Goal: Book appointment/travel/reservation

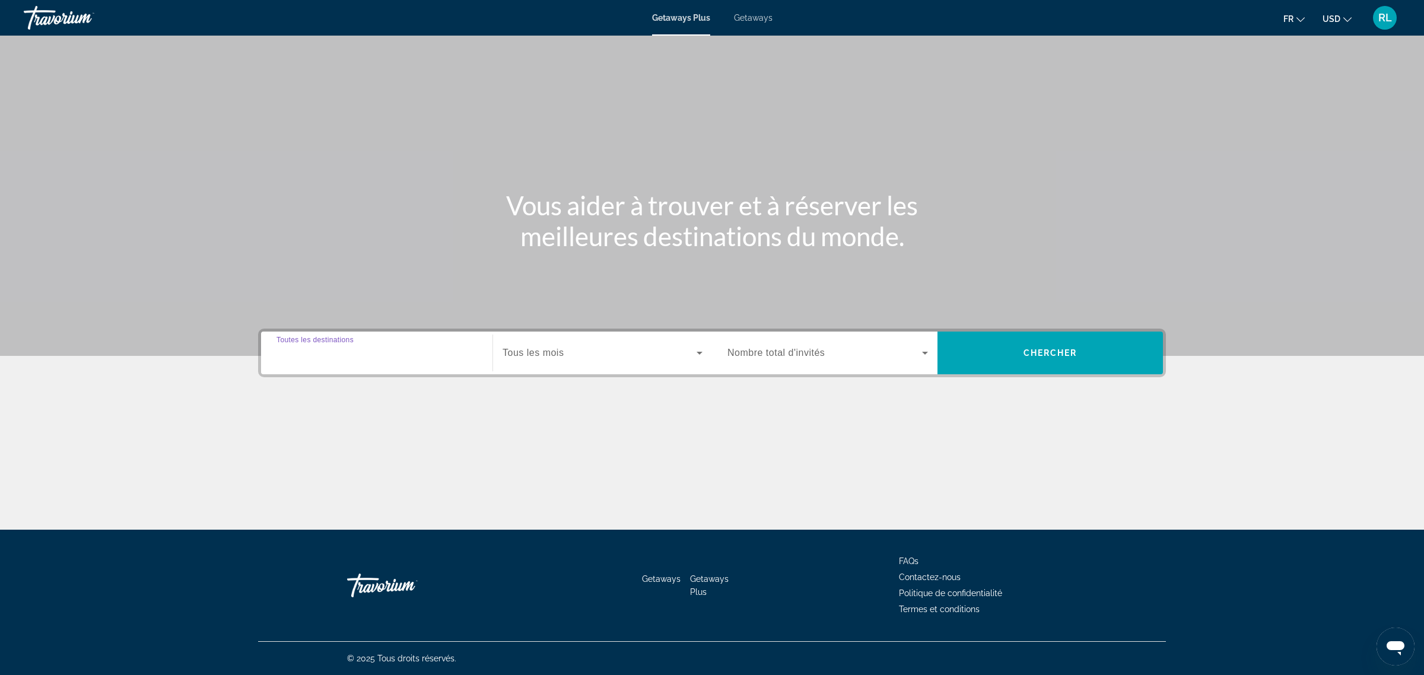
click at [405, 358] on input "Destination Toutes les destinations" at bounding box center [377, 354] width 201 height 14
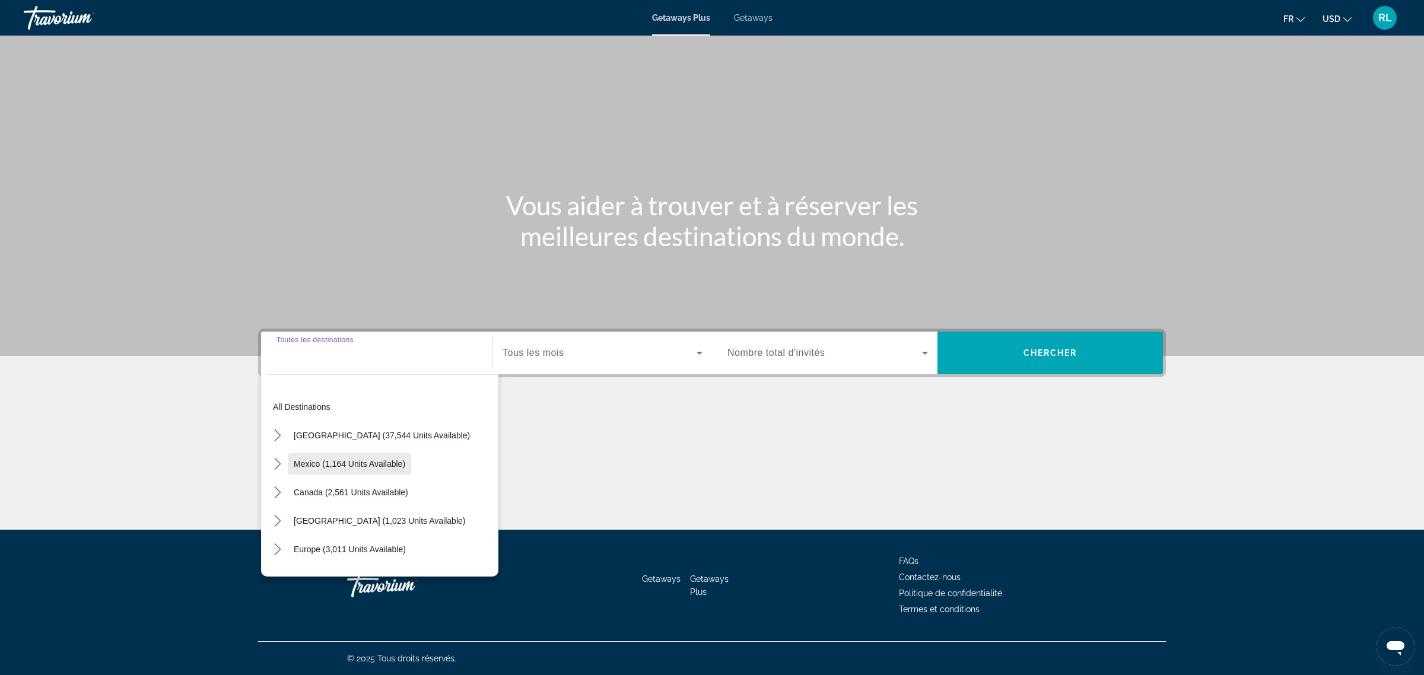
click at [395, 458] on span "Select destination: Mexico (1,164 units available)" at bounding box center [349, 464] width 123 height 28
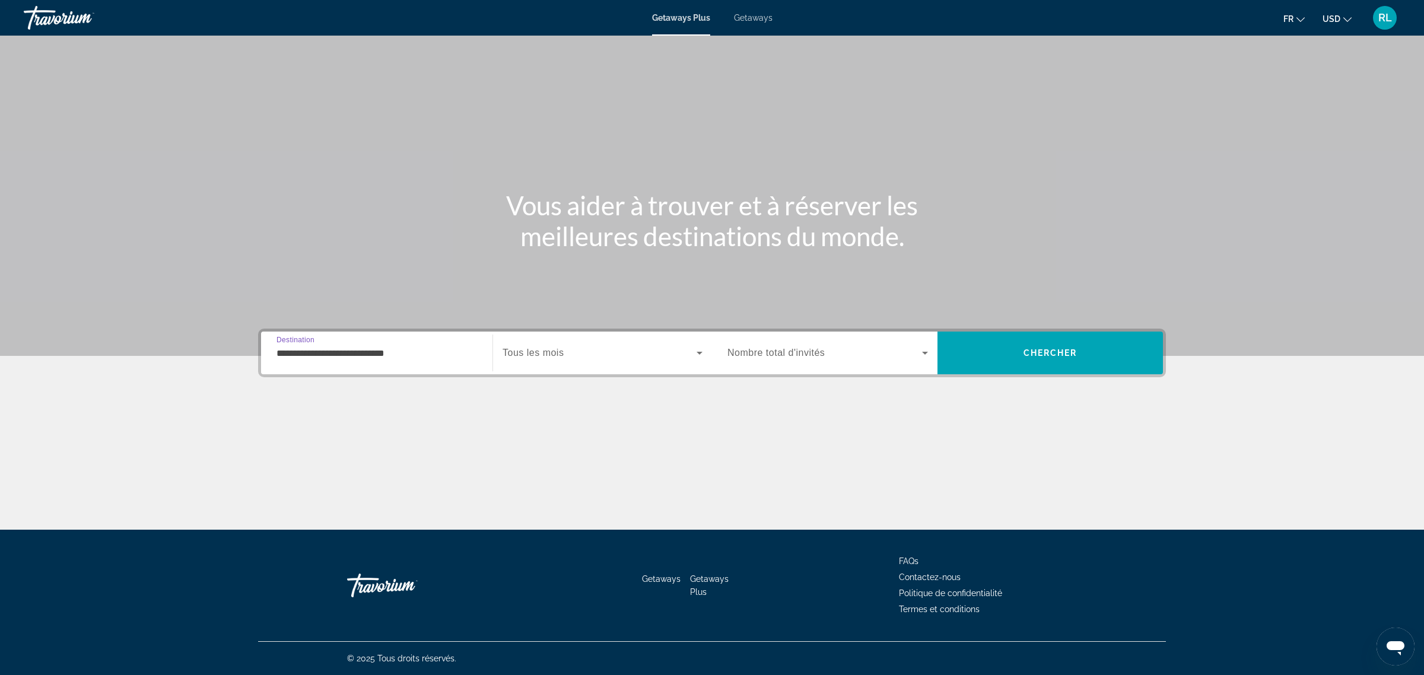
click at [427, 354] on input "**********" at bounding box center [377, 354] width 201 height 14
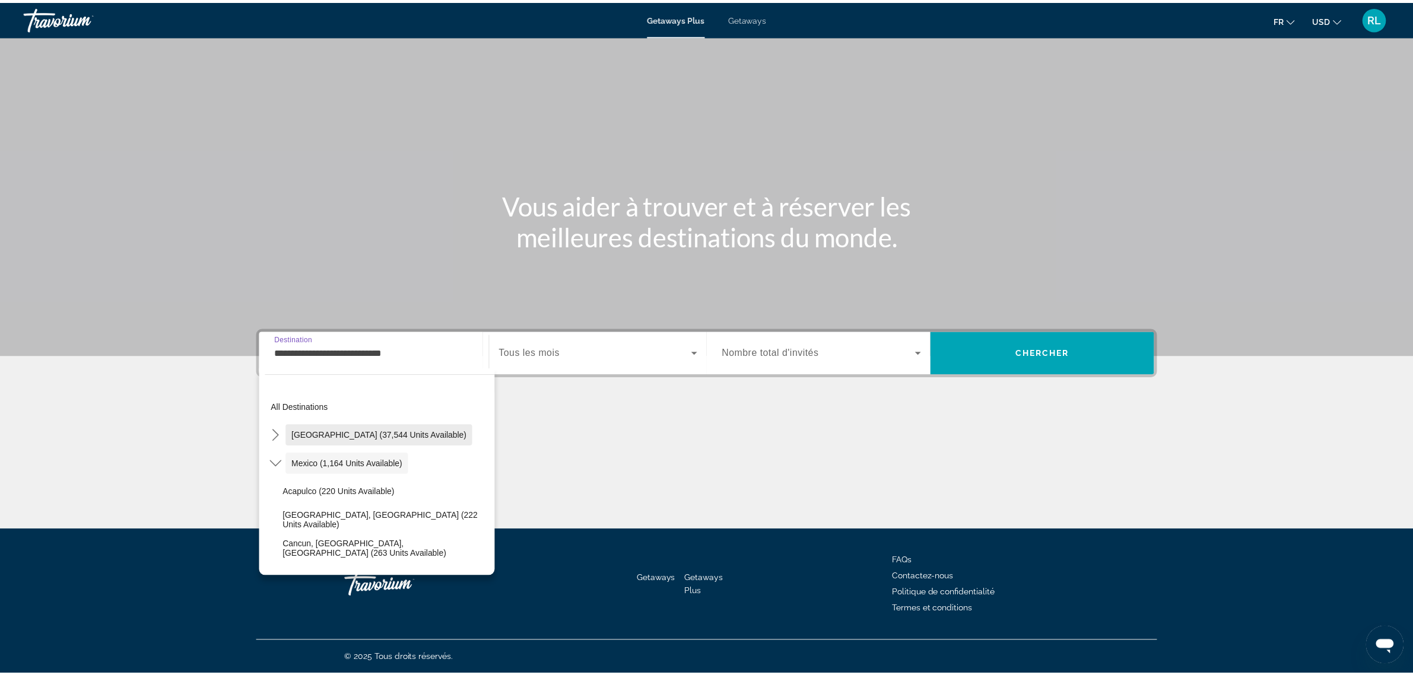
scroll to position [74, 0]
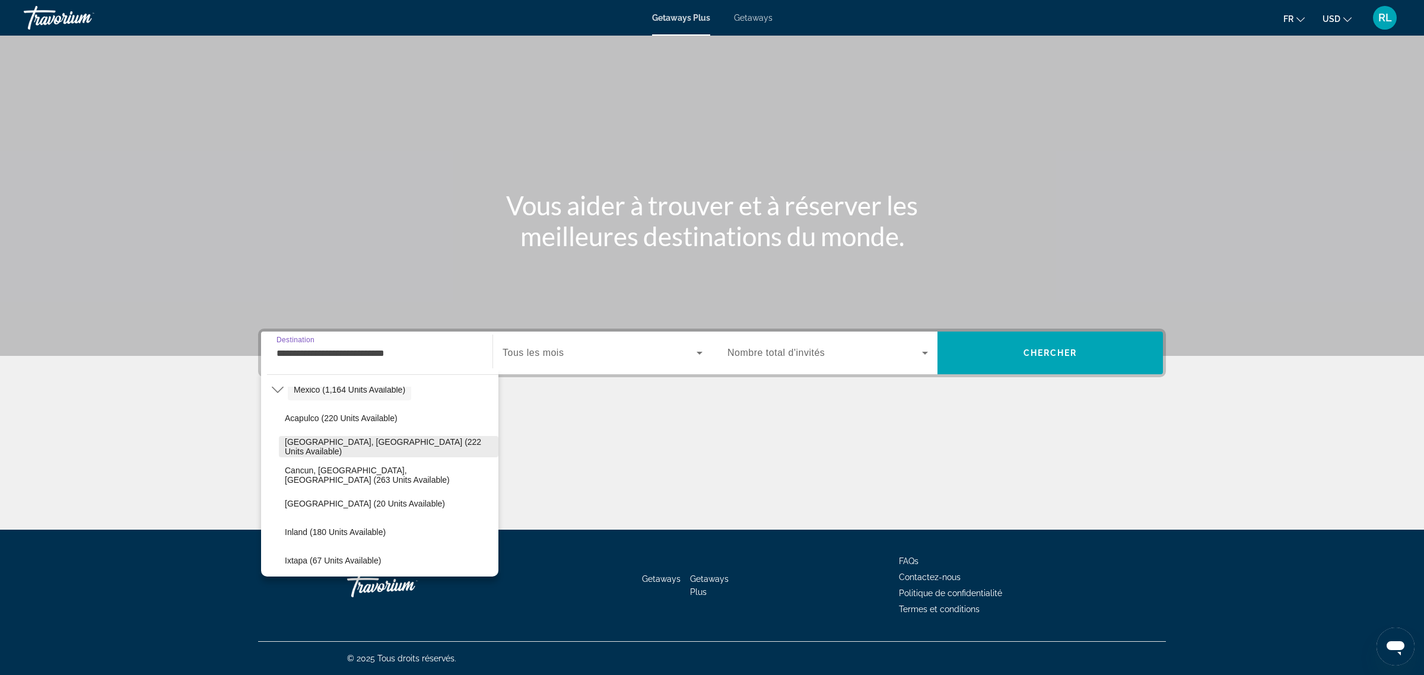
click at [382, 445] on span "[GEOGRAPHIC_DATA], [GEOGRAPHIC_DATA] (222 units available)" at bounding box center [389, 446] width 208 height 19
type input "**********"
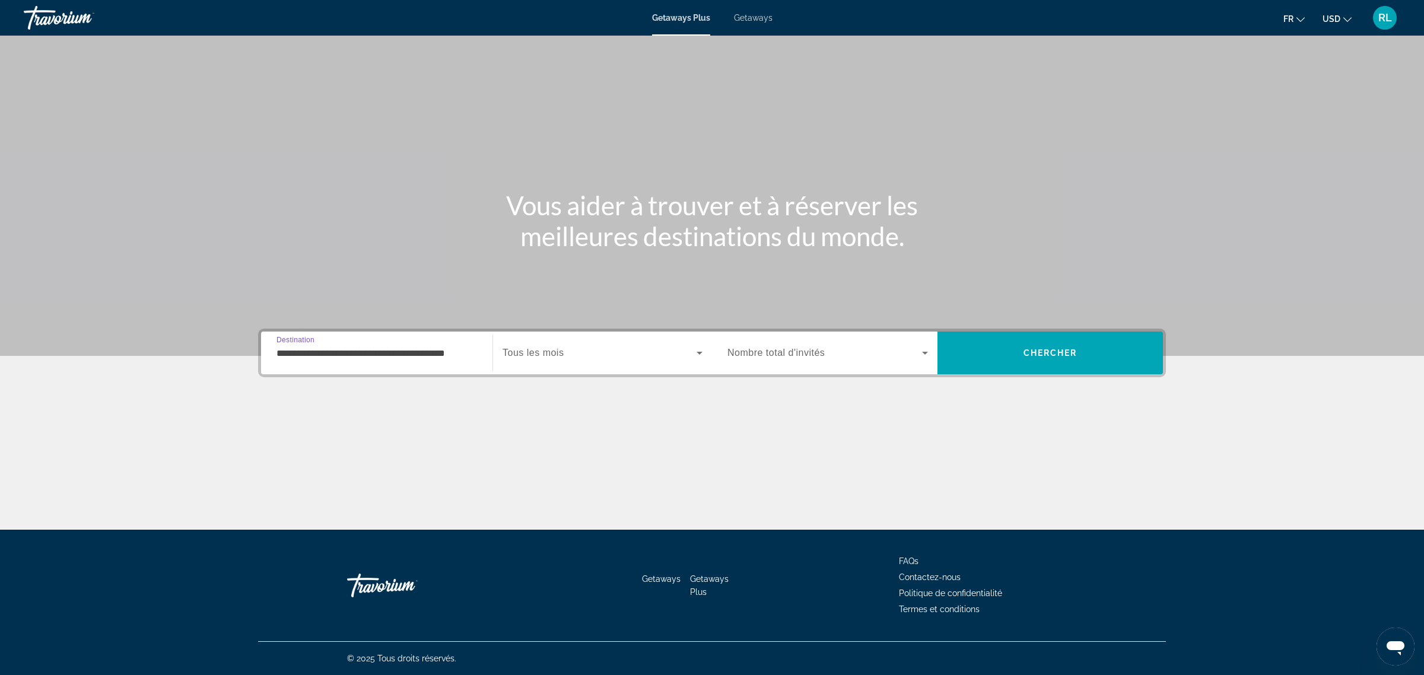
click at [658, 363] on div "Search widget" at bounding box center [603, 353] width 200 height 33
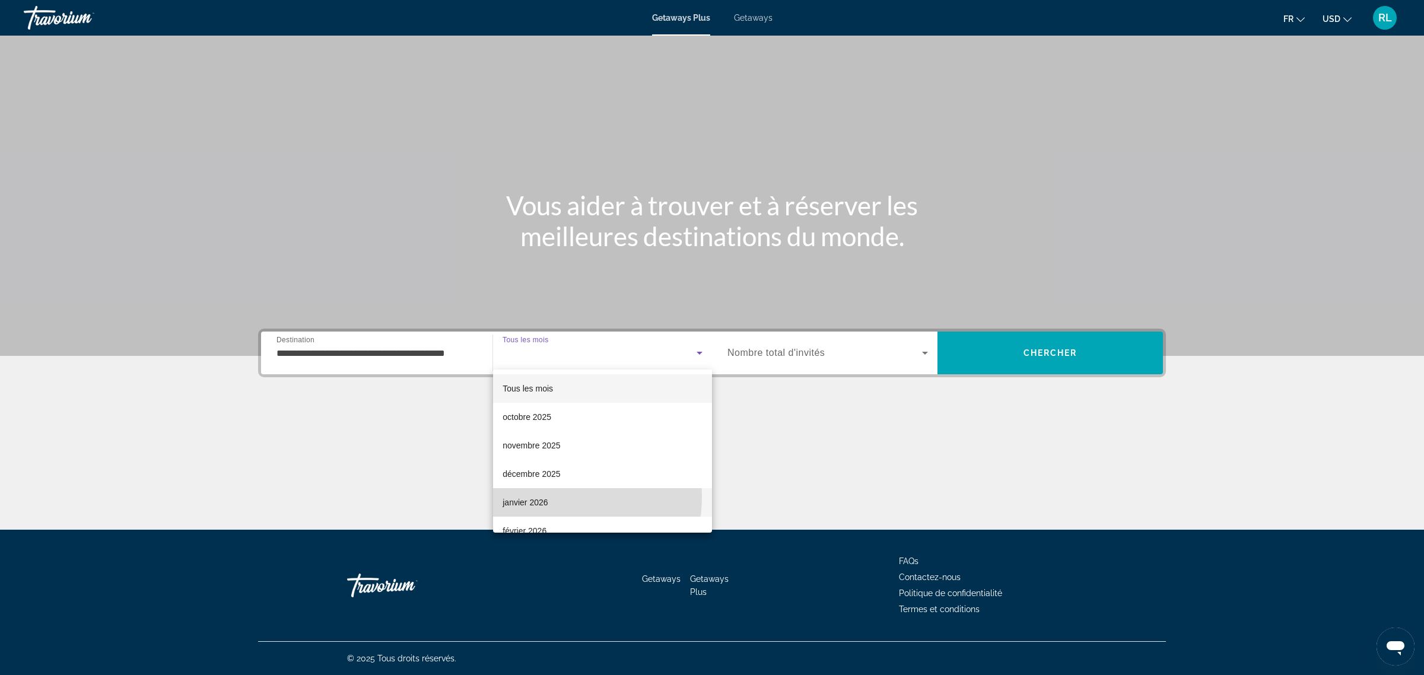
click at [556, 497] on mat-option "janvier 2026" at bounding box center [602, 502] width 219 height 28
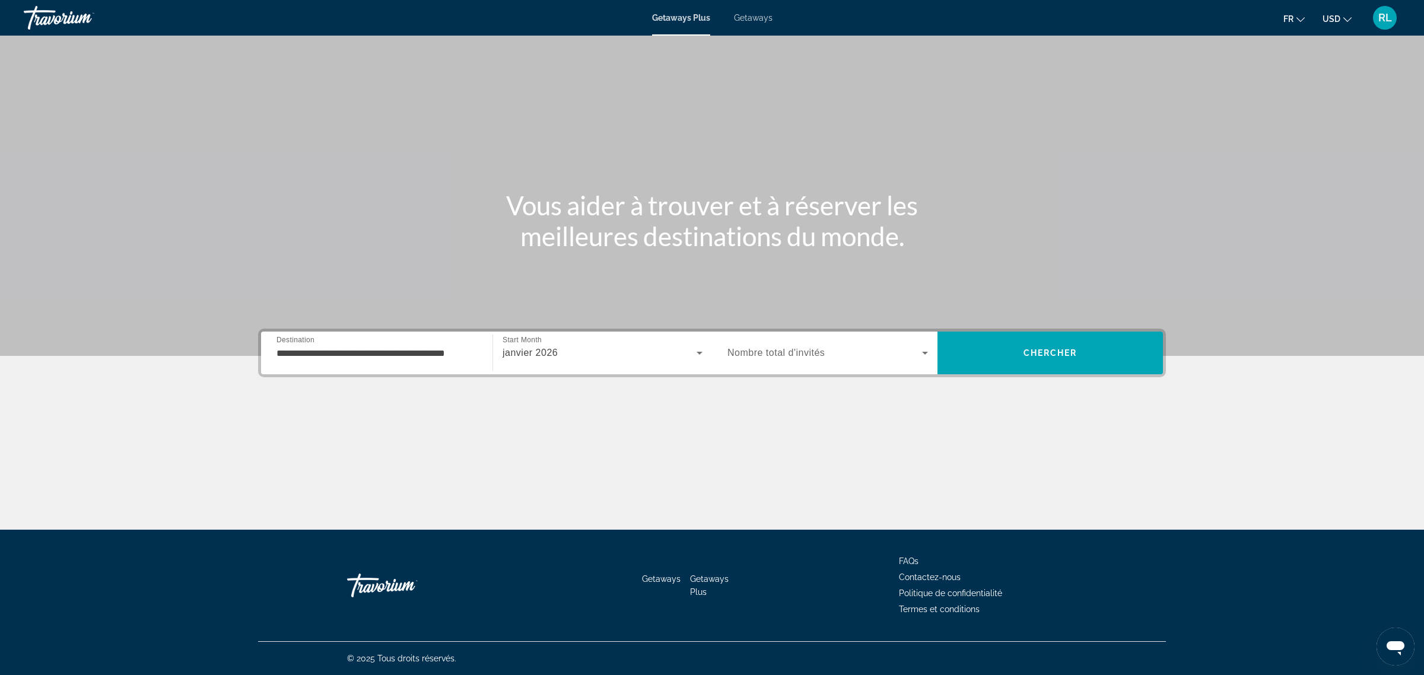
click at [869, 361] on div "Search widget" at bounding box center [828, 353] width 201 height 33
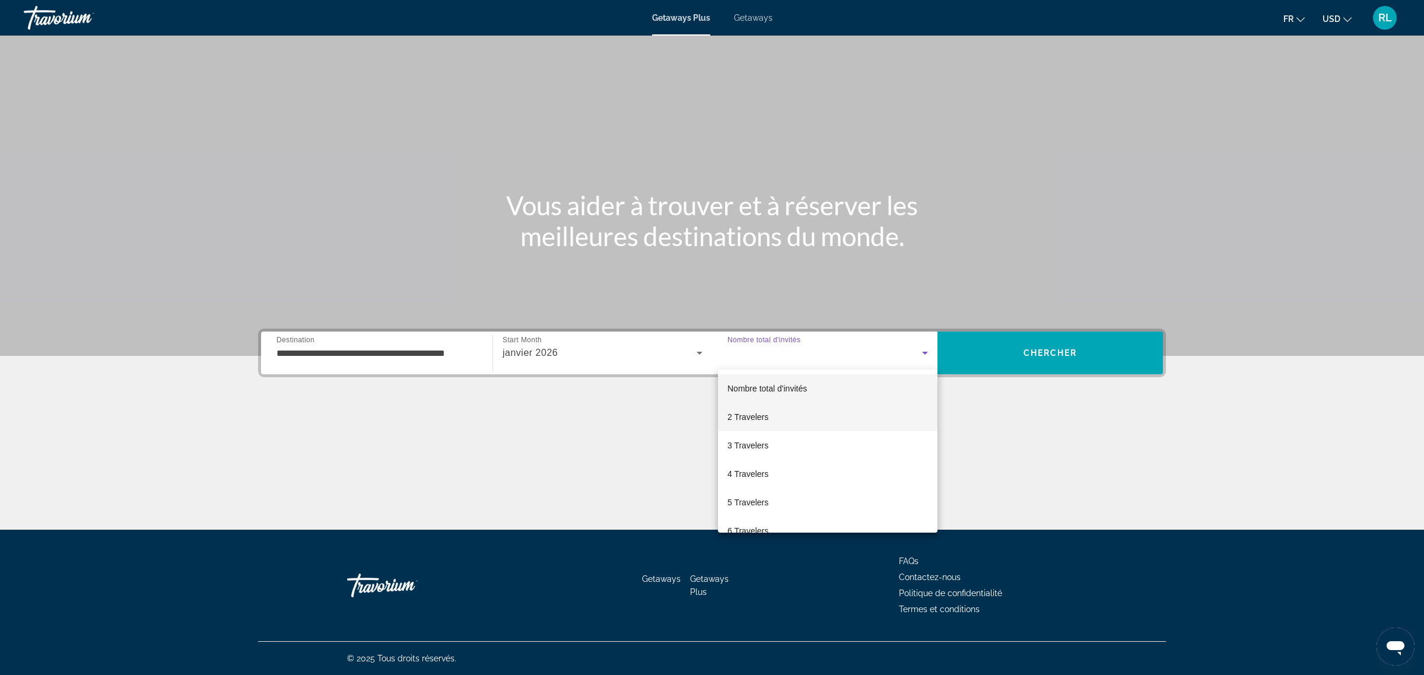
click at [792, 417] on mat-option "2 Travelers" at bounding box center [828, 417] width 220 height 28
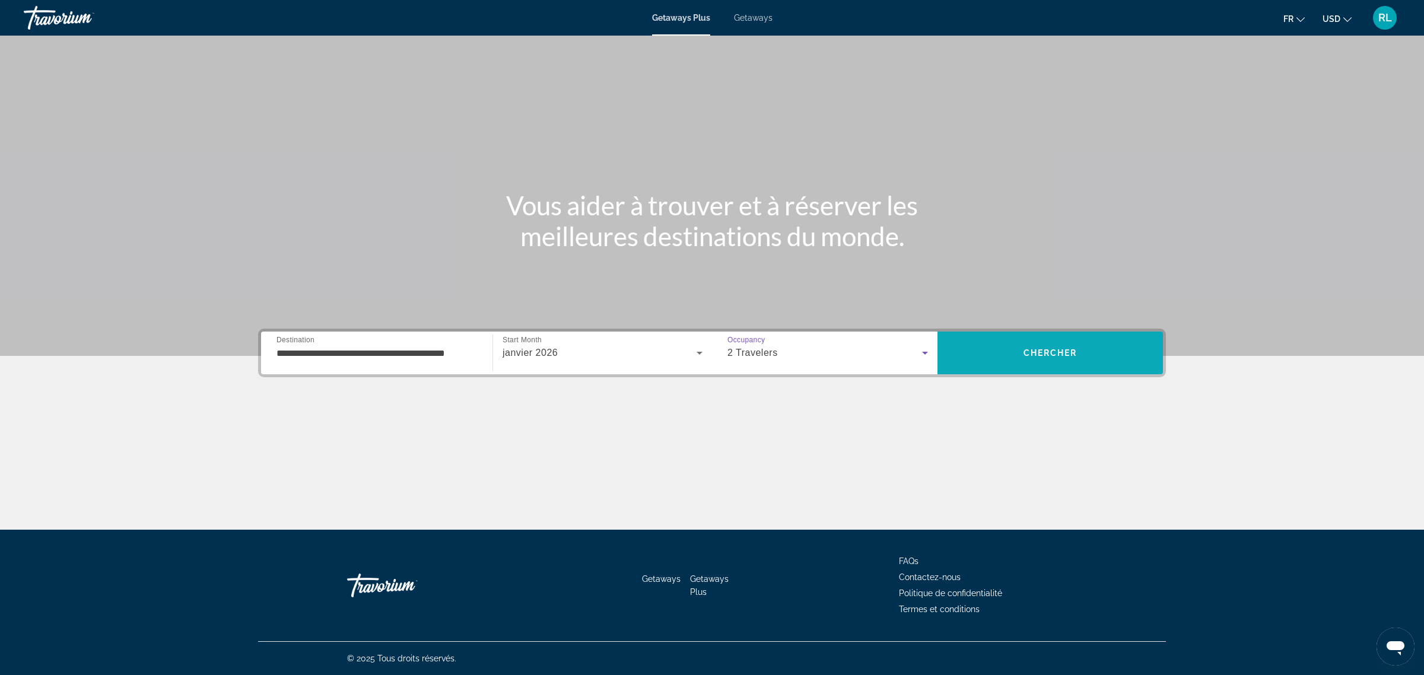
click at [1014, 357] on span "Search" at bounding box center [1051, 353] width 226 height 28
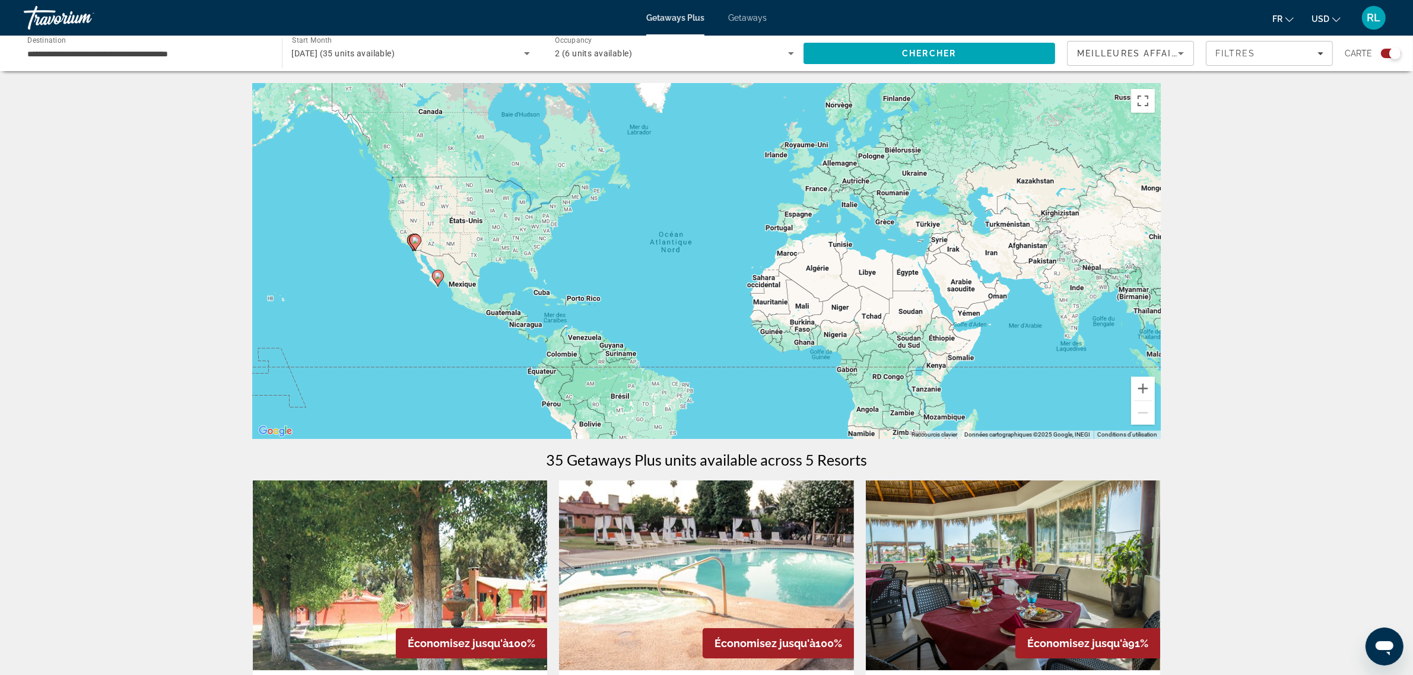
click at [432, 294] on div "Pour activer le glissement avec le clavier, appuyez sur Alt+Entrée. Une fois ce…" at bounding box center [707, 261] width 908 height 356
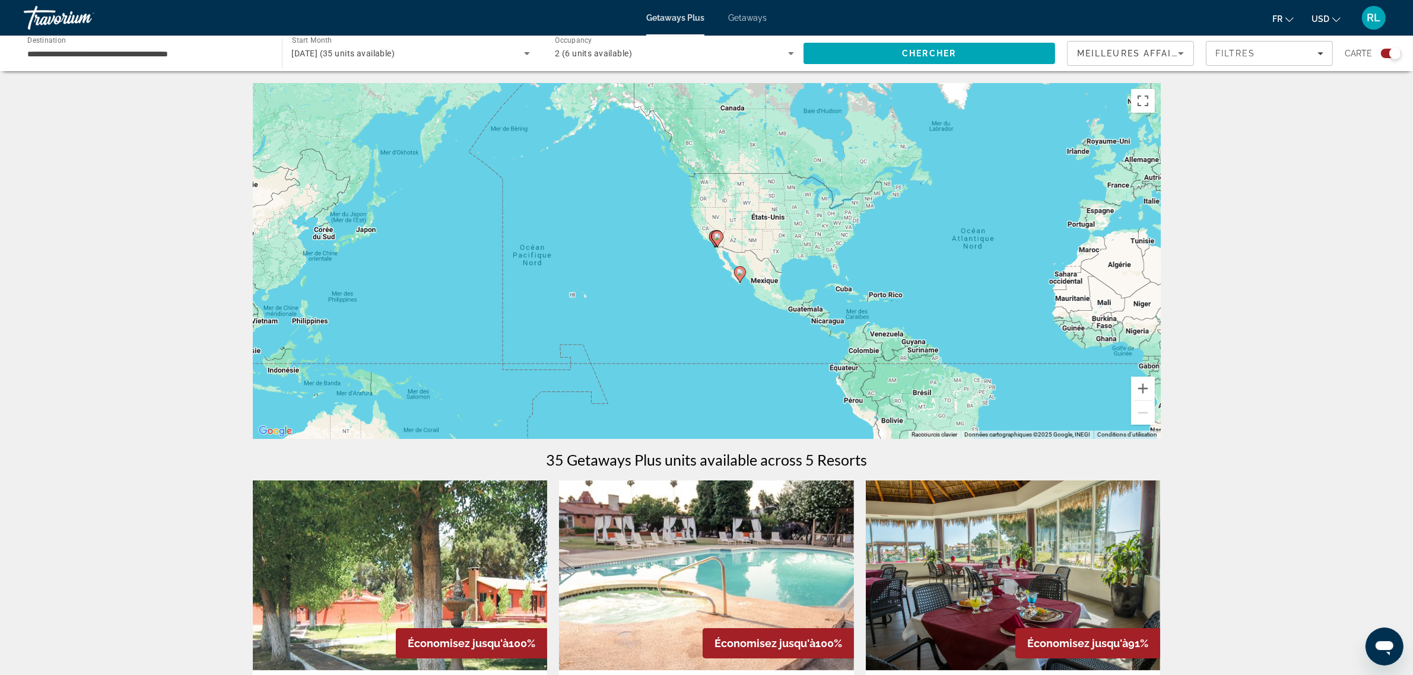
drag, startPoint x: 715, startPoint y: 315, endPoint x: 1033, endPoint y: 312, distance: 317.5
click at [1033, 312] on div "Pour activer le glissement avec le clavier, appuyez sur Alt+Entrée. Une fois ce…" at bounding box center [707, 261] width 908 height 356
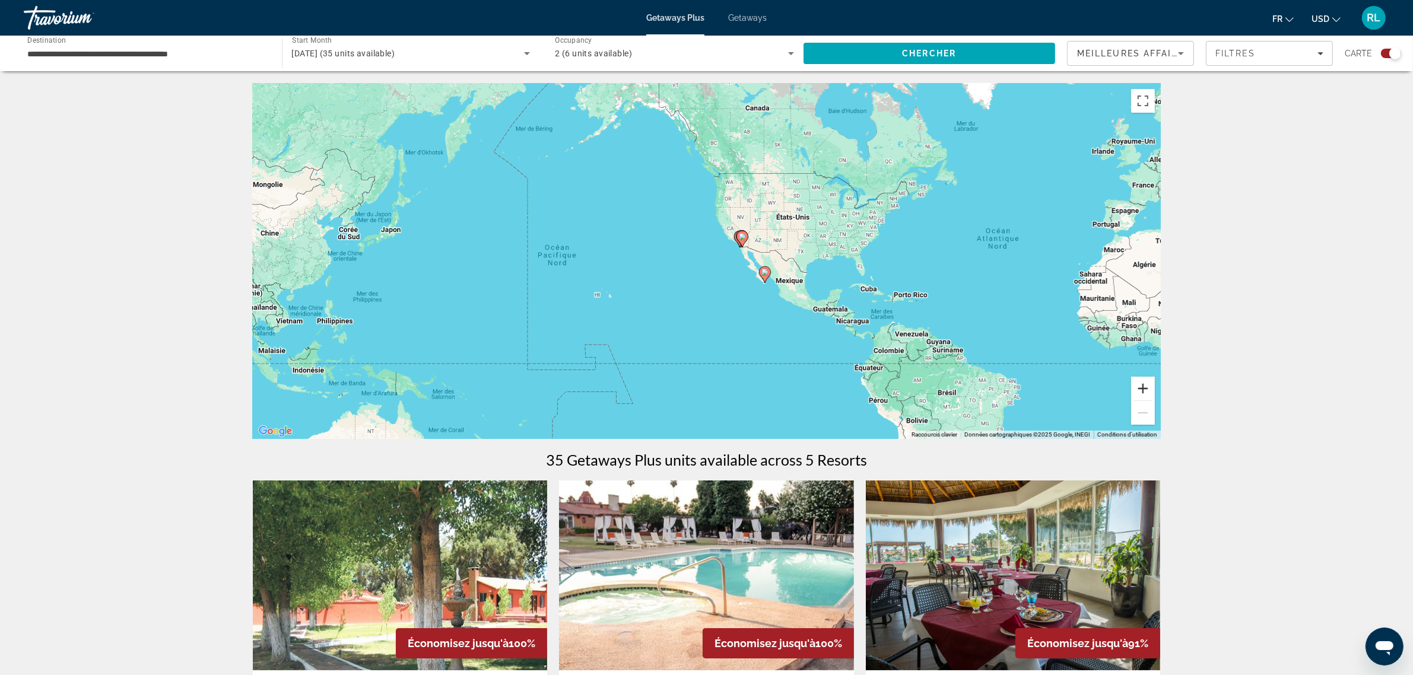
click at [1141, 383] on button "Zoom avant" at bounding box center [1143, 389] width 24 height 24
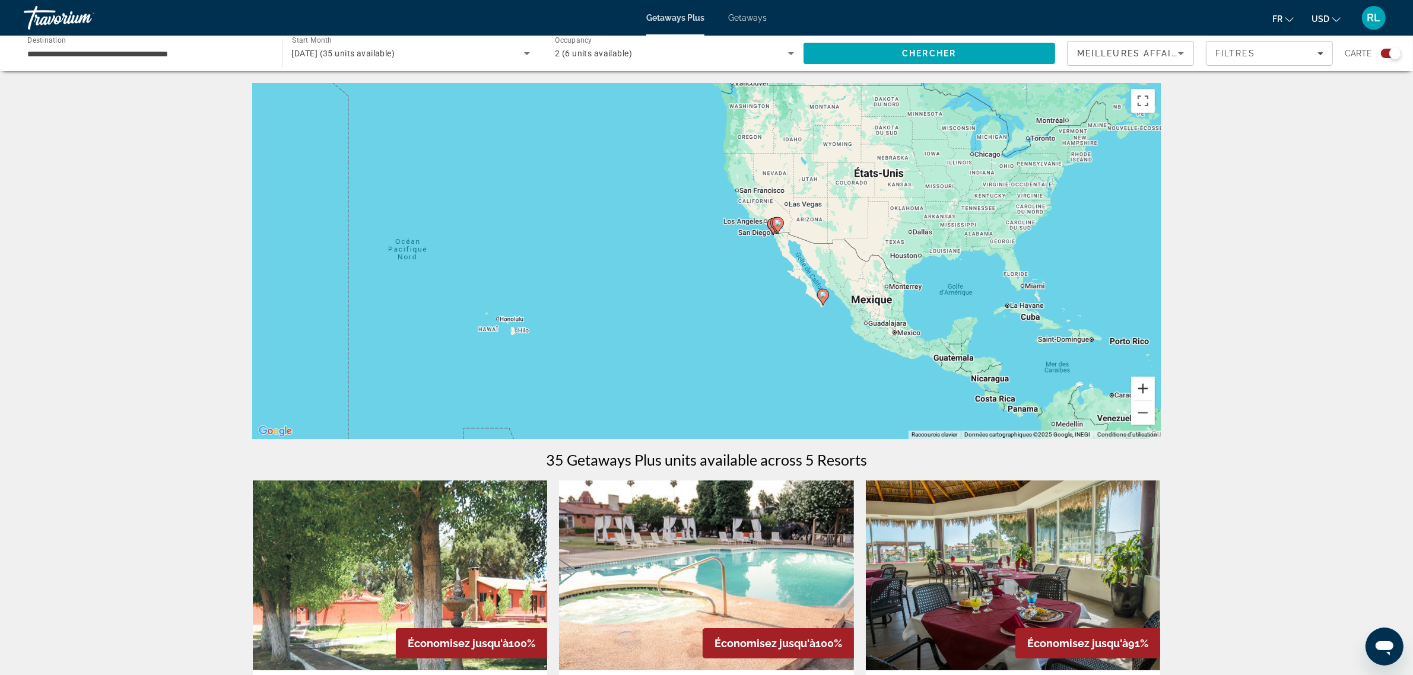
click at [1141, 383] on button "Zoom avant" at bounding box center [1143, 389] width 24 height 24
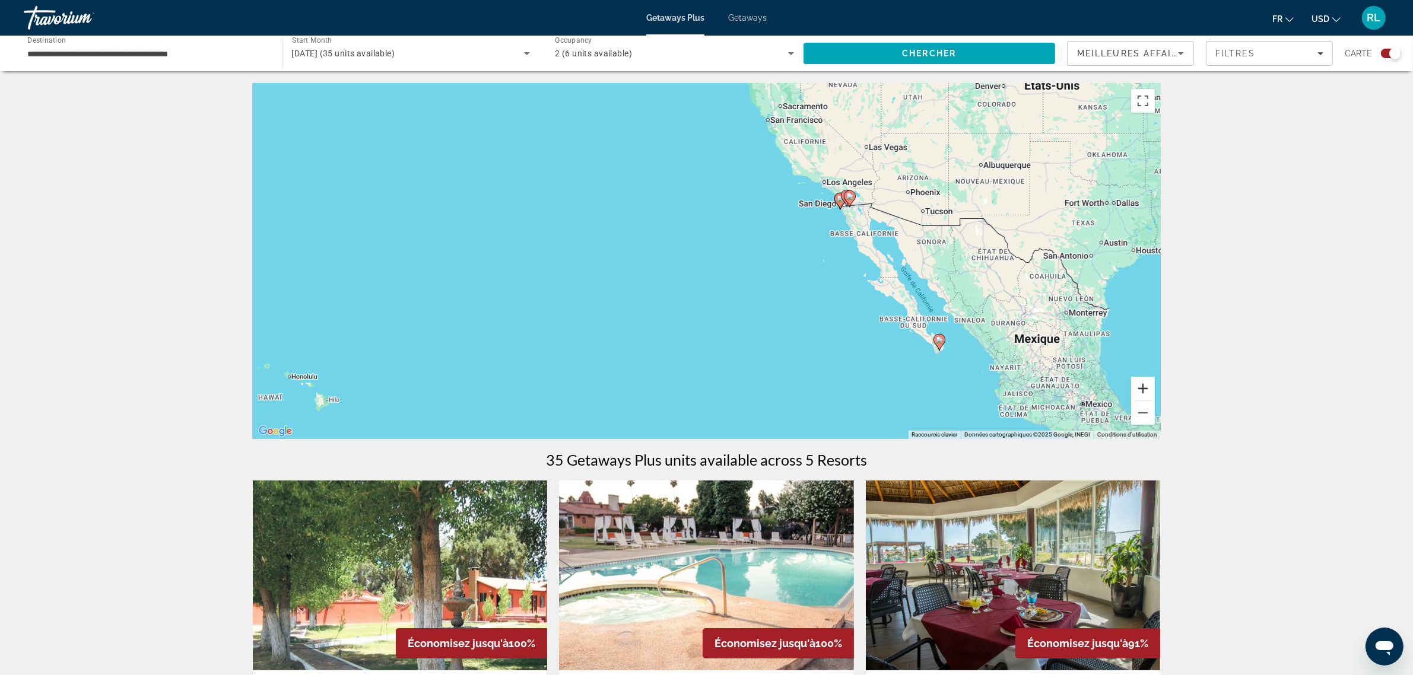
click at [1141, 383] on button "Zoom avant" at bounding box center [1143, 389] width 24 height 24
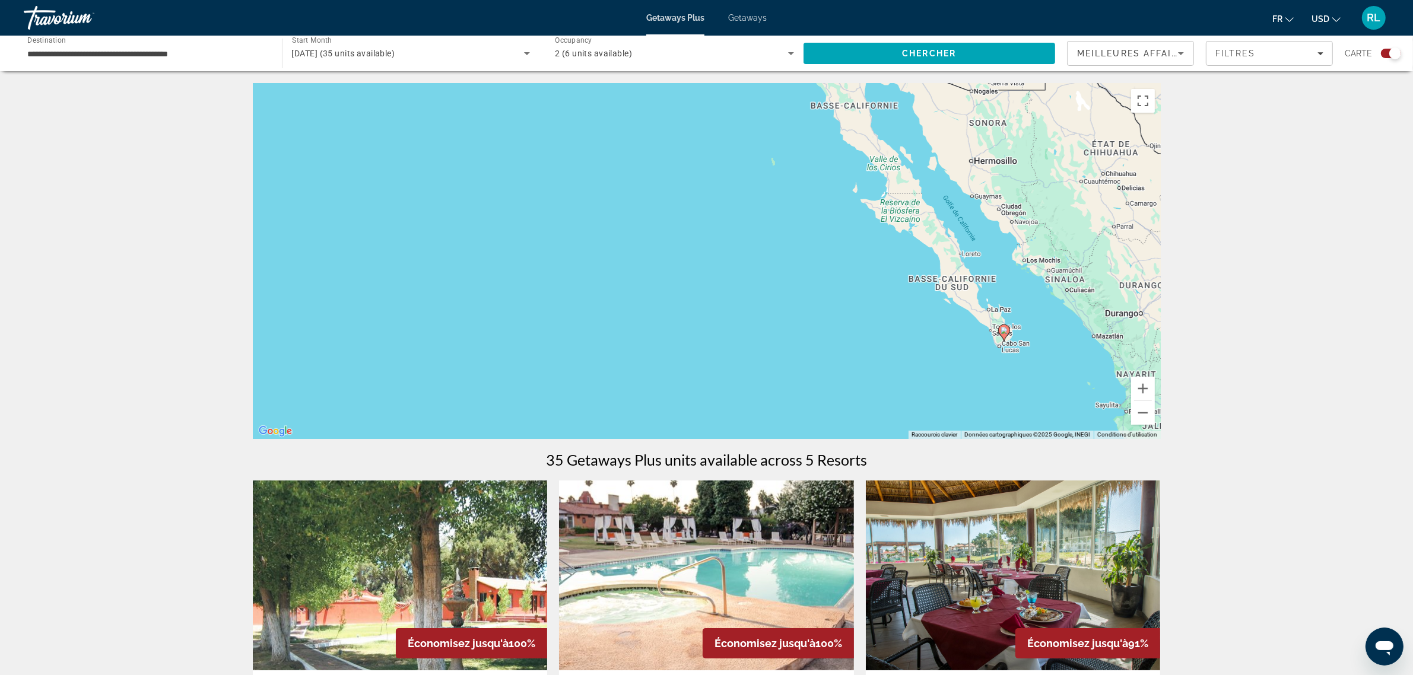
drag, startPoint x: 1081, startPoint y: 377, endPoint x: 969, endPoint y: 322, distance: 124.2
click at [912, 277] on div "Pour activer le glissement avec le clavier, appuyez sur Alt+Entrée. Une fois ce…" at bounding box center [707, 261] width 908 height 356
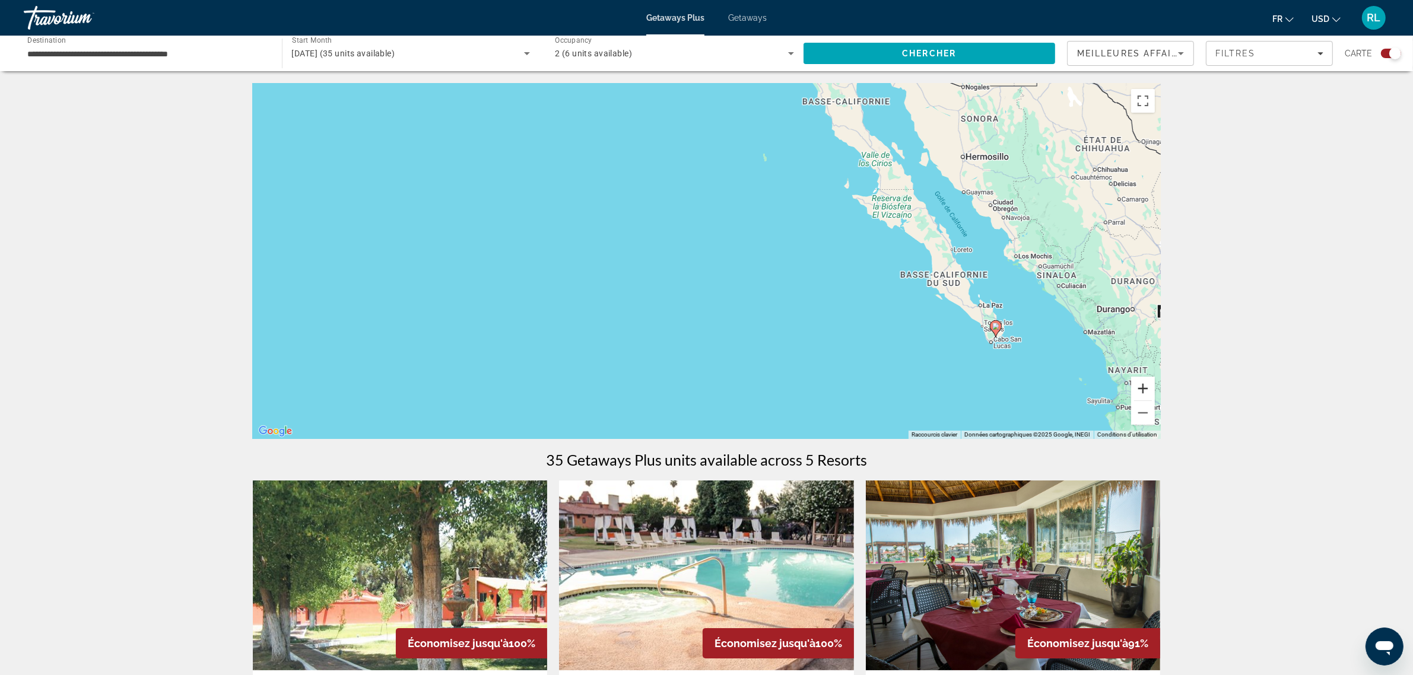
click at [1144, 384] on button "Zoom avant" at bounding box center [1143, 389] width 24 height 24
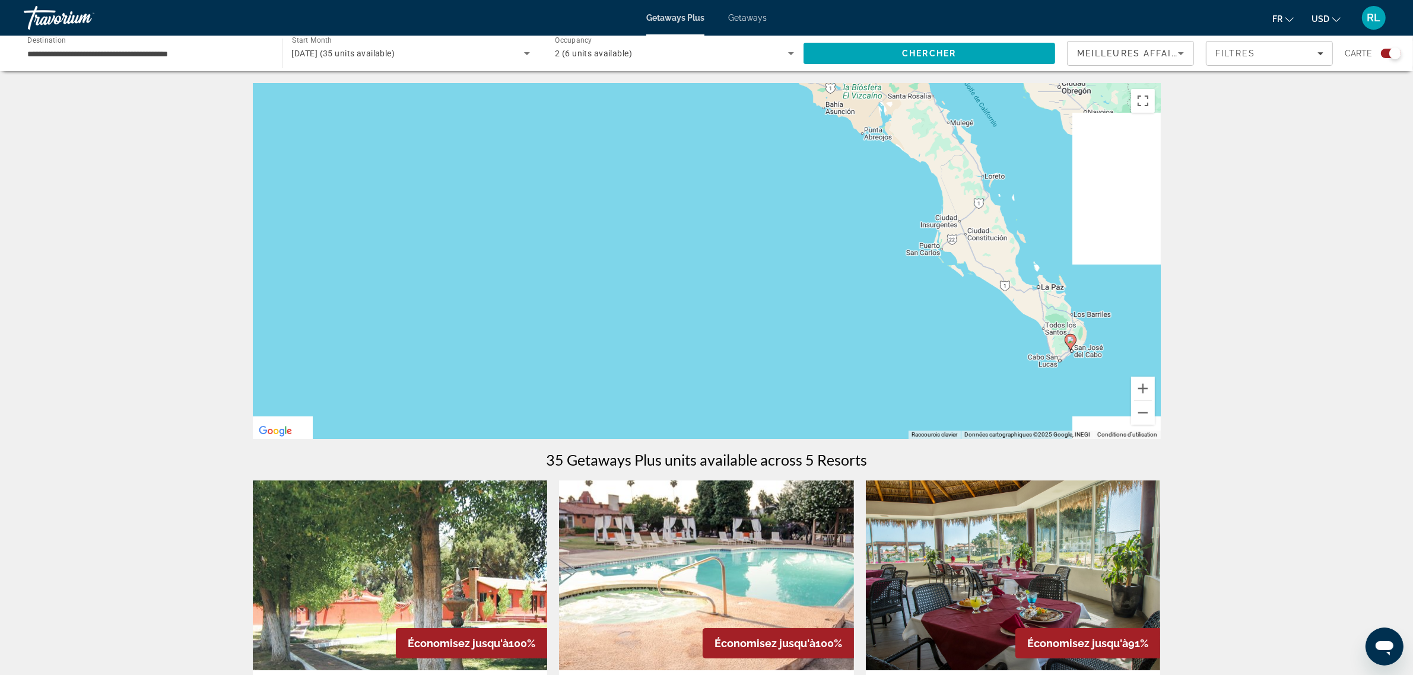
drag, startPoint x: 1052, startPoint y: 345, endPoint x: 842, endPoint y: 280, distance: 220.4
click at [845, 282] on div "Pour activer le glissement avec le clavier, appuyez sur Alt+Entrée. Une fois ce…" at bounding box center [707, 261] width 908 height 356
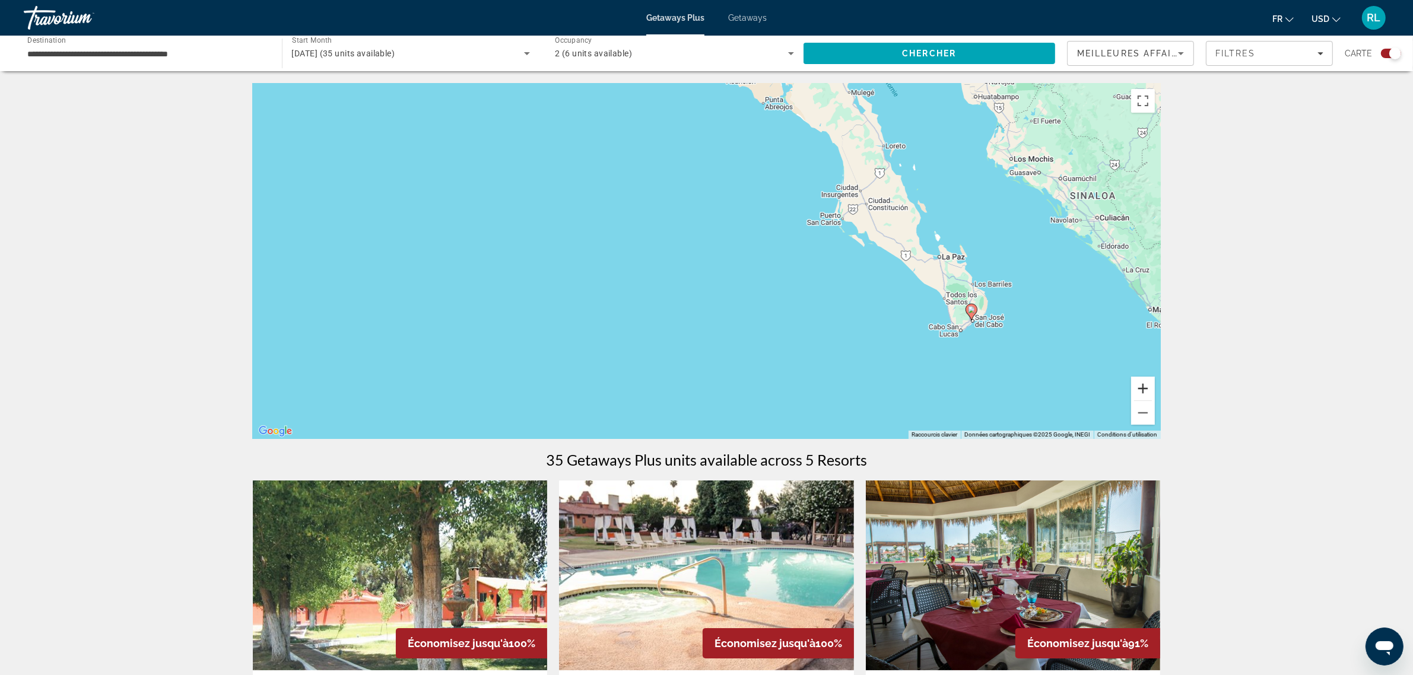
click at [1148, 393] on button "Zoom avant" at bounding box center [1143, 389] width 24 height 24
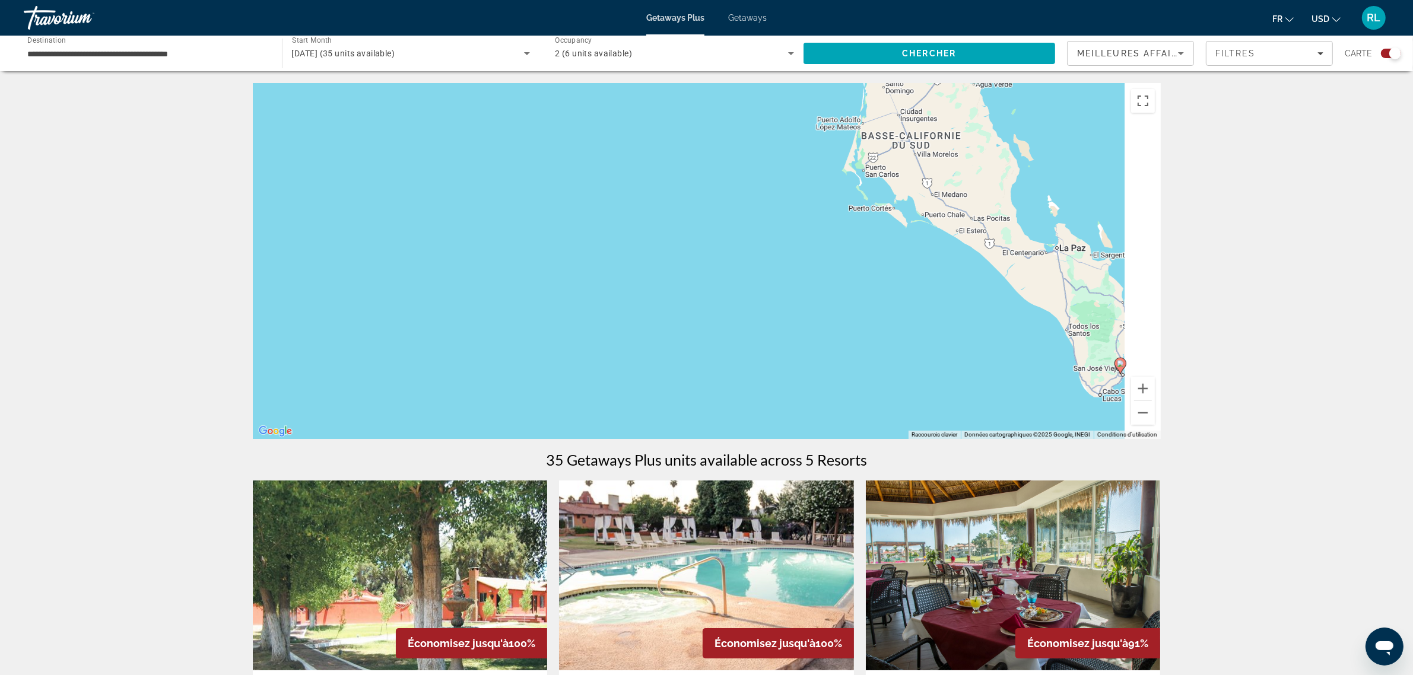
drag, startPoint x: 1051, startPoint y: 358, endPoint x: 874, endPoint y: 348, distance: 177.7
click at [894, 348] on div "Pour activer le glissement avec le clavier, appuyez sur Alt+Entrée. Une fois ce…" at bounding box center [707, 261] width 908 height 356
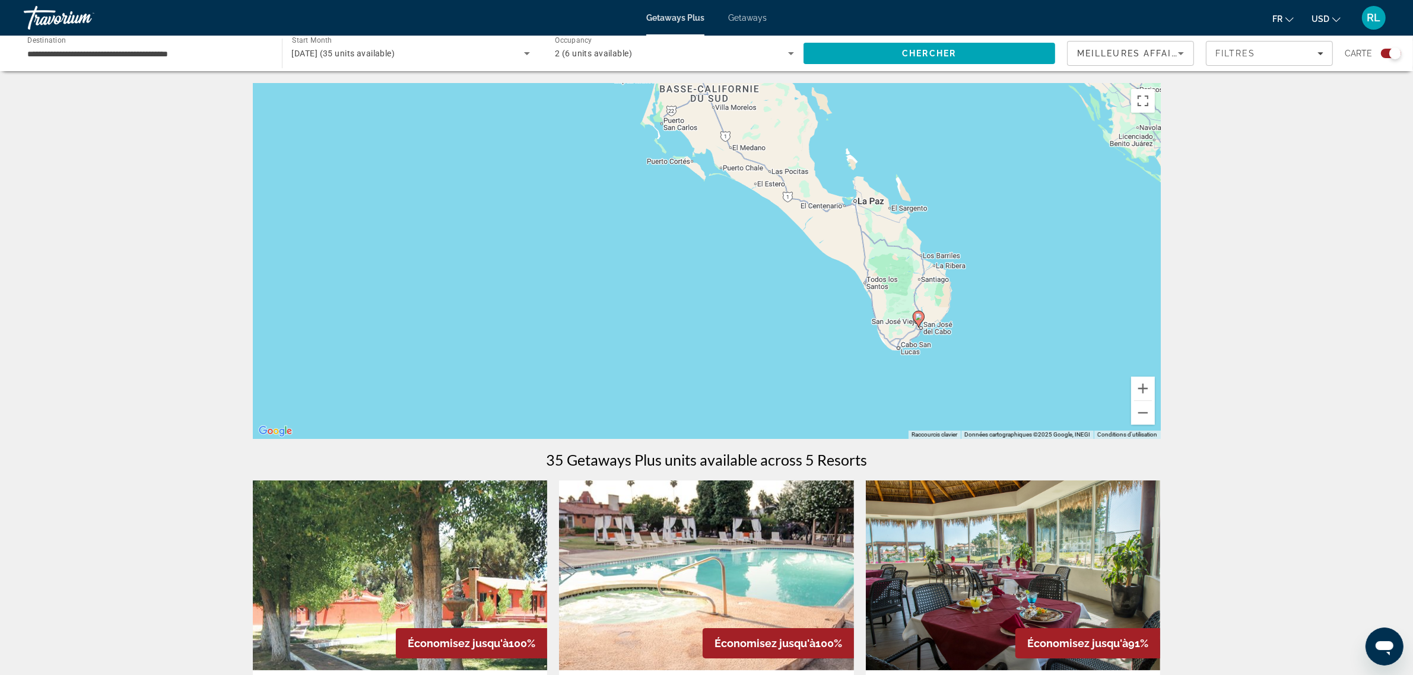
drag, startPoint x: 924, startPoint y: 385, endPoint x: 871, endPoint y: 366, distance: 55.9
click at [872, 367] on div "Pour activer le glissement avec le clavier, appuyez sur Alt+Entrée. Une fois ce…" at bounding box center [707, 261] width 908 height 356
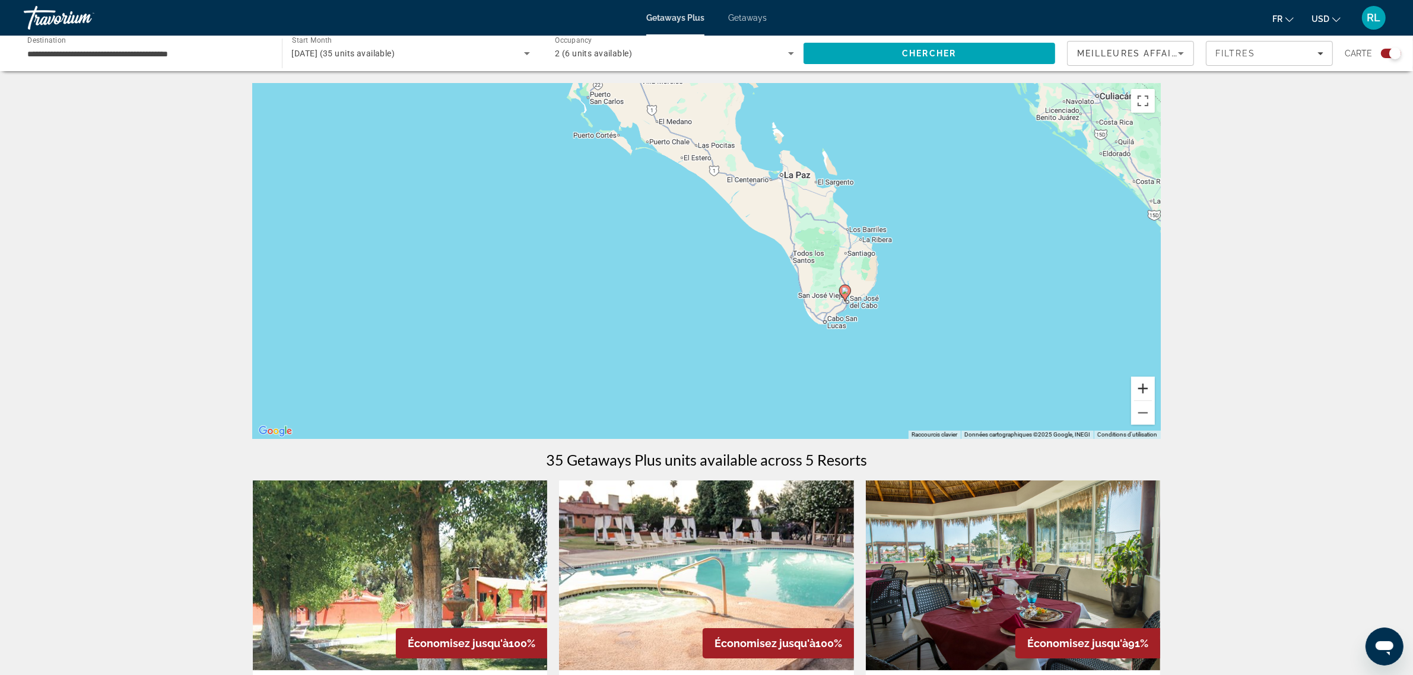
click at [1145, 392] on button "Zoom avant" at bounding box center [1143, 389] width 24 height 24
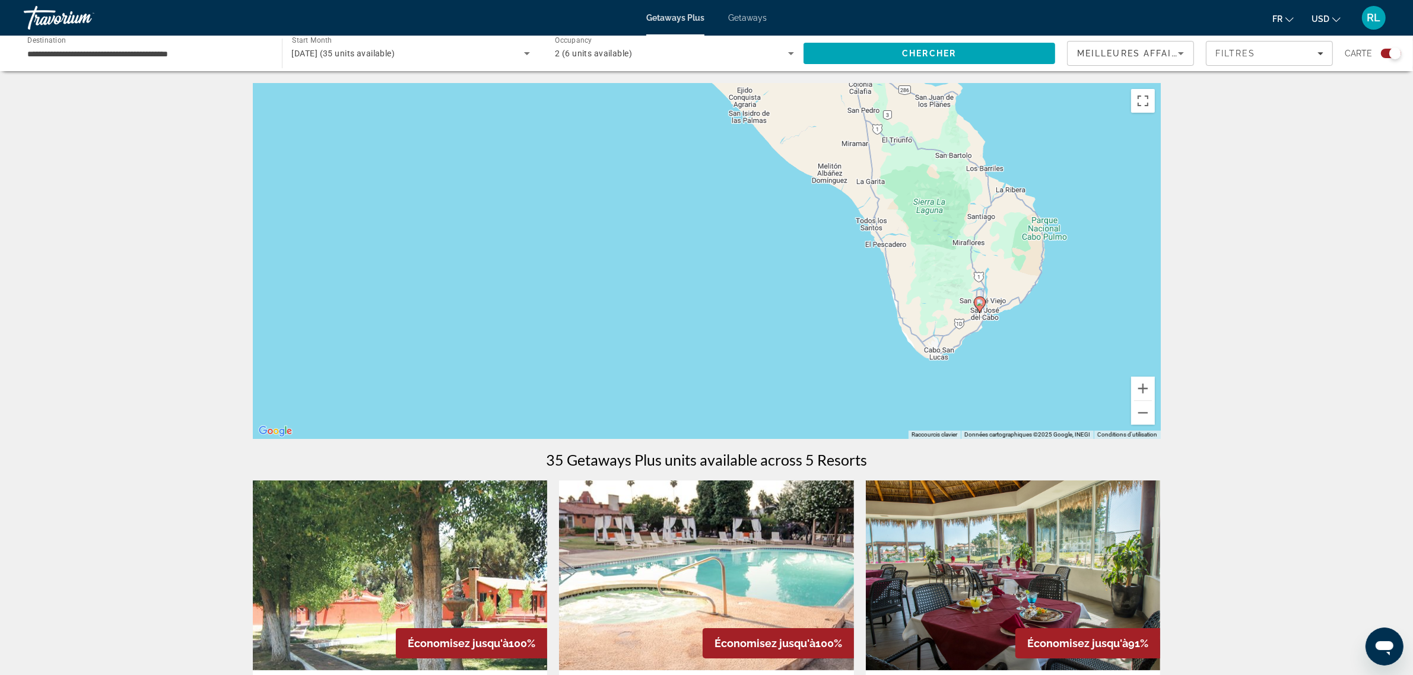
drag, startPoint x: 1092, startPoint y: 374, endPoint x: 1085, endPoint y: 339, distance: 35.7
click at [1086, 341] on div "Pour activer le glissement avec le clavier, appuyez sur Alt+Entrée. Une fois ce…" at bounding box center [707, 261] width 908 height 356
click at [1140, 390] on button "Zoom avant" at bounding box center [1143, 389] width 24 height 24
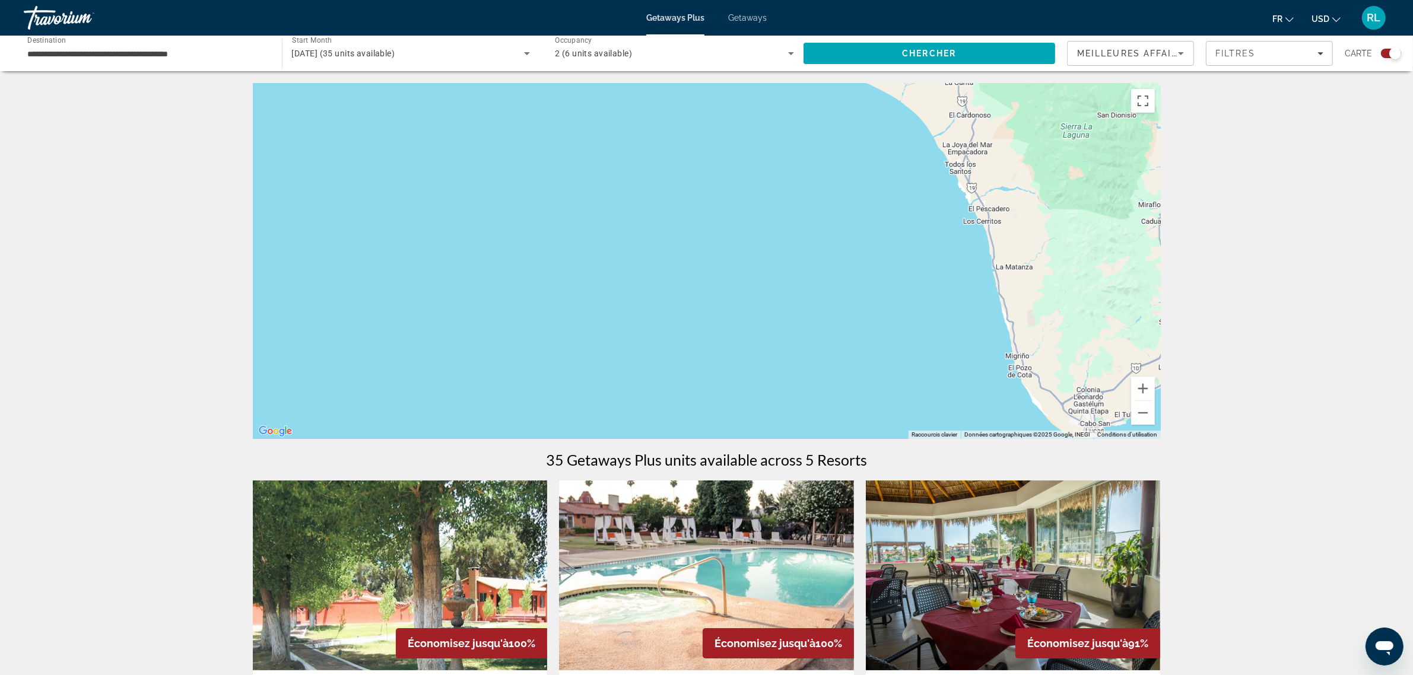
drag, startPoint x: 959, startPoint y: 337, endPoint x: 812, endPoint y: 307, distance: 149.6
click at [841, 313] on div "Pour activer le glissement avec le clavier, appuyez sur Alt+Entrée. Une fois ce…" at bounding box center [707, 261] width 908 height 356
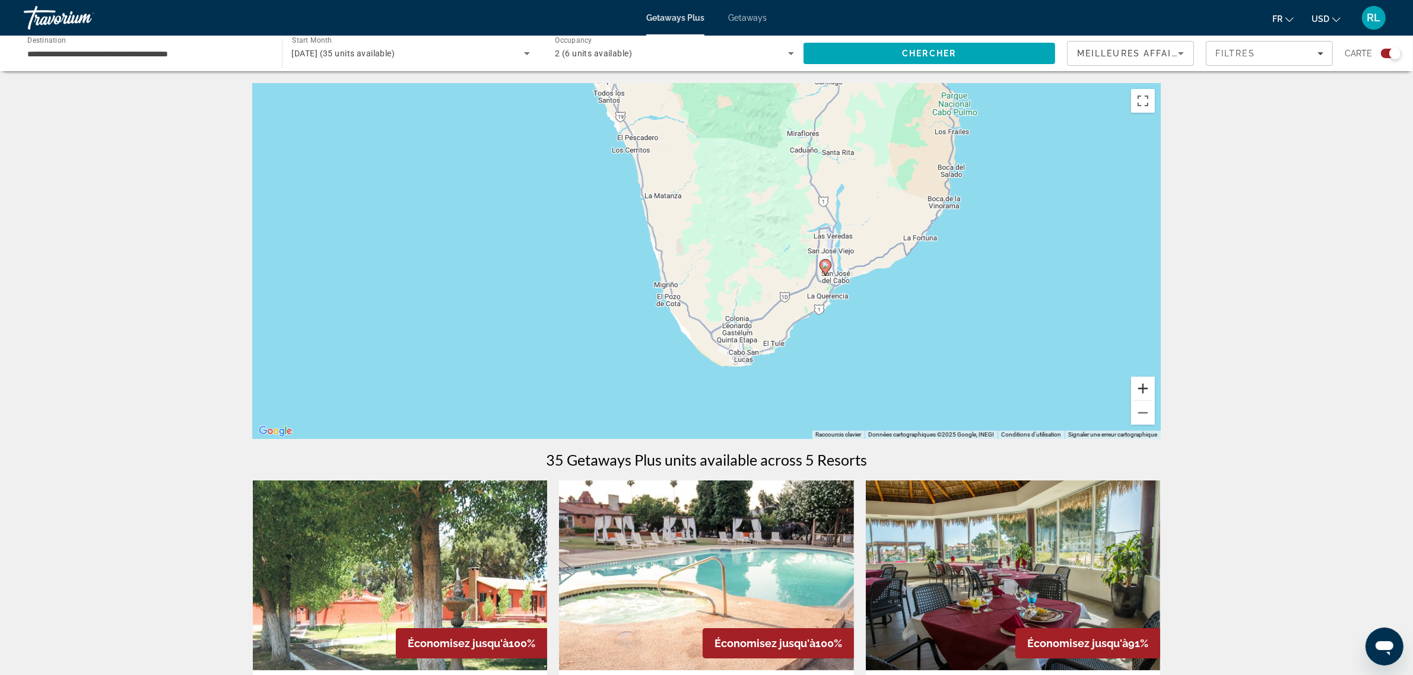
click at [1135, 385] on button "Zoom avant" at bounding box center [1143, 389] width 24 height 24
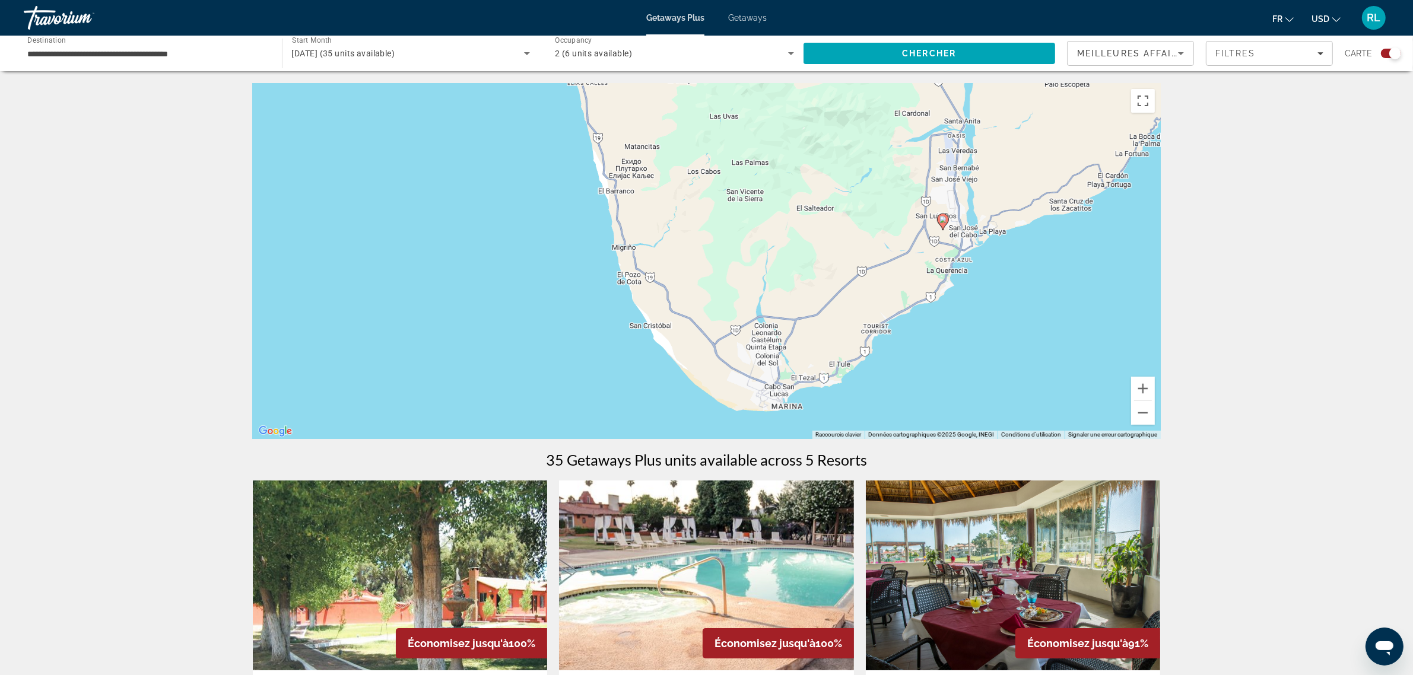
drag, startPoint x: 1023, startPoint y: 377, endPoint x: 1021, endPoint y: 315, distance: 62.9
click at [1021, 315] on div "Pour activer le glissement avec le clavier, appuyez sur Alt+Entrée. Une fois ce…" at bounding box center [707, 261] width 908 height 356
click at [940, 215] on image "Main content" at bounding box center [943, 215] width 7 height 7
type input "**********"
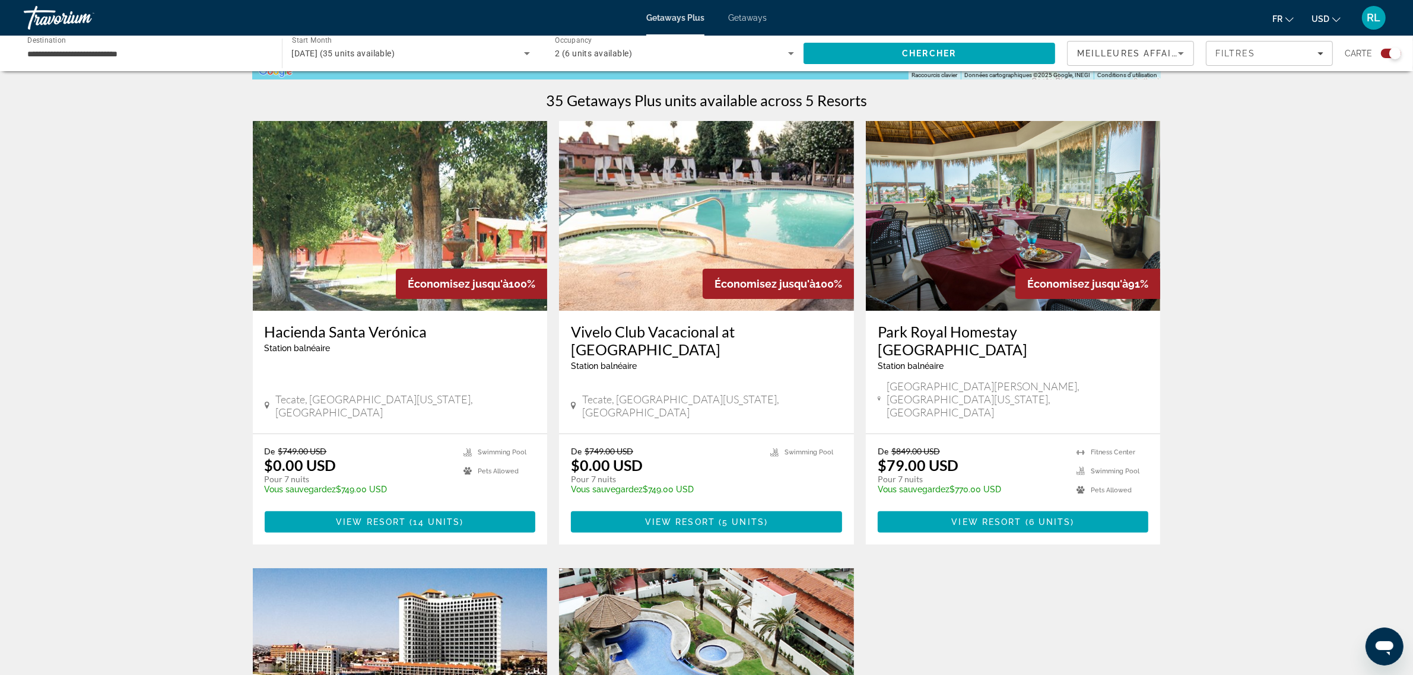
scroll to position [297, 0]
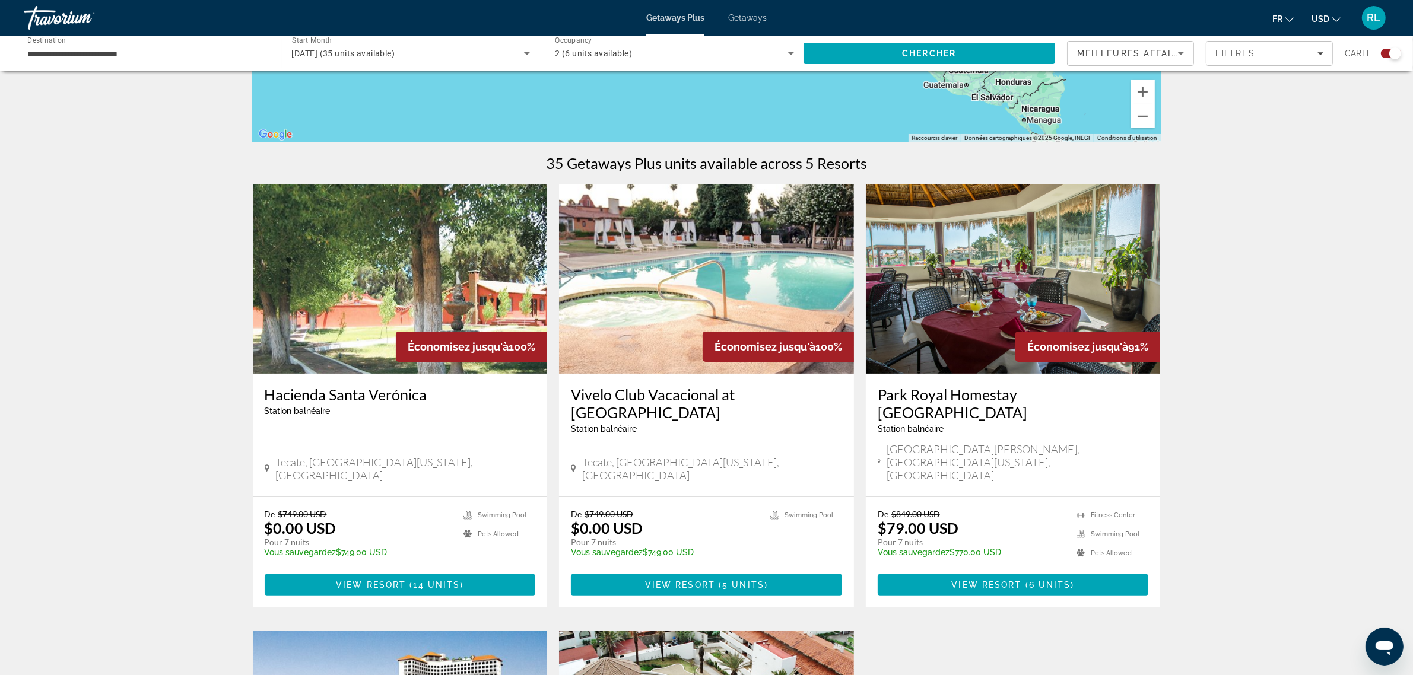
click at [983, 310] on img "Main content" at bounding box center [1013, 279] width 295 height 190
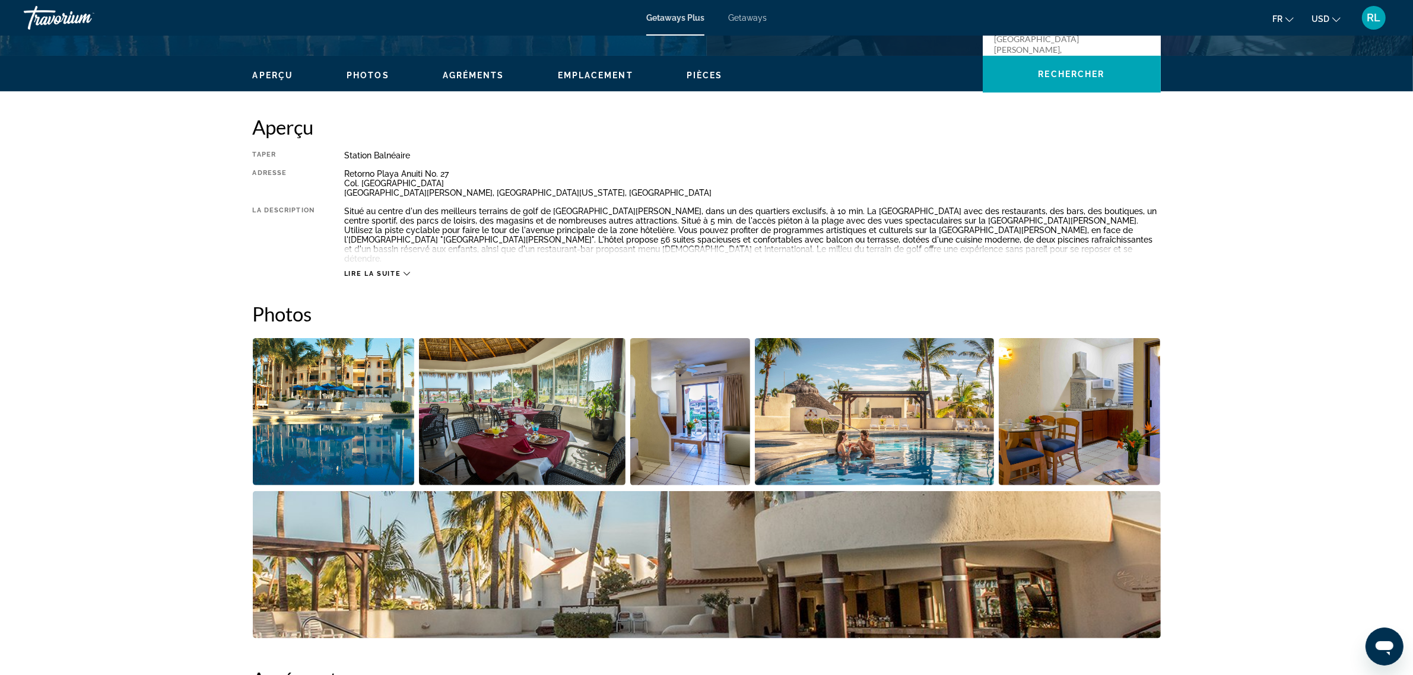
scroll to position [371, 0]
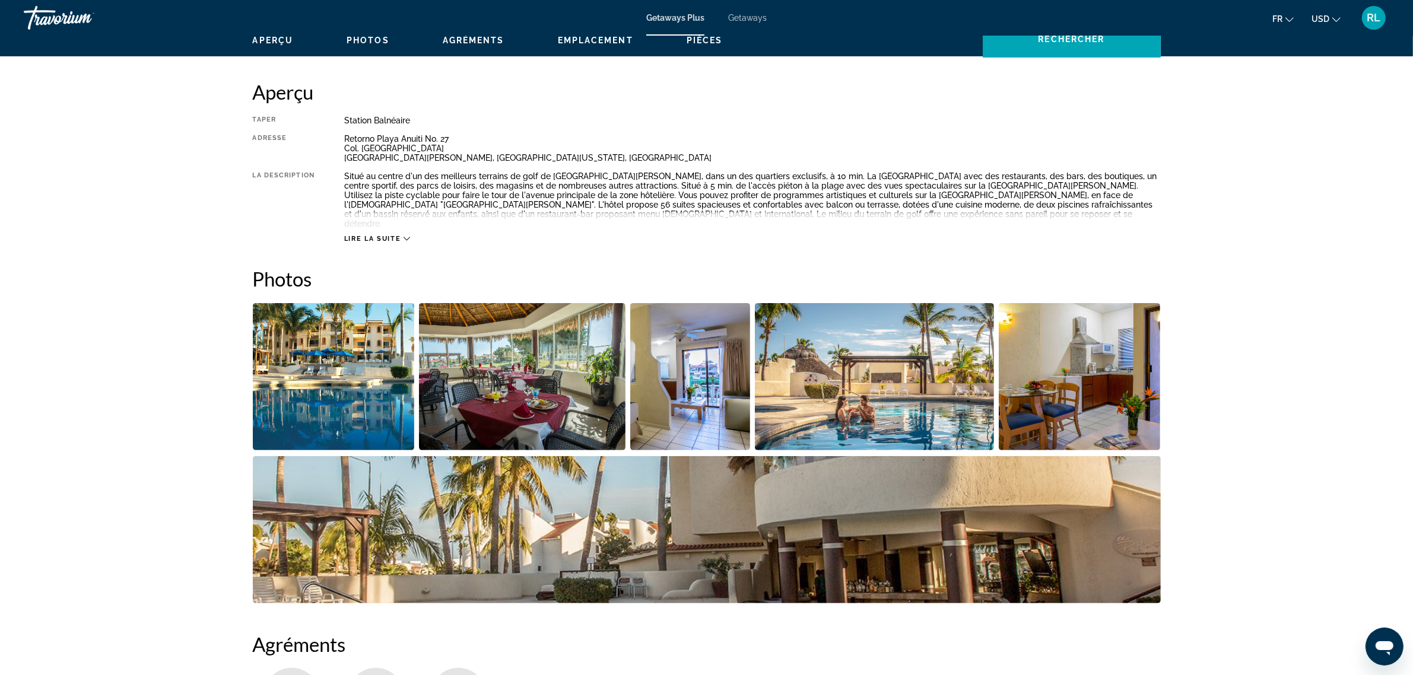
click at [372, 383] on img "Open full-screen image slider" at bounding box center [334, 376] width 162 height 147
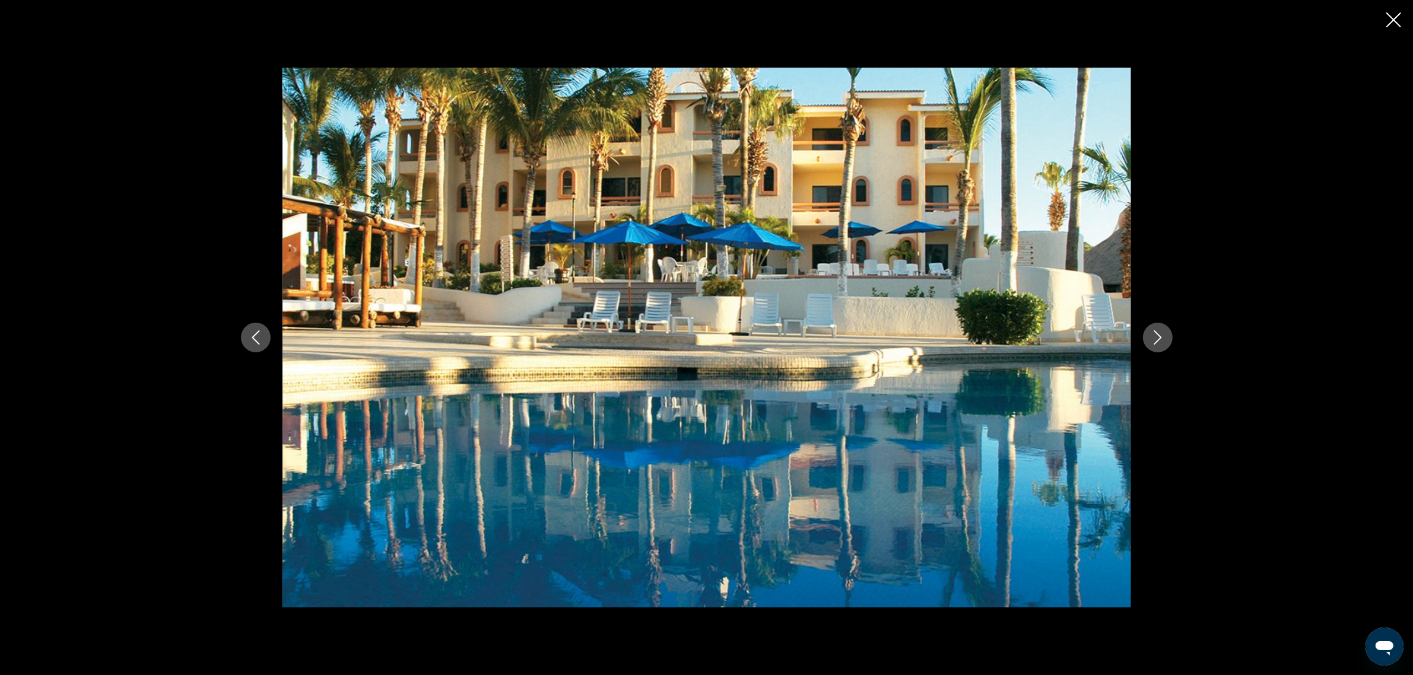
click at [1163, 337] on icon "Next image" at bounding box center [1158, 338] width 14 height 14
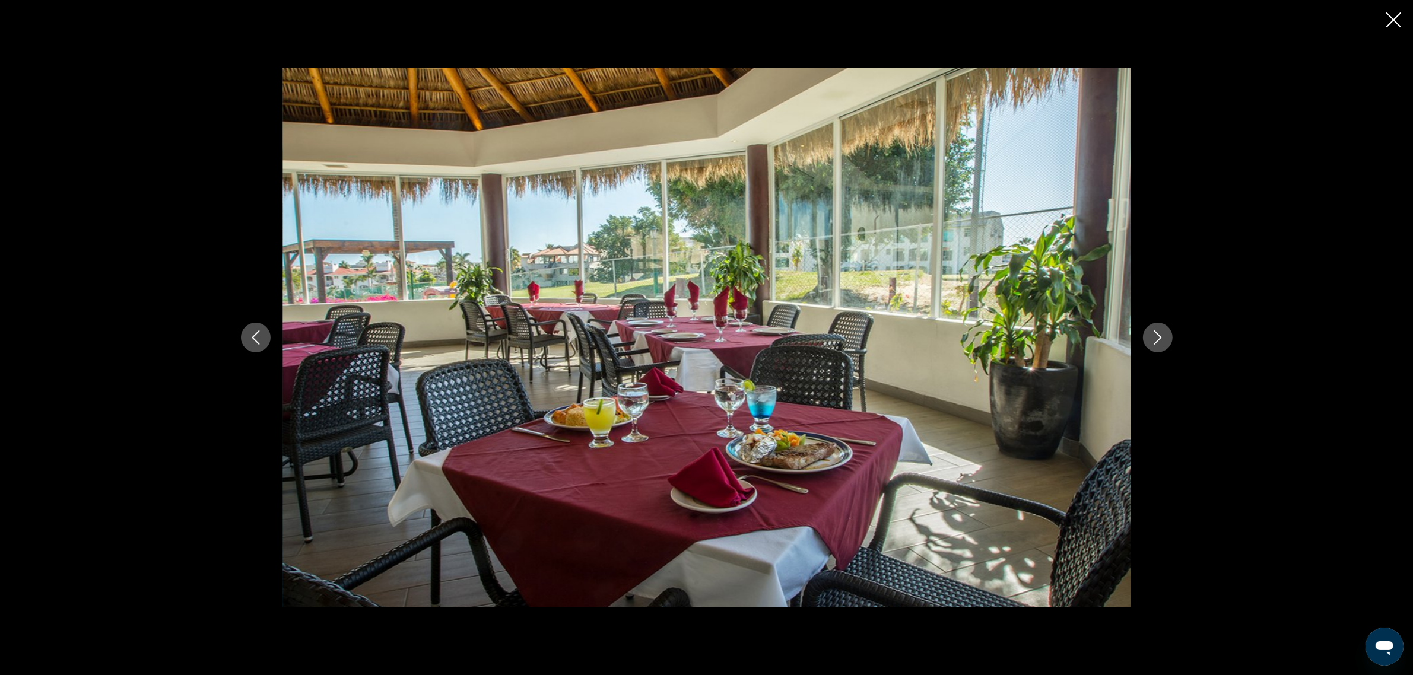
click at [1163, 337] on icon "Next image" at bounding box center [1158, 338] width 14 height 14
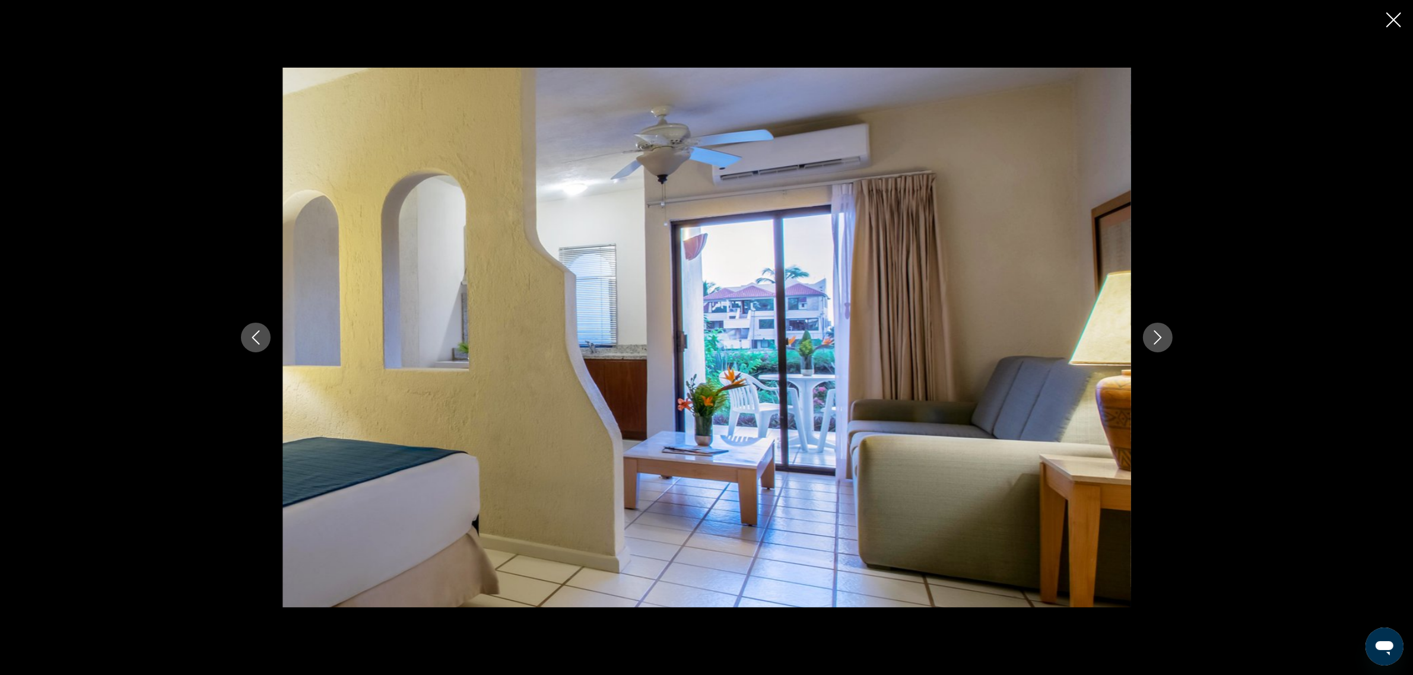
click at [1163, 337] on icon "Next image" at bounding box center [1158, 338] width 14 height 14
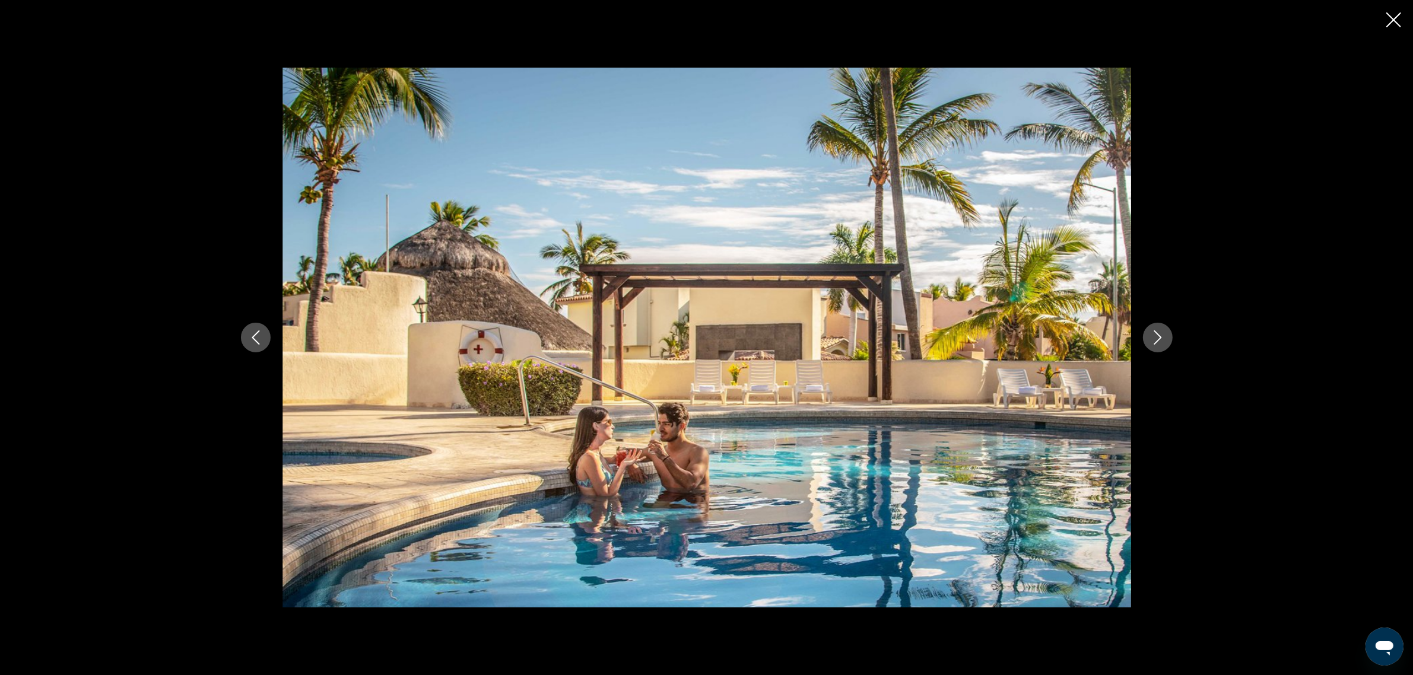
click at [1163, 337] on icon "Next image" at bounding box center [1158, 338] width 14 height 14
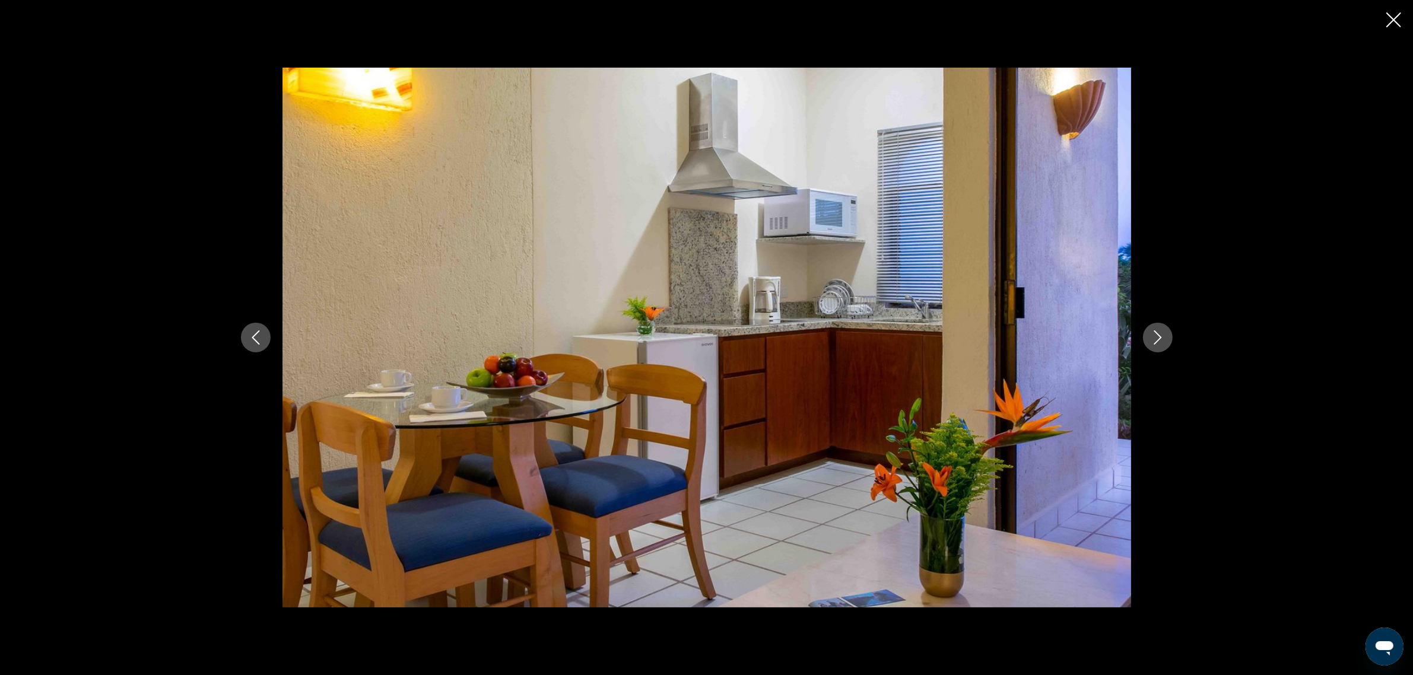
click at [1163, 337] on icon "Next image" at bounding box center [1158, 338] width 14 height 14
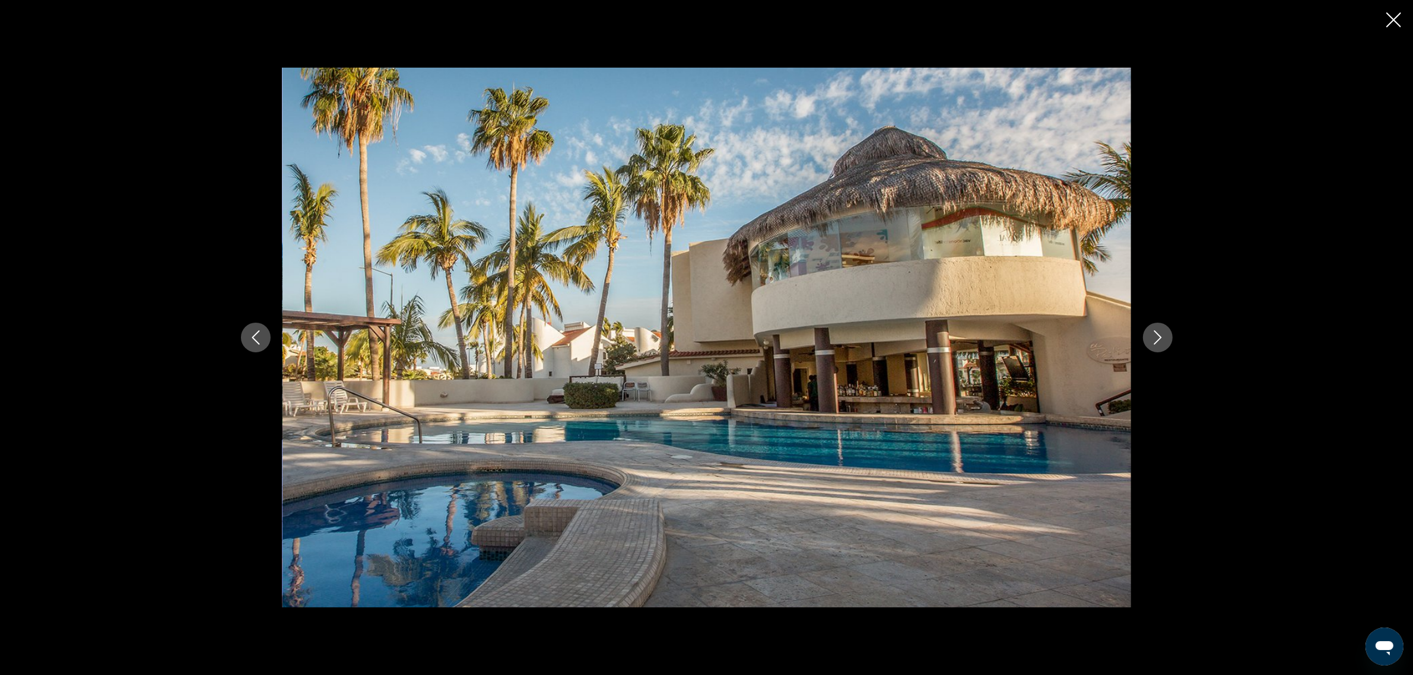
click at [1163, 337] on icon "Next image" at bounding box center [1158, 338] width 14 height 14
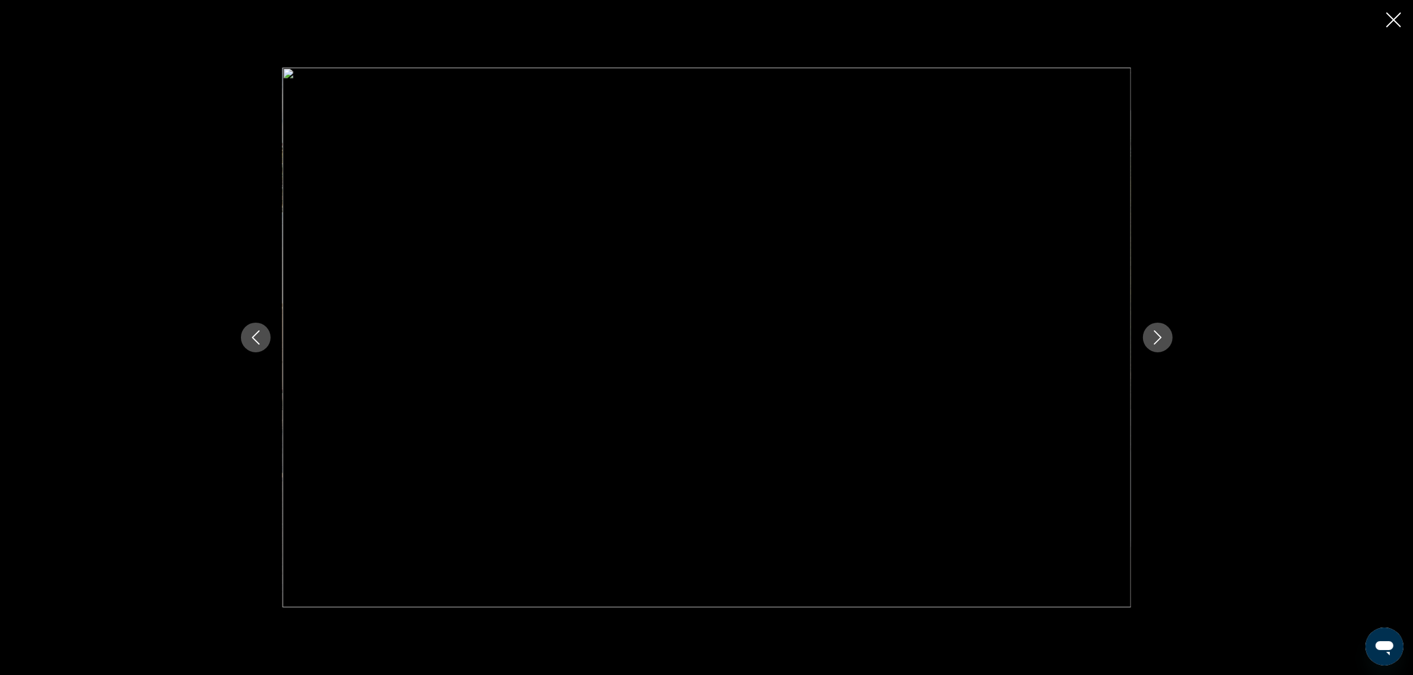
click at [1163, 337] on icon "Next image" at bounding box center [1158, 338] width 14 height 14
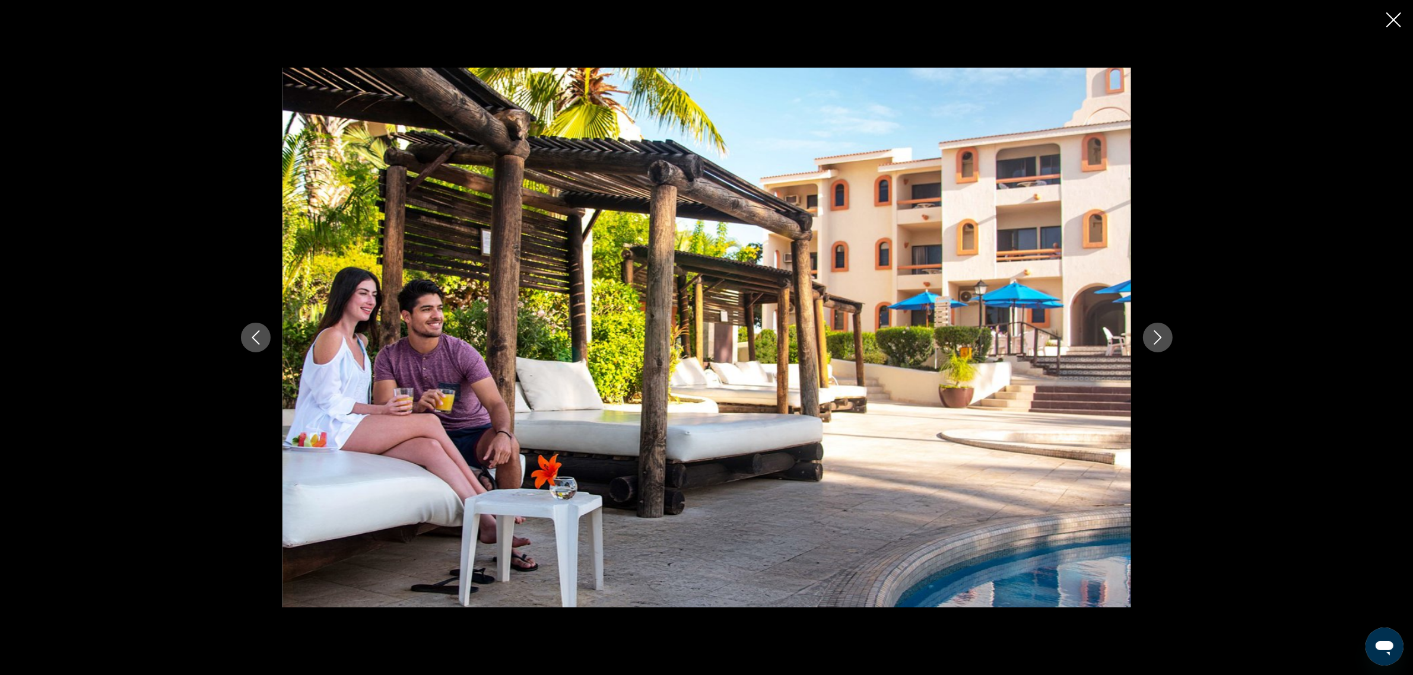
click at [1163, 337] on icon "Next image" at bounding box center [1158, 338] width 14 height 14
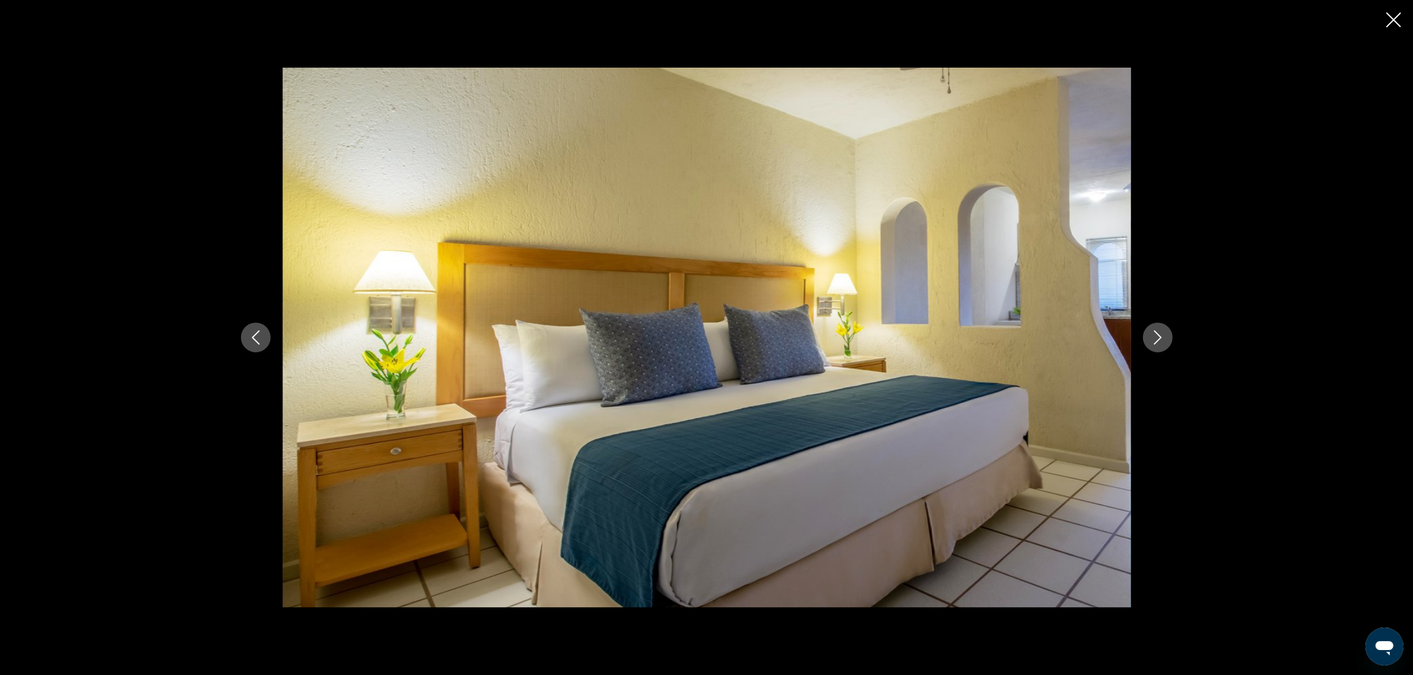
click at [1163, 337] on icon "Next image" at bounding box center [1158, 338] width 14 height 14
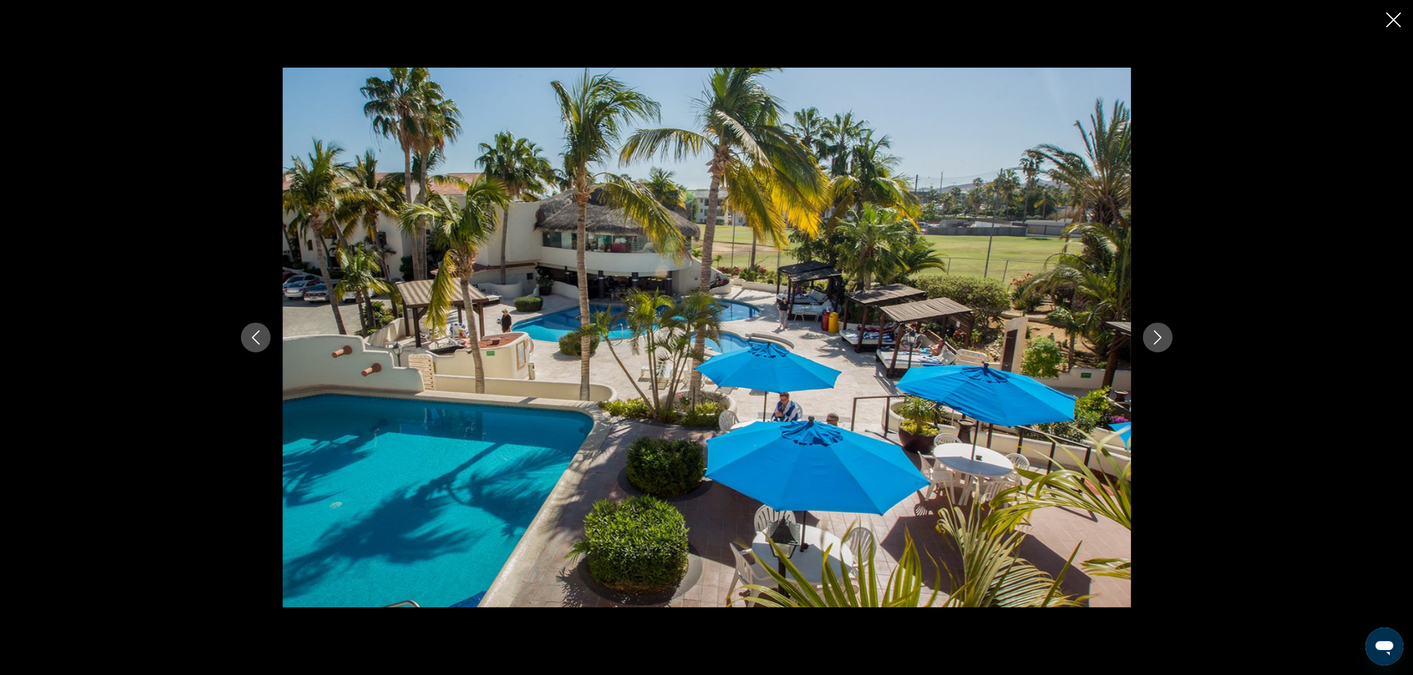
click at [1163, 337] on icon "Next image" at bounding box center [1158, 338] width 14 height 14
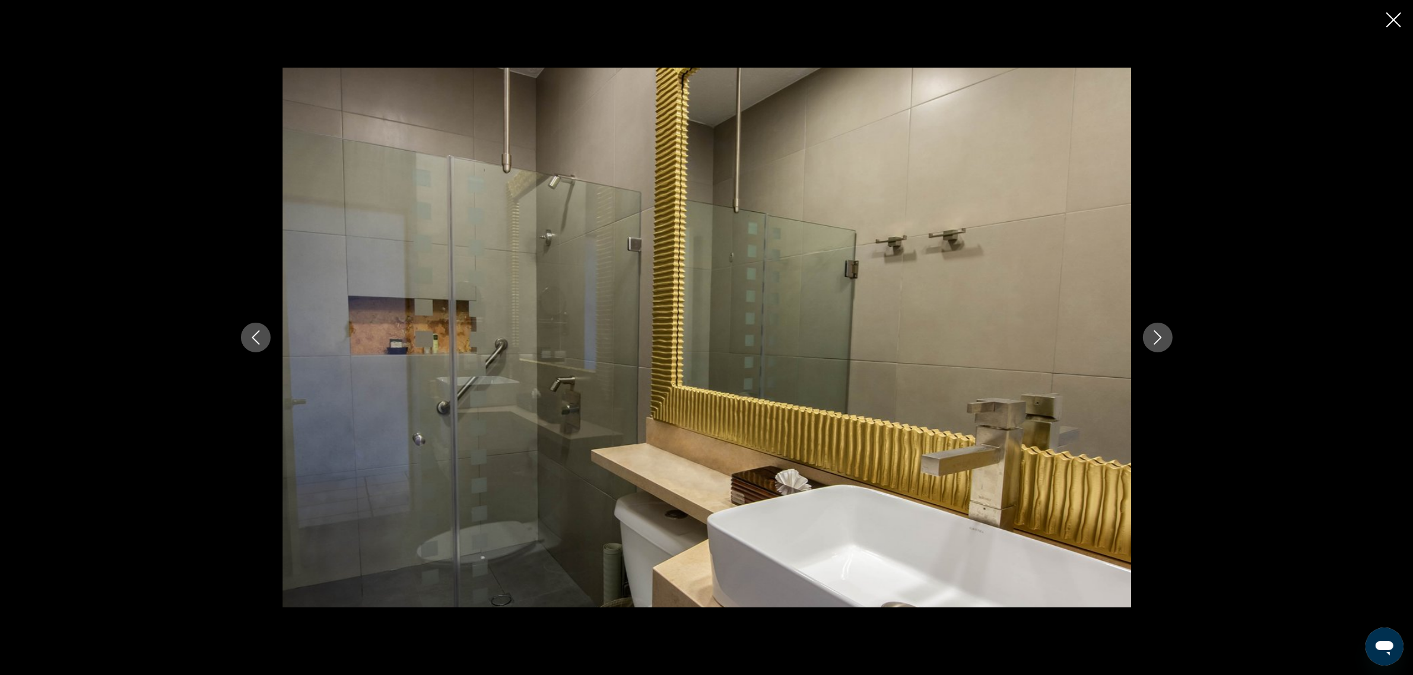
click at [1163, 337] on icon "Next image" at bounding box center [1158, 338] width 14 height 14
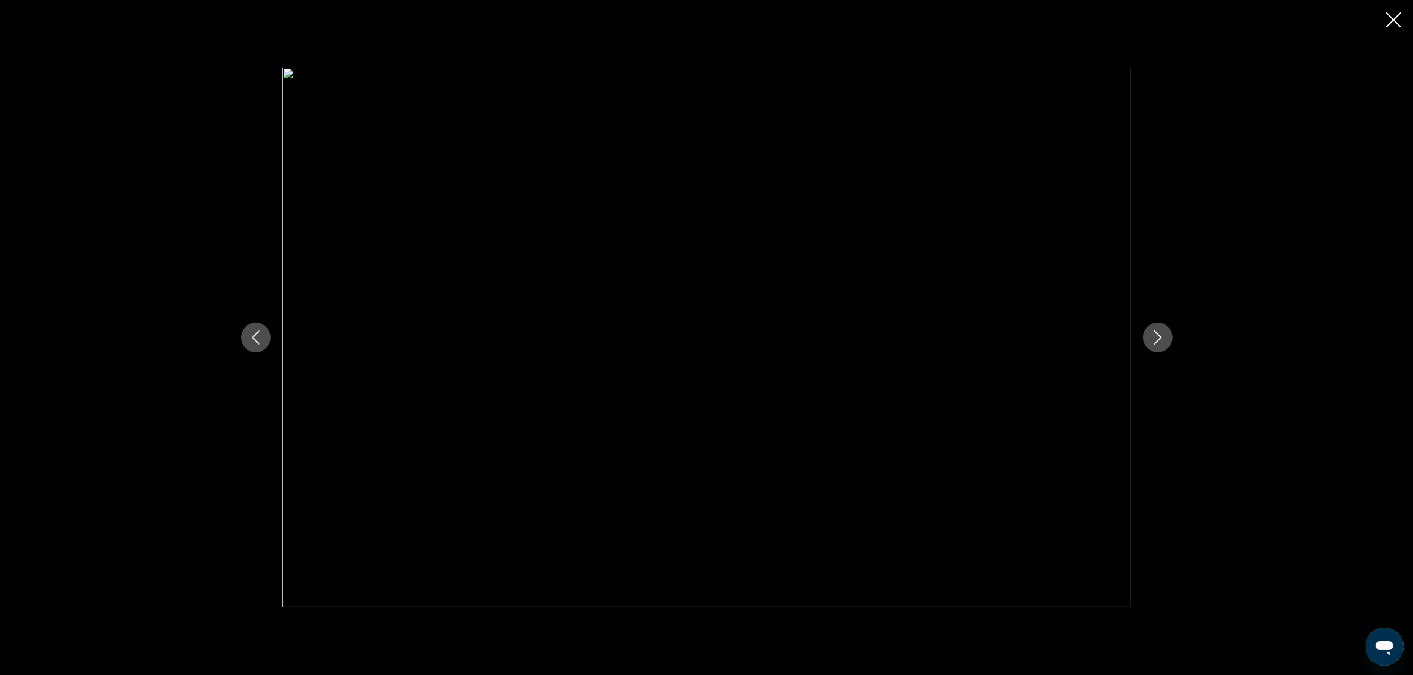
click at [1163, 337] on icon "Next image" at bounding box center [1158, 338] width 14 height 14
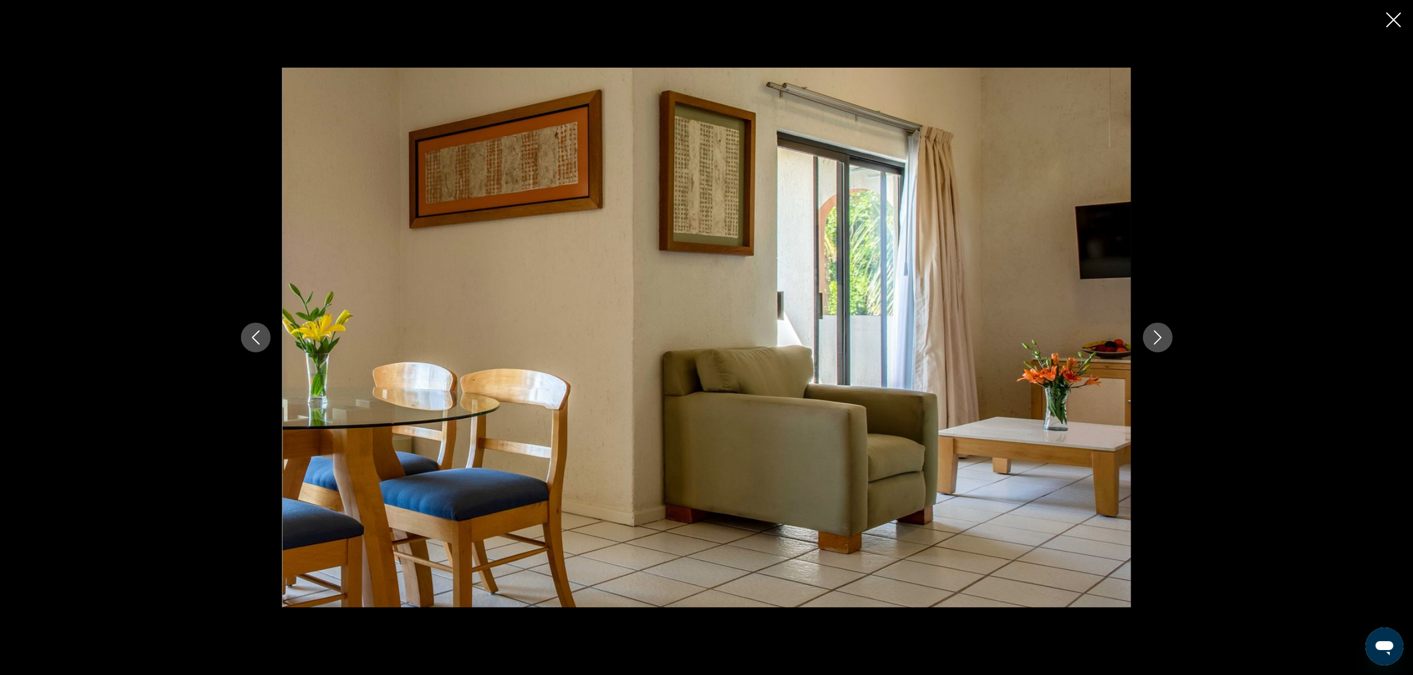
click at [1156, 342] on icon "Next image" at bounding box center [1158, 338] width 8 height 14
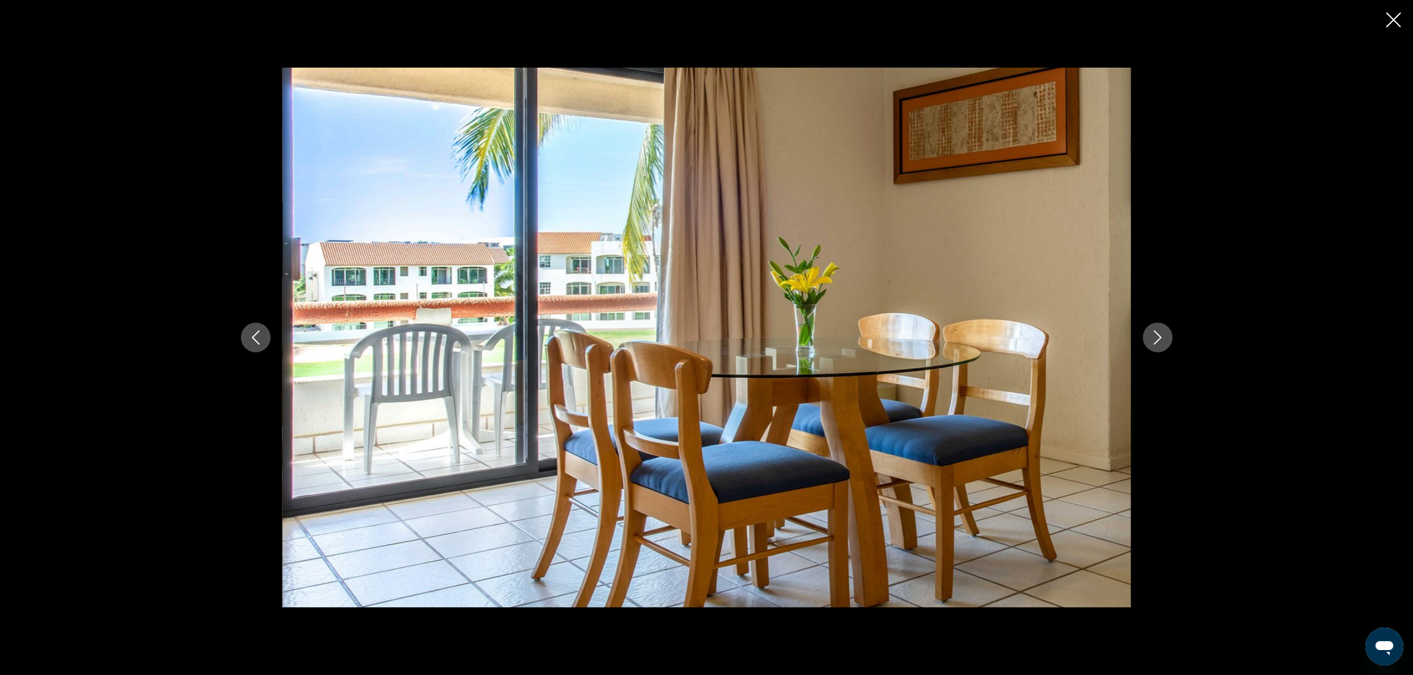
click at [1156, 342] on icon "Next image" at bounding box center [1158, 338] width 8 height 14
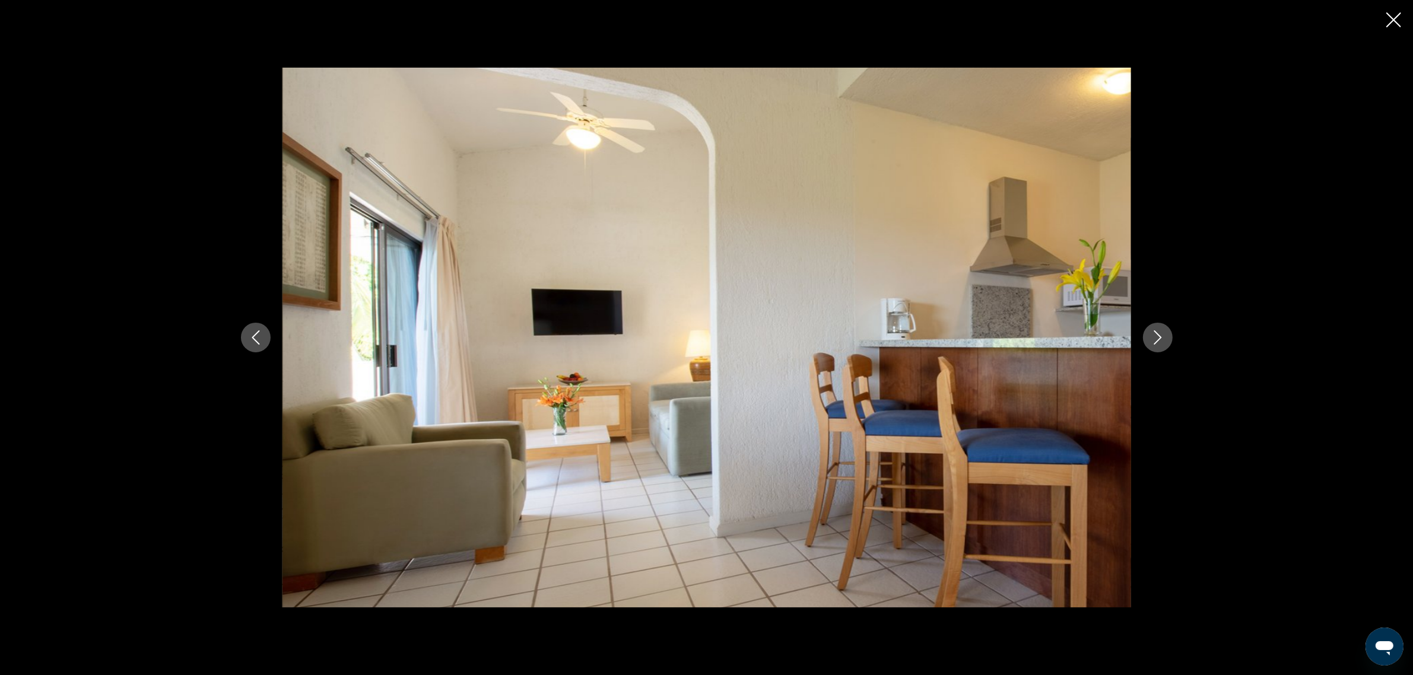
click at [1156, 342] on icon "Next image" at bounding box center [1158, 338] width 8 height 14
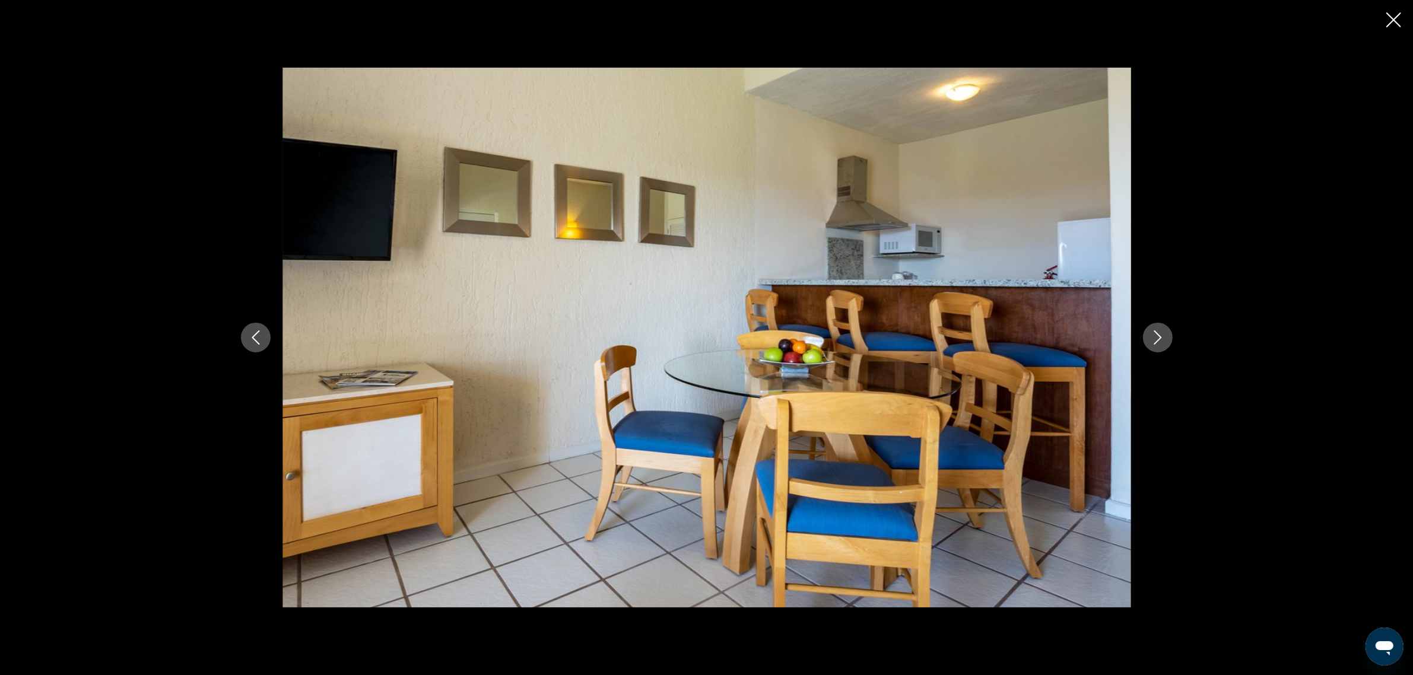
click at [1156, 342] on icon "Next image" at bounding box center [1158, 338] width 8 height 14
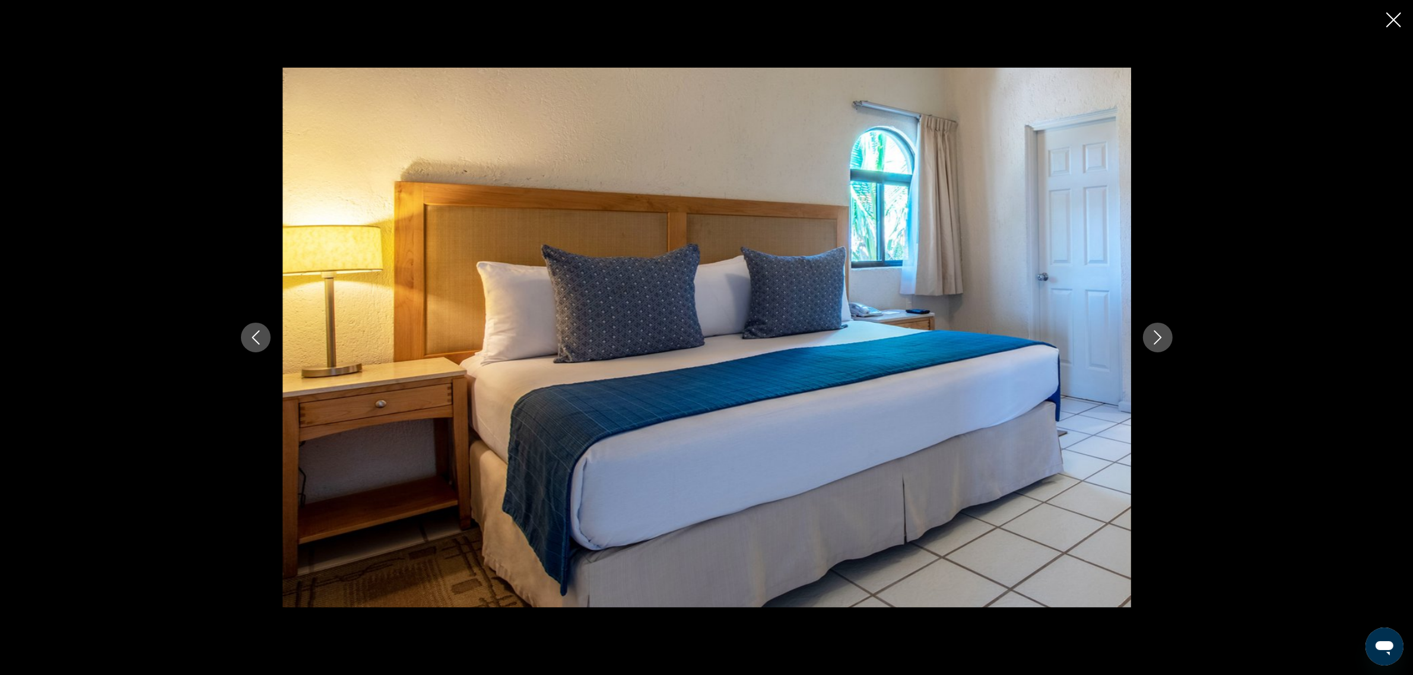
click at [1156, 342] on icon "Next image" at bounding box center [1158, 338] width 8 height 14
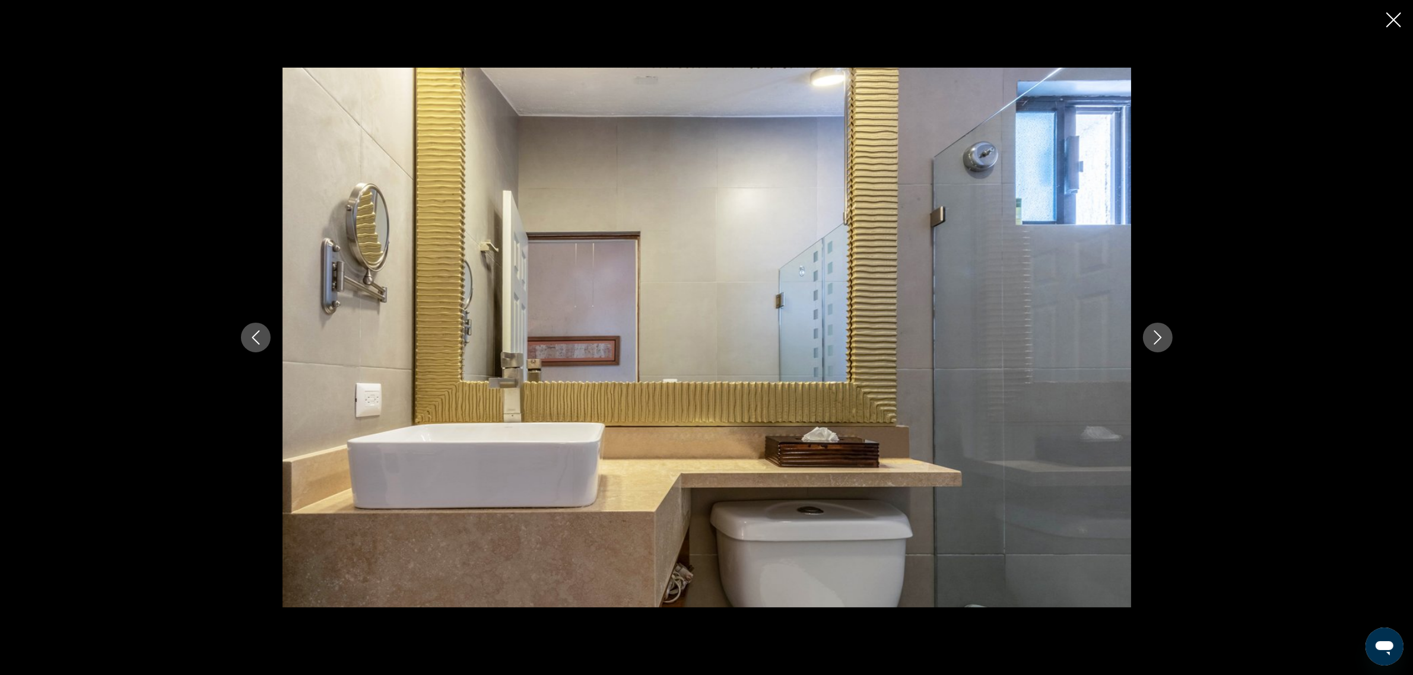
click at [1156, 342] on icon "Next image" at bounding box center [1158, 338] width 8 height 14
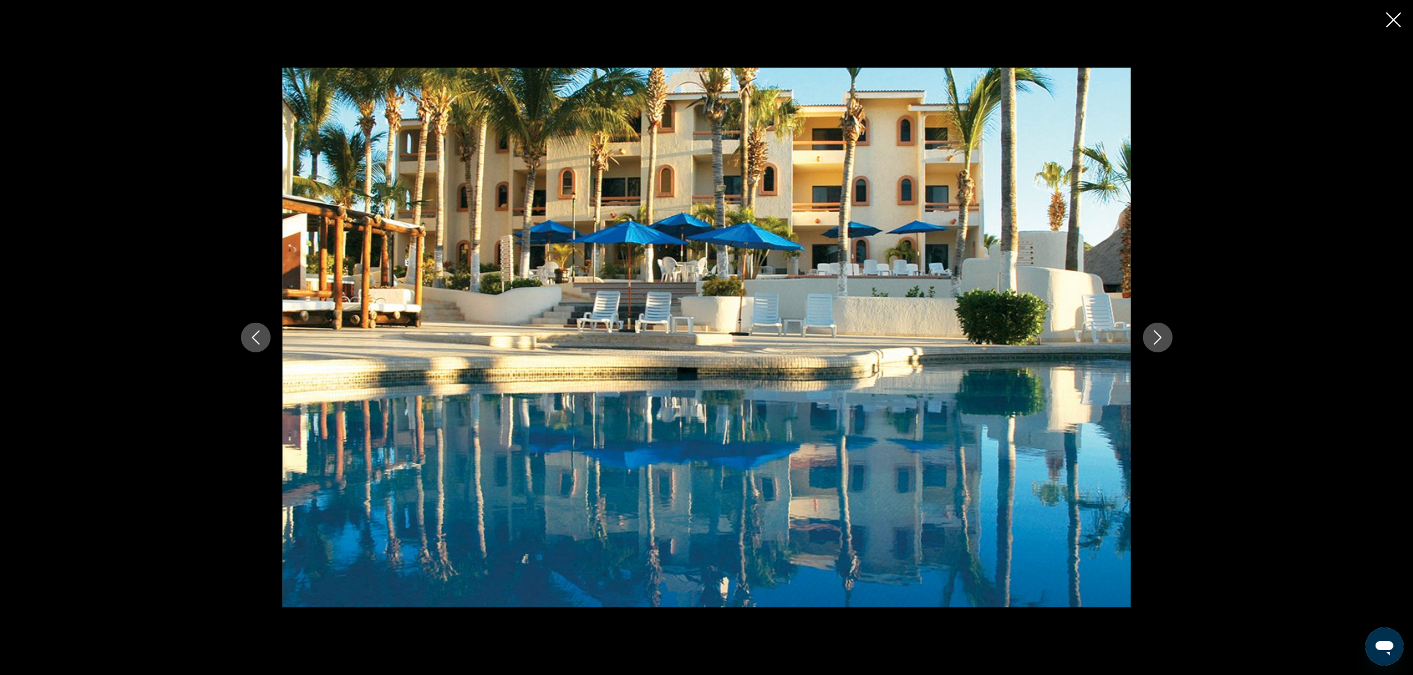
click at [1156, 342] on icon "Next image" at bounding box center [1158, 338] width 8 height 14
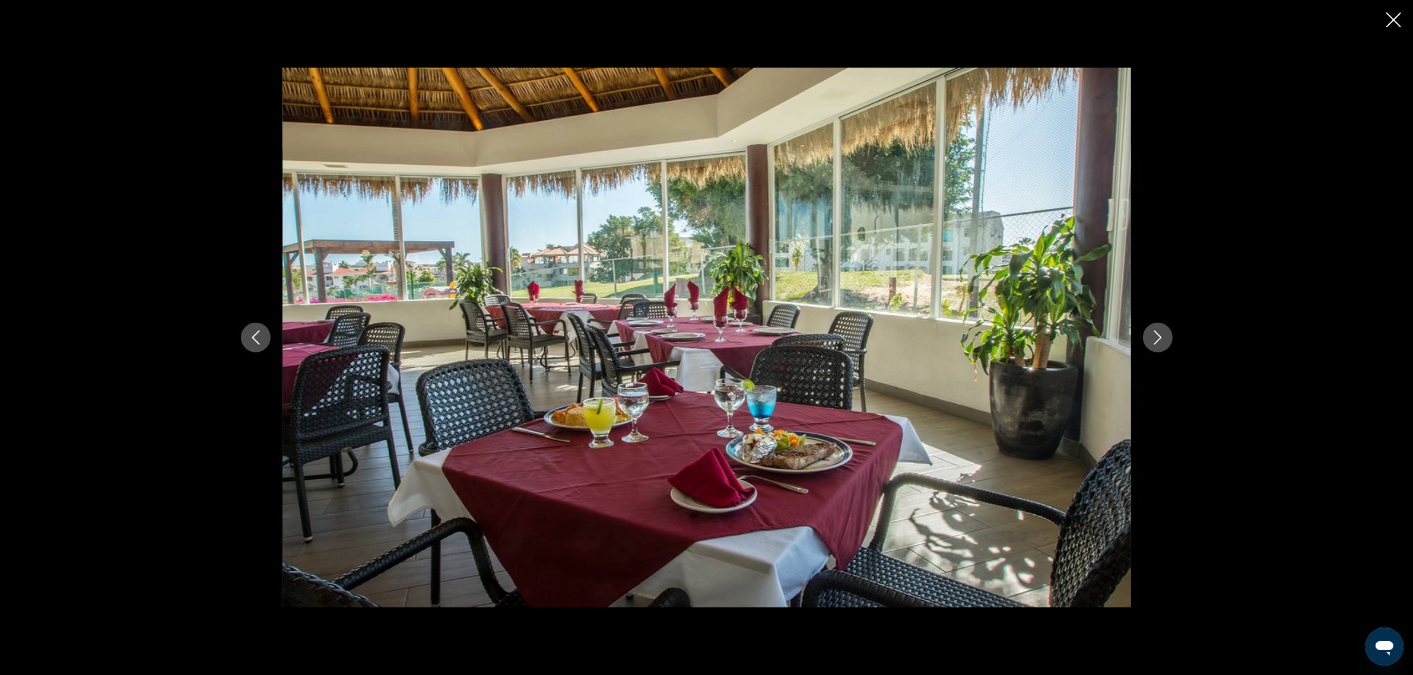
click at [1156, 342] on icon "Next image" at bounding box center [1158, 338] width 8 height 14
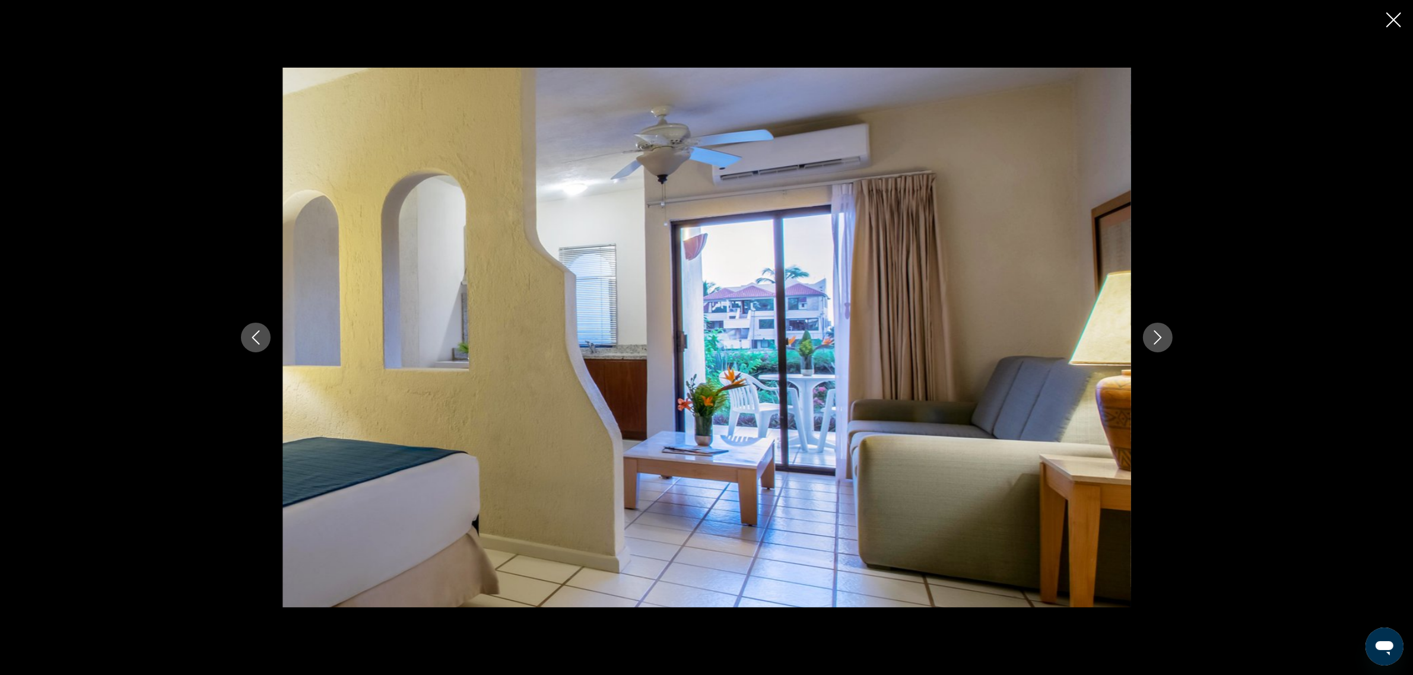
click at [1388, 19] on icon "Close slideshow" at bounding box center [1393, 19] width 15 height 15
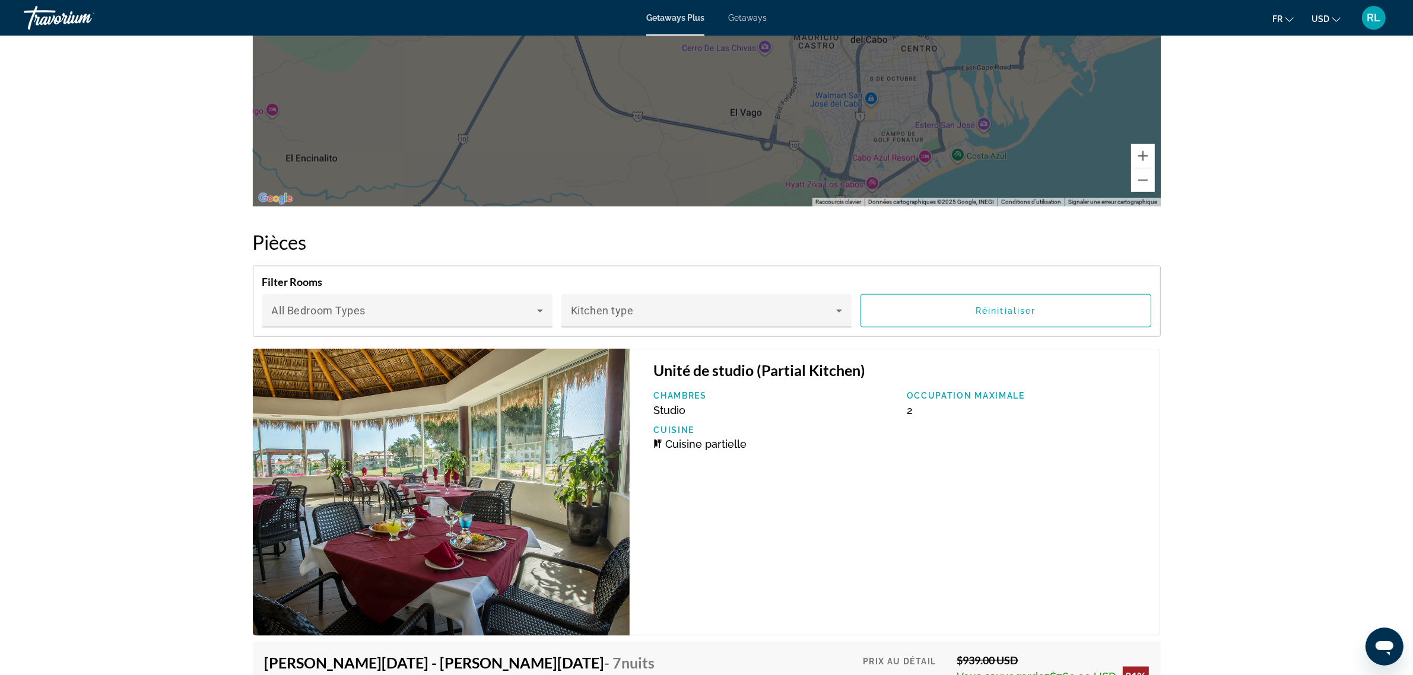
scroll to position [1781, 0]
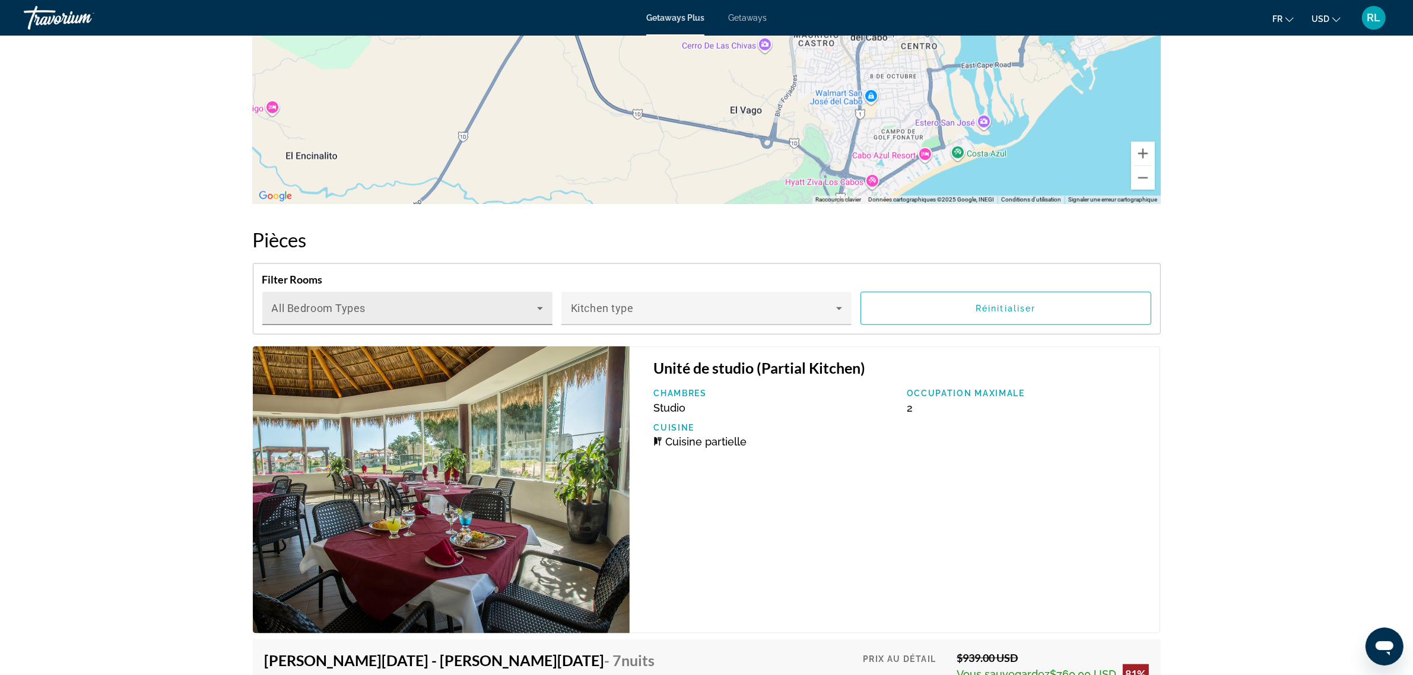
click at [539, 307] on icon "Main content" at bounding box center [540, 308] width 6 height 3
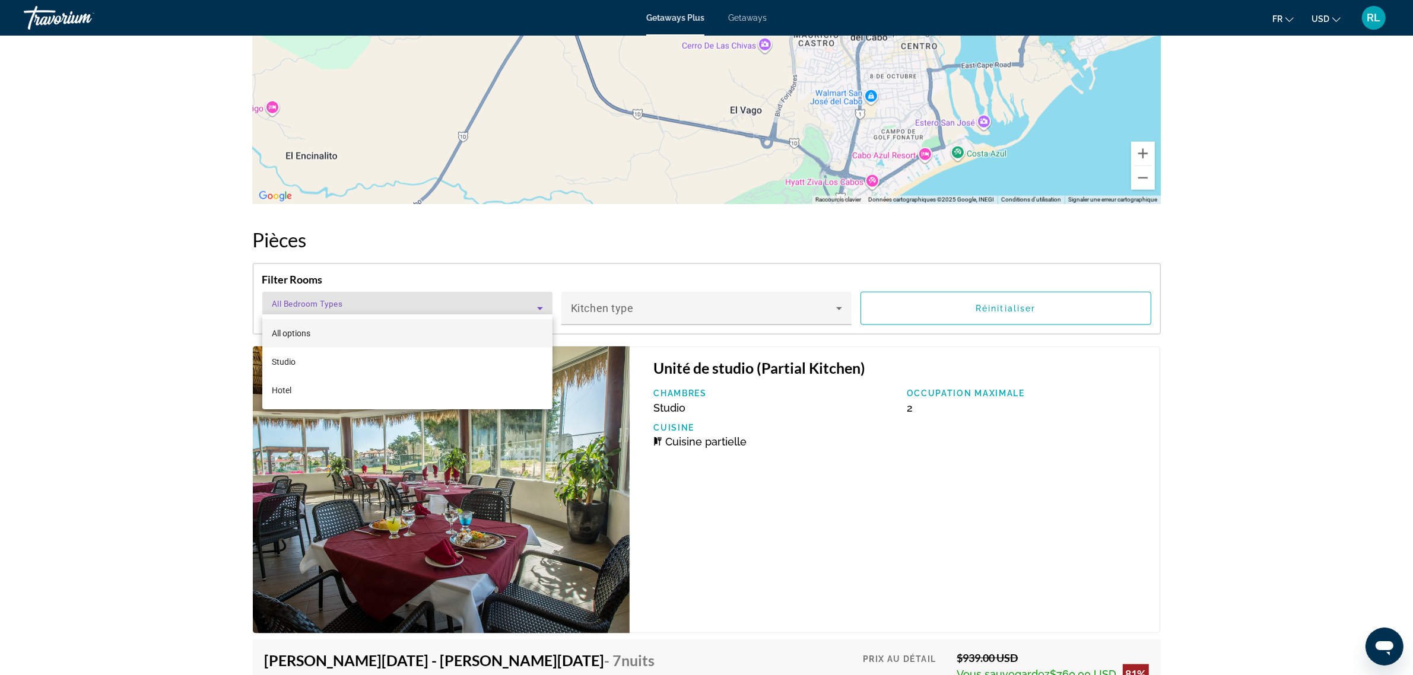
click at [539, 297] on div at bounding box center [706, 337] width 1413 height 675
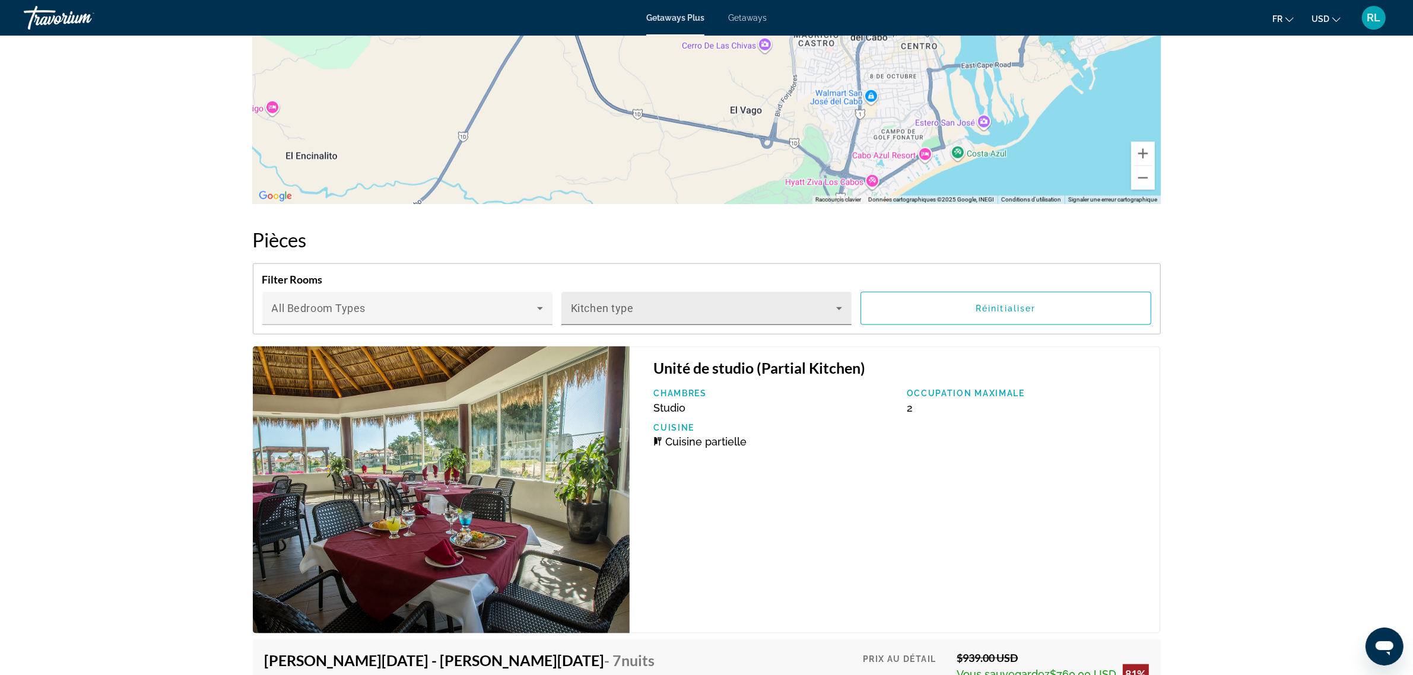
click at [834, 304] on icon "Main content" at bounding box center [839, 309] width 14 height 14
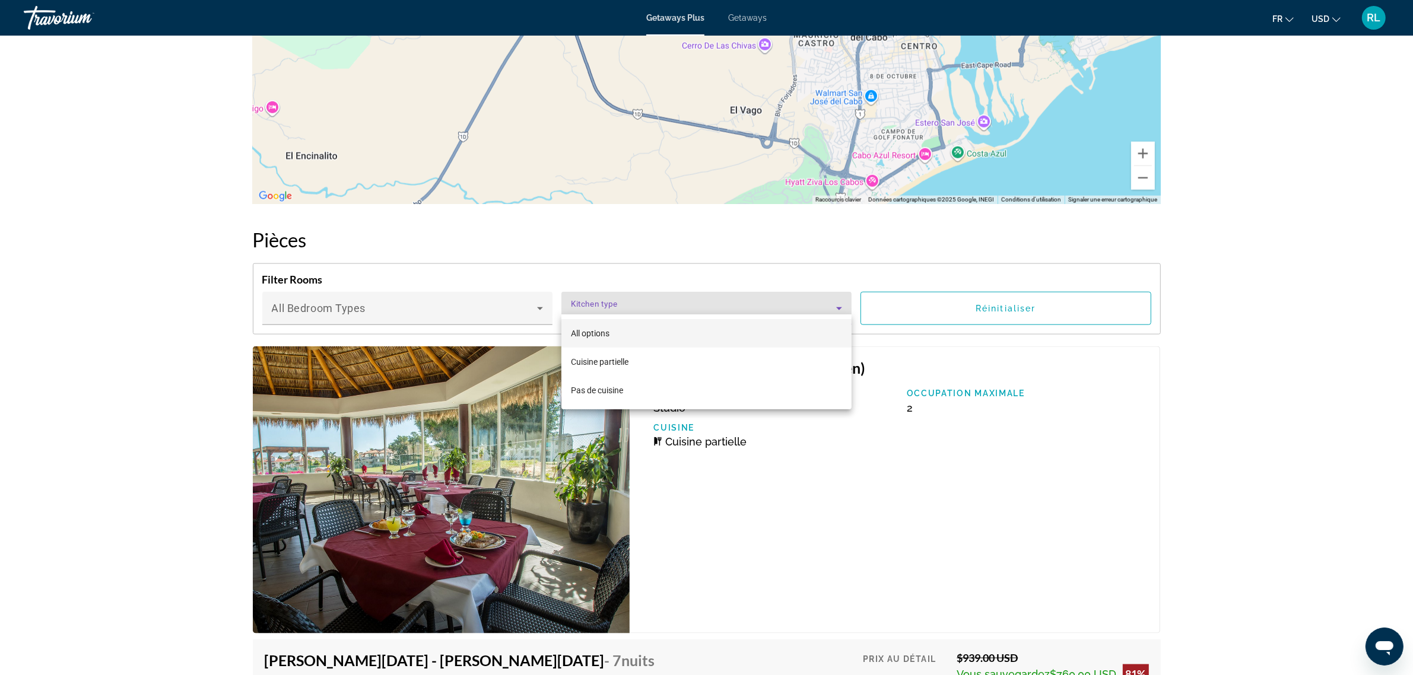
click at [834, 304] on div at bounding box center [706, 337] width 1413 height 675
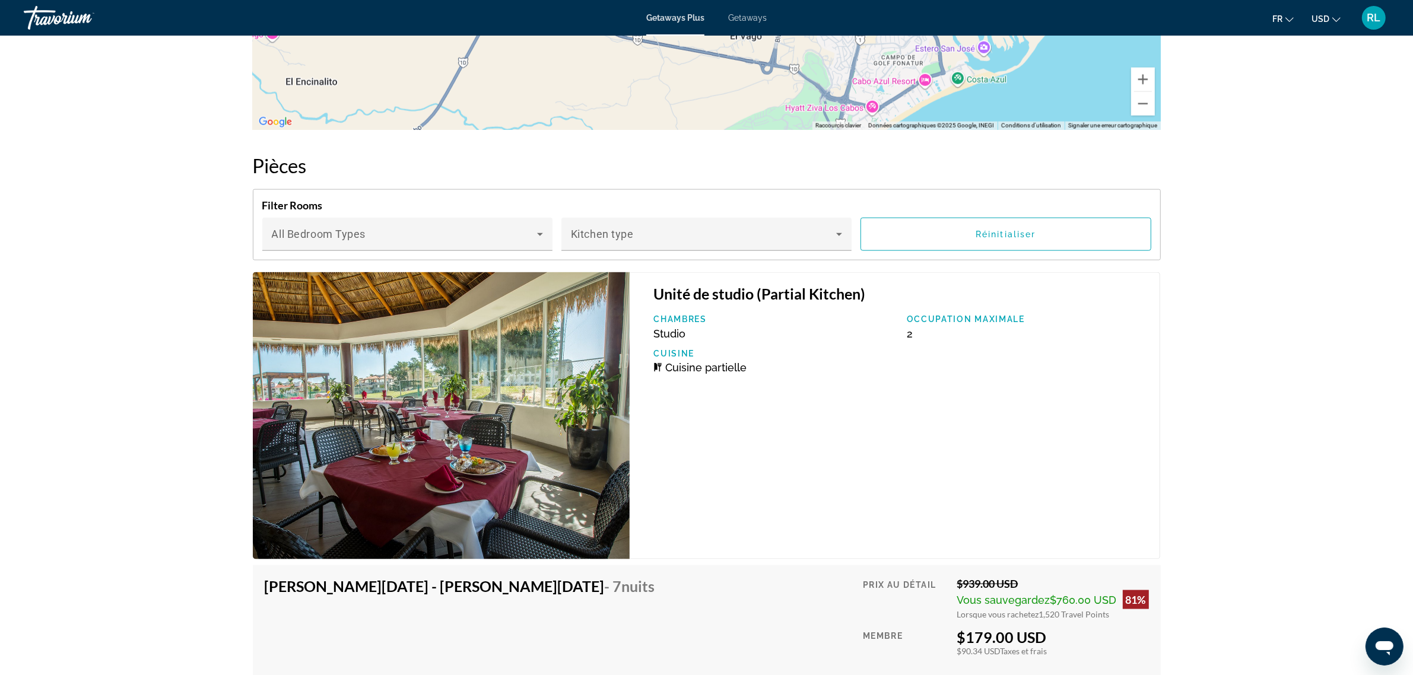
scroll to position [1929, 0]
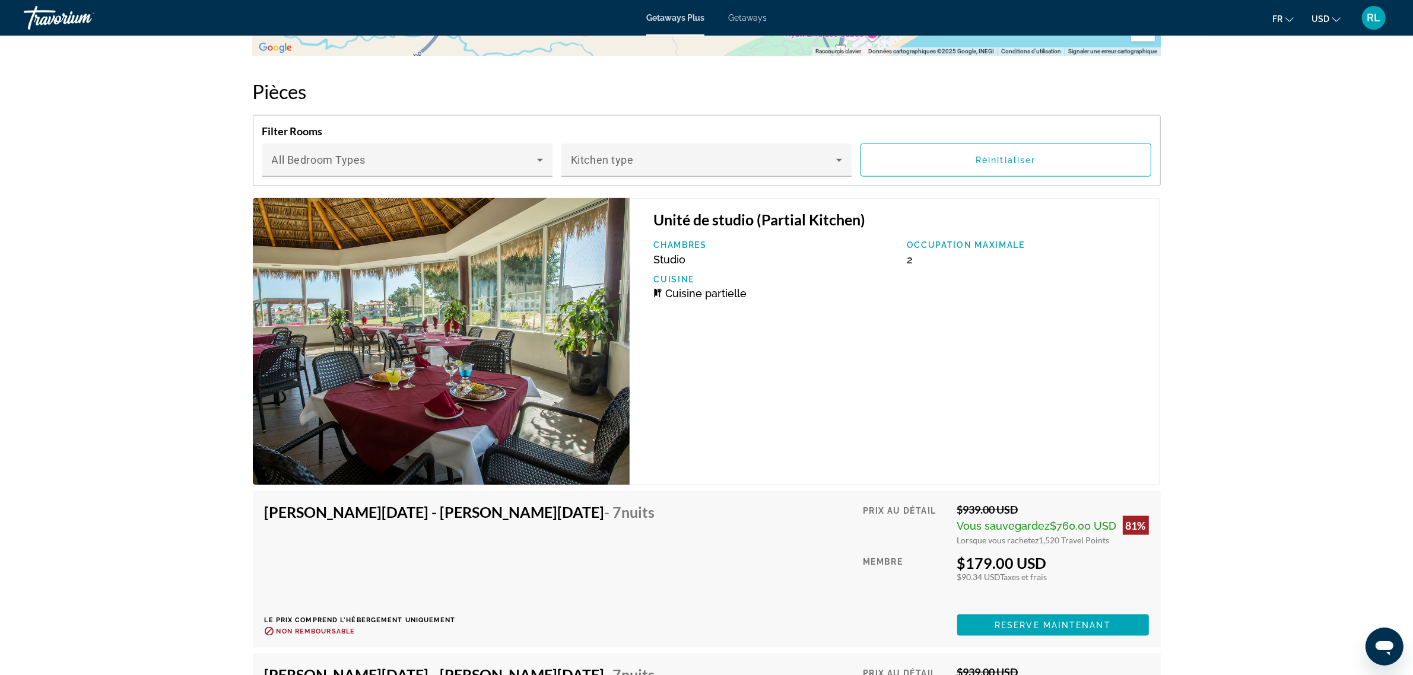
click at [1334, 21] on icon "Change currency" at bounding box center [1336, 19] width 8 height 8
click at [1309, 77] on button "CAD (Can$)" at bounding box center [1302, 78] width 59 height 15
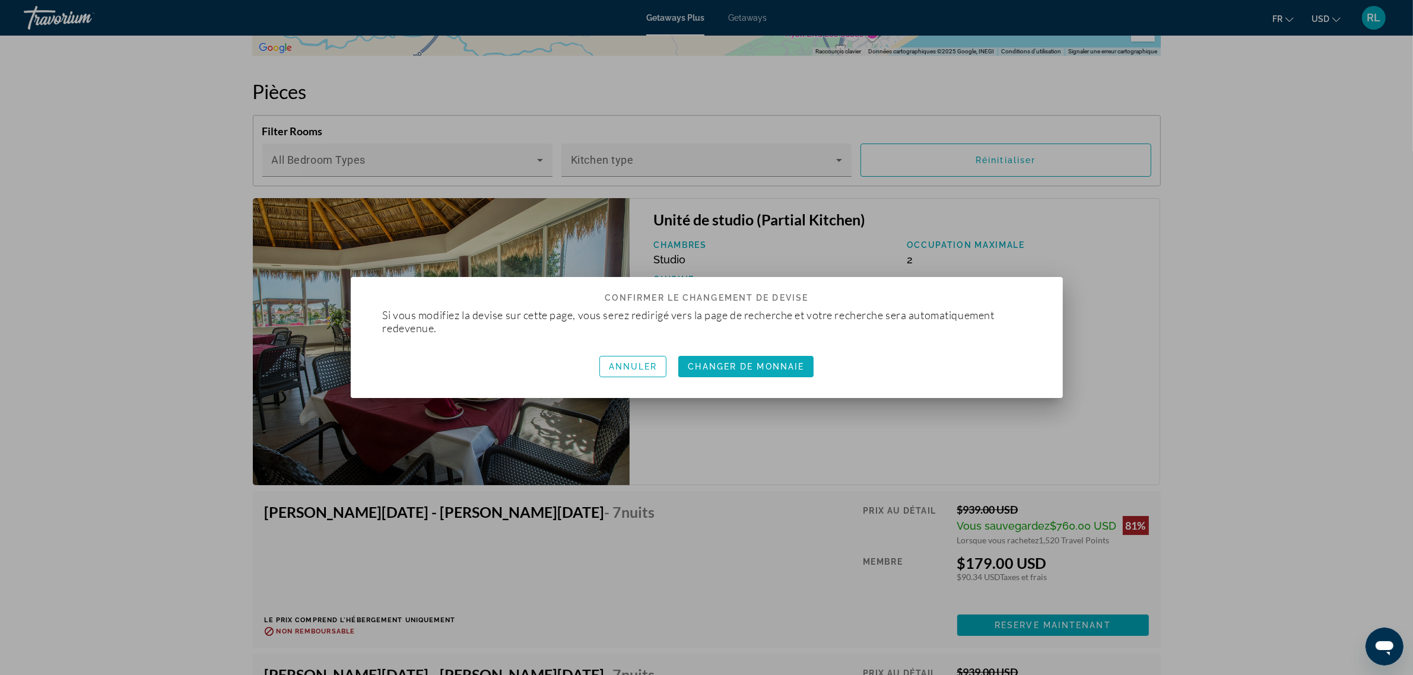
click at [747, 372] on span "button" at bounding box center [745, 367] width 135 height 28
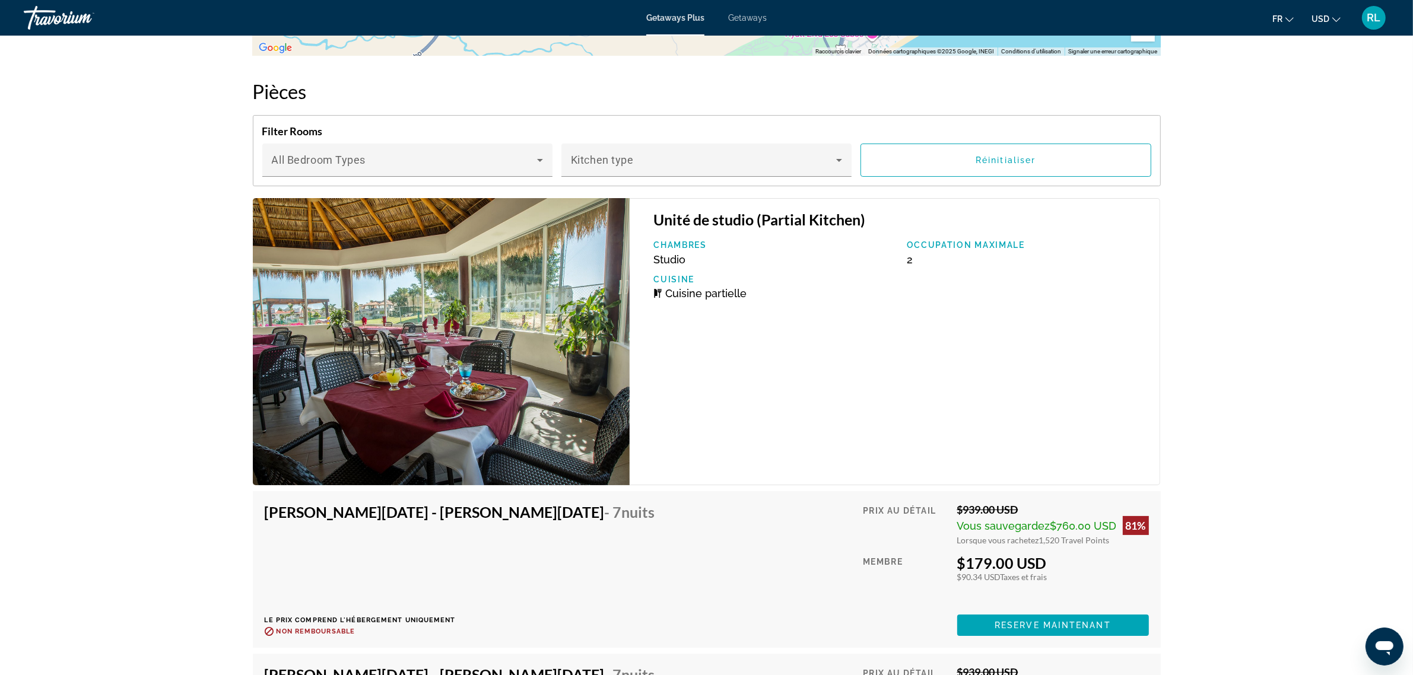
scroll to position [1929, 0]
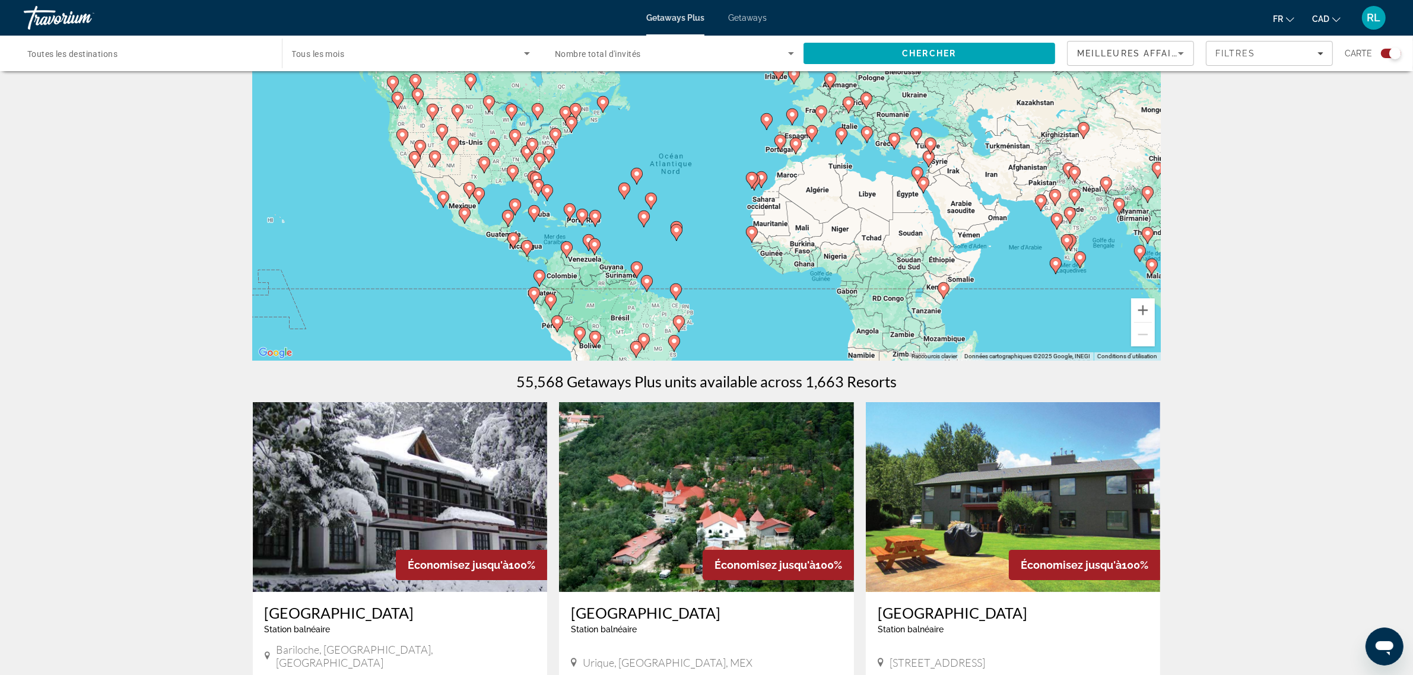
scroll to position [74, 0]
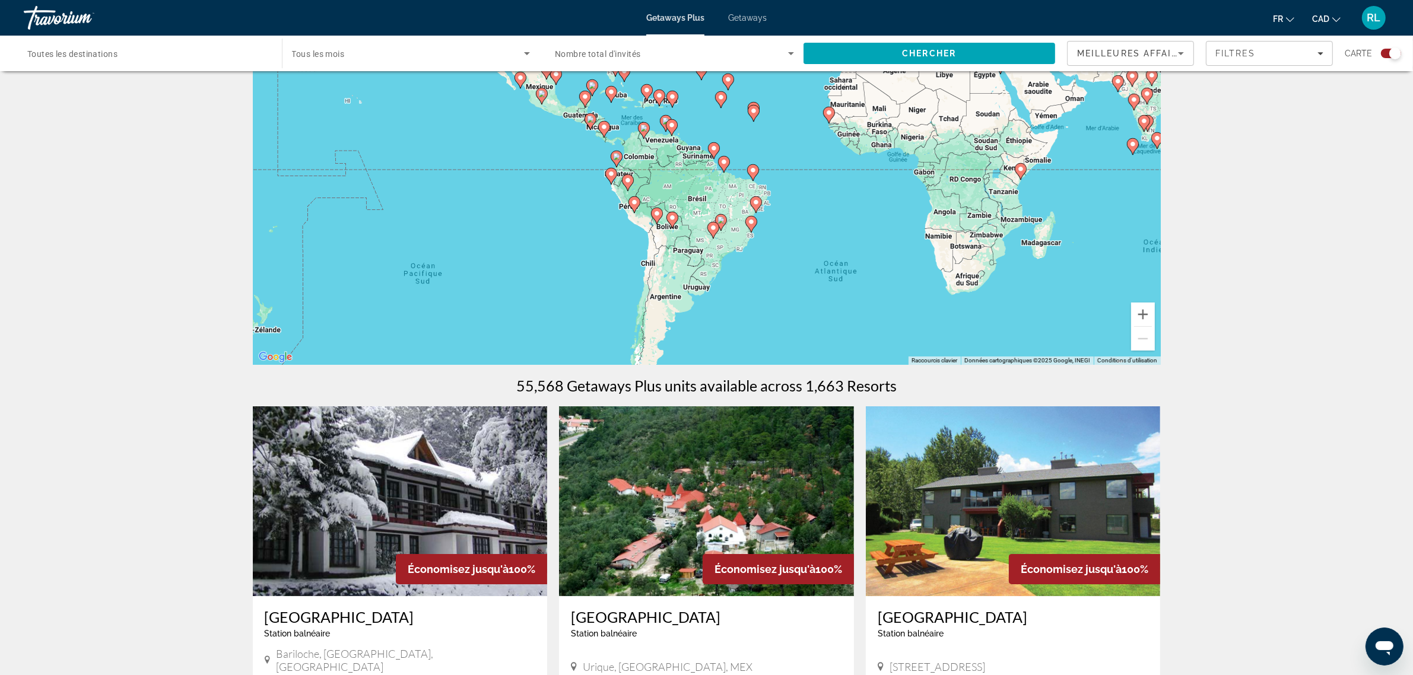
drag, startPoint x: 690, startPoint y: 247, endPoint x: 767, endPoint y: 125, distance: 144.6
click at [767, 122] on div "Pour activer le glissement avec le clavier, appuyez sur Alt+Entrée. Une fois ce…" at bounding box center [707, 187] width 908 height 356
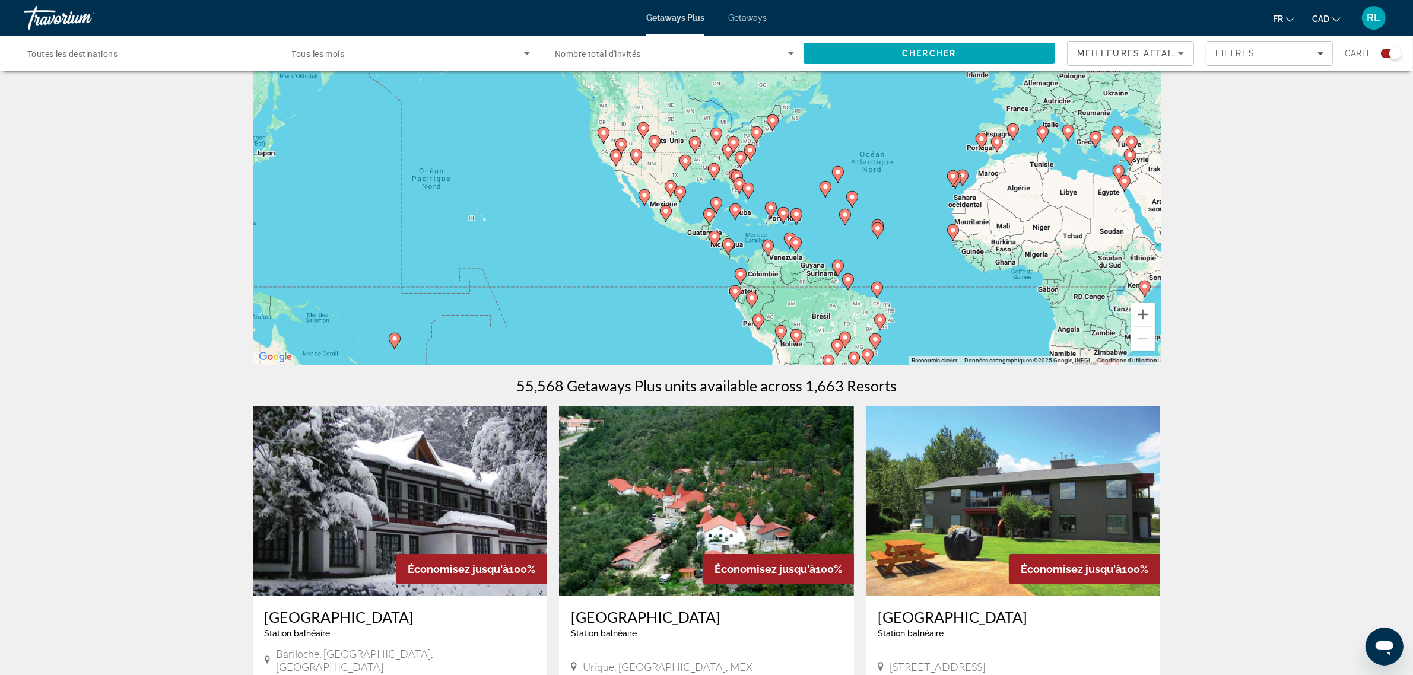
drag, startPoint x: 690, startPoint y: 184, endPoint x: 811, endPoint y: 306, distance: 171.6
click at [811, 306] on div "Pour activer le glissement avec le clavier, appuyez sur Alt+Entrée. Une fois ce…" at bounding box center [707, 187] width 908 height 356
drag, startPoint x: 722, startPoint y: 202, endPoint x: 751, endPoint y: 215, distance: 32.4
click at [751, 215] on div "Pour activer le glissement avec le clavier, appuyez sur Alt+Entrée. Une fois ce…" at bounding box center [707, 187] width 908 height 356
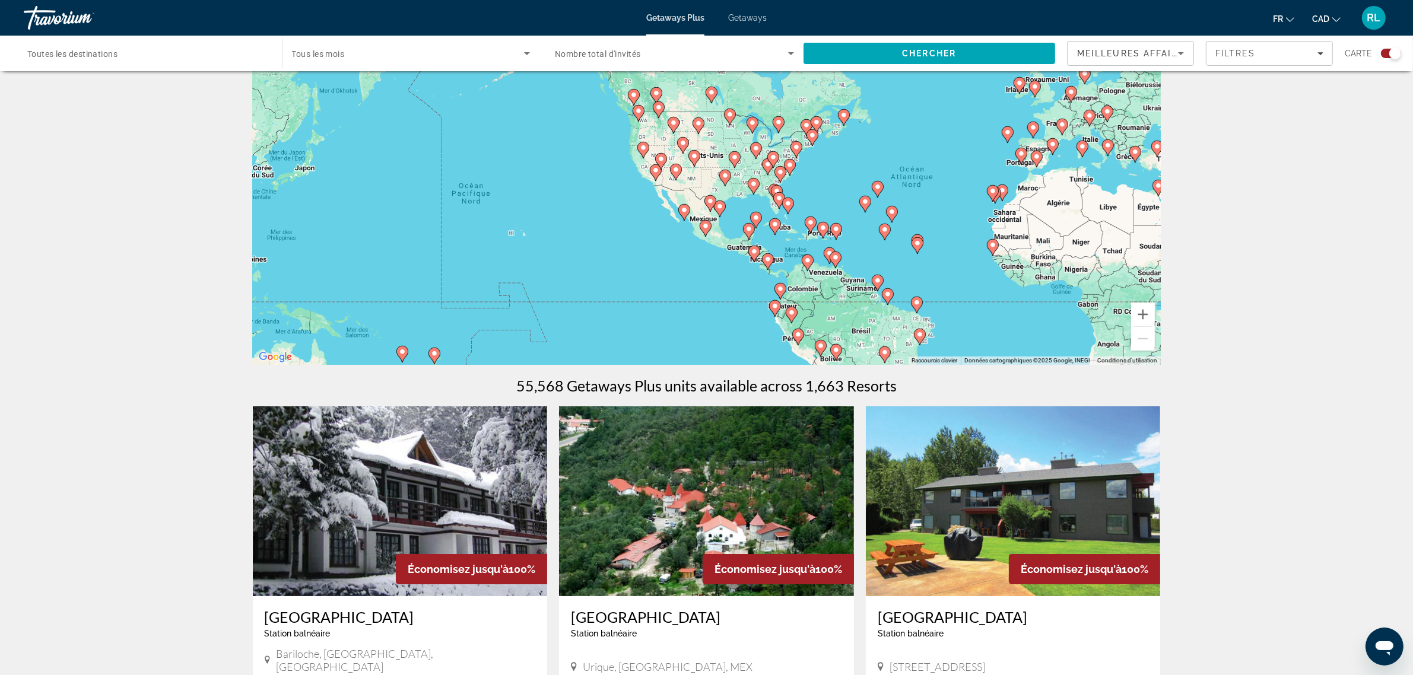
scroll to position [0, 0]
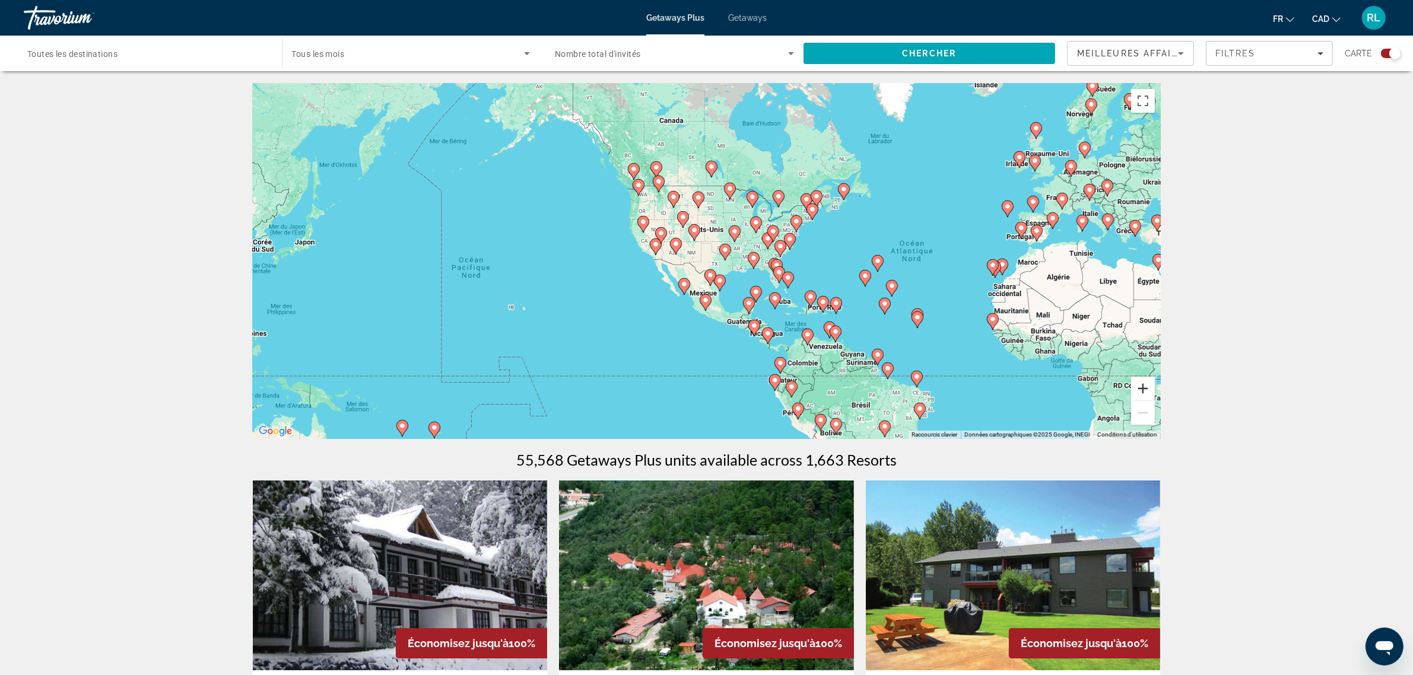
click at [1151, 393] on button "Zoom avant" at bounding box center [1143, 389] width 24 height 24
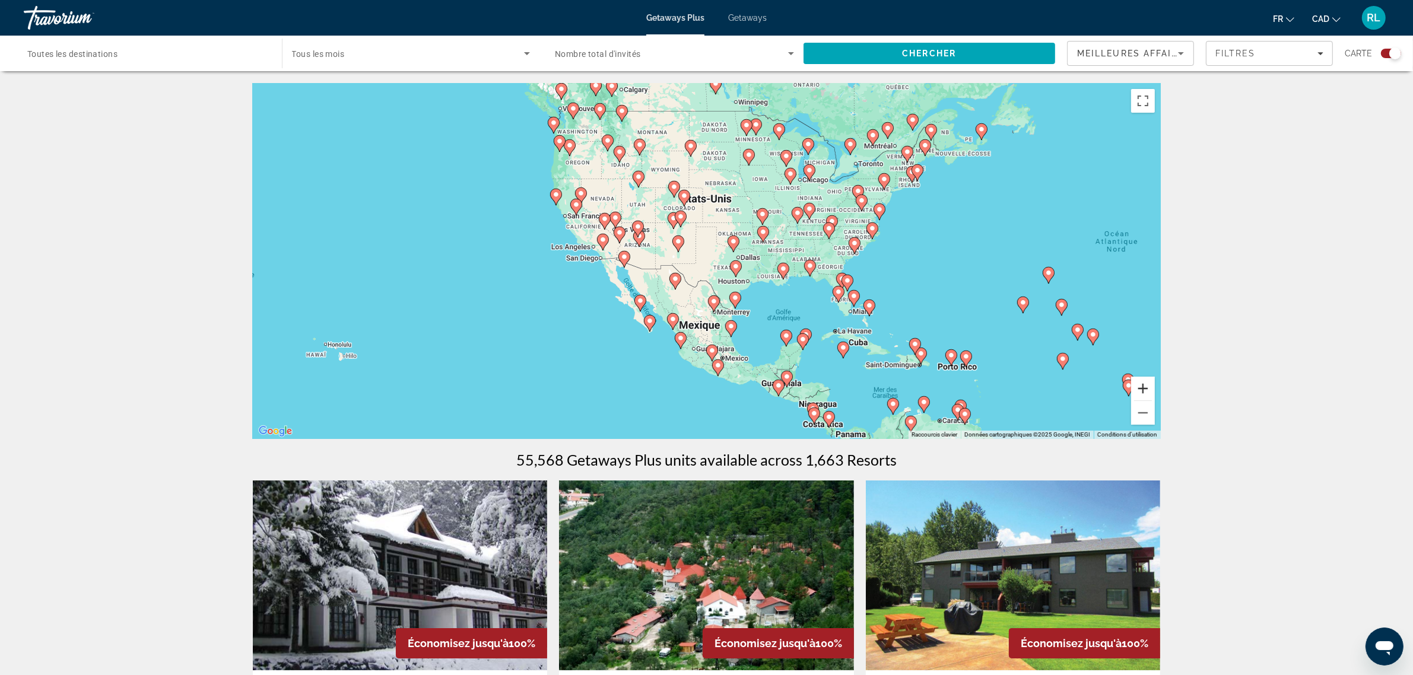
click at [1147, 393] on button "Zoom avant" at bounding box center [1143, 389] width 24 height 24
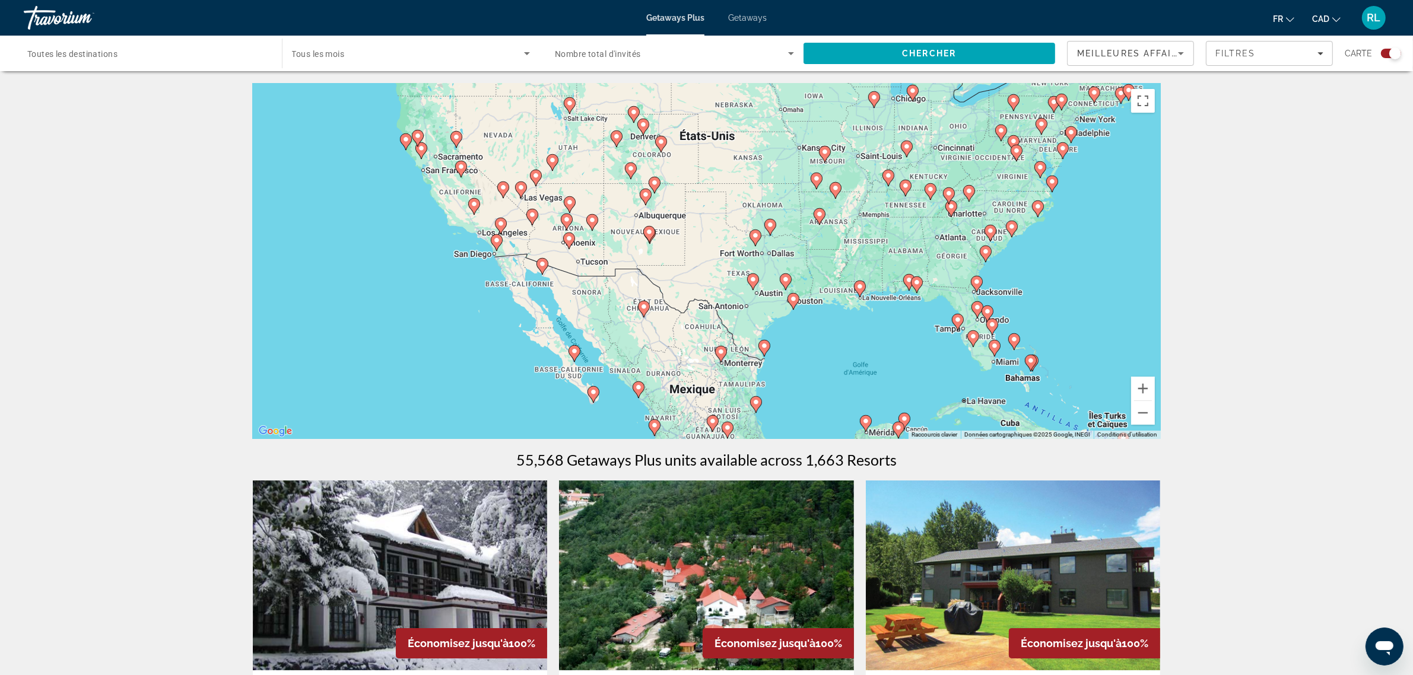
drag, startPoint x: 753, startPoint y: 375, endPoint x: 835, endPoint y: 265, distance: 137.3
click at [835, 266] on div "Pour activer le glissement avec le clavier, appuyez sur Alt+Entrée. Une fois ce…" at bounding box center [707, 261] width 908 height 356
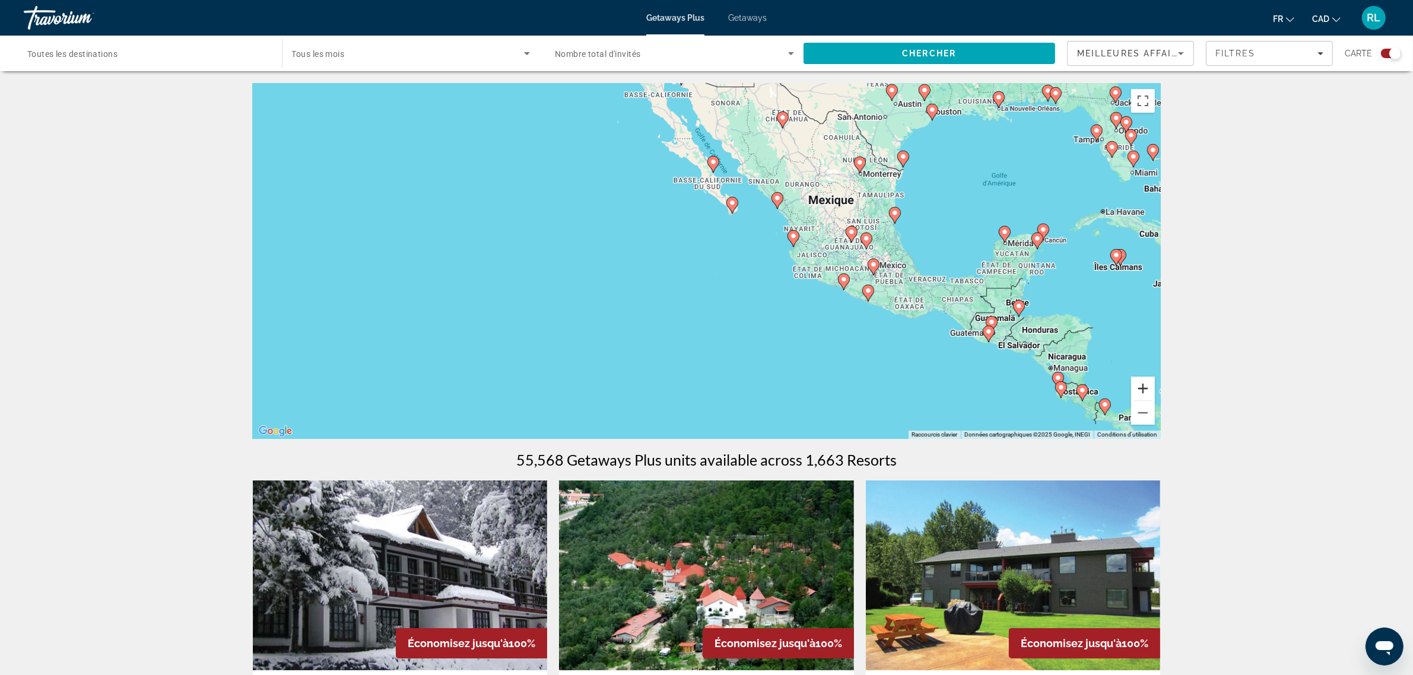
click at [1141, 389] on button "Zoom avant" at bounding box center [1143, 389] width 24 height 24
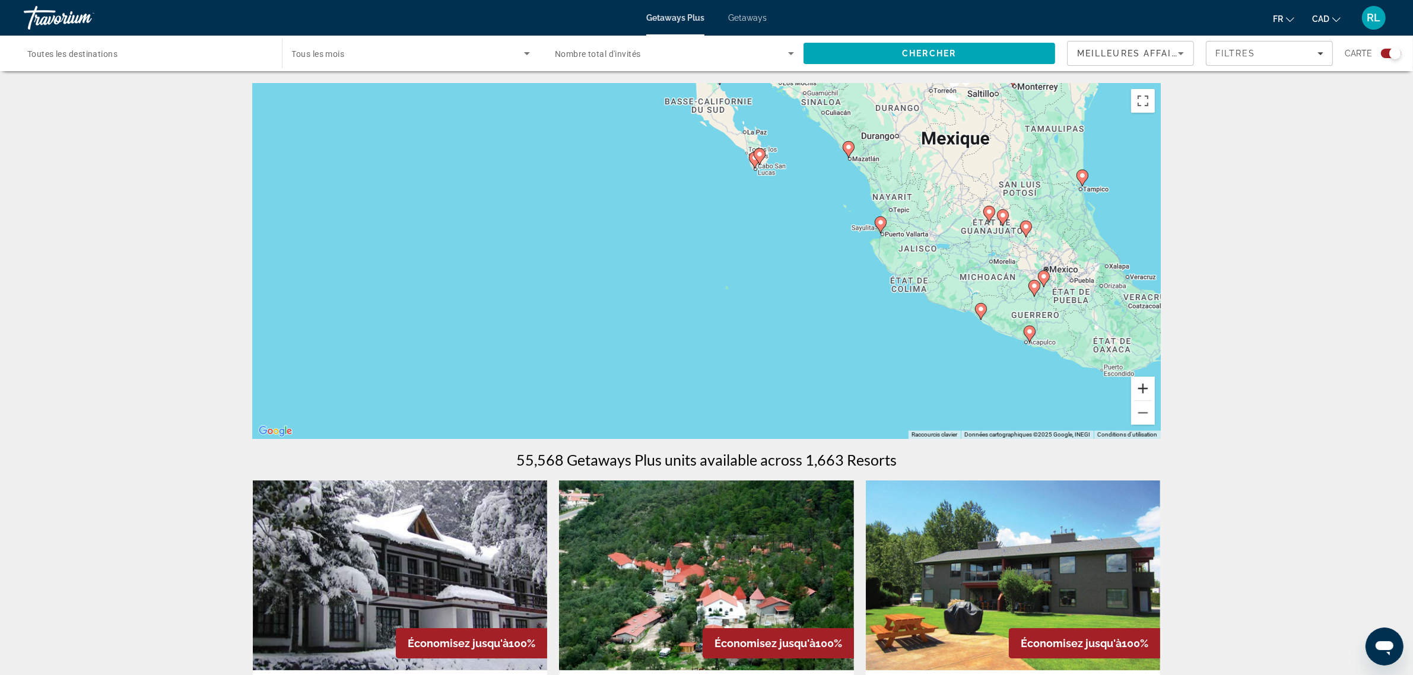
click at [1141, 389] on button "Zoom avant" at bounding box center [1143, 389] width 24 height 24
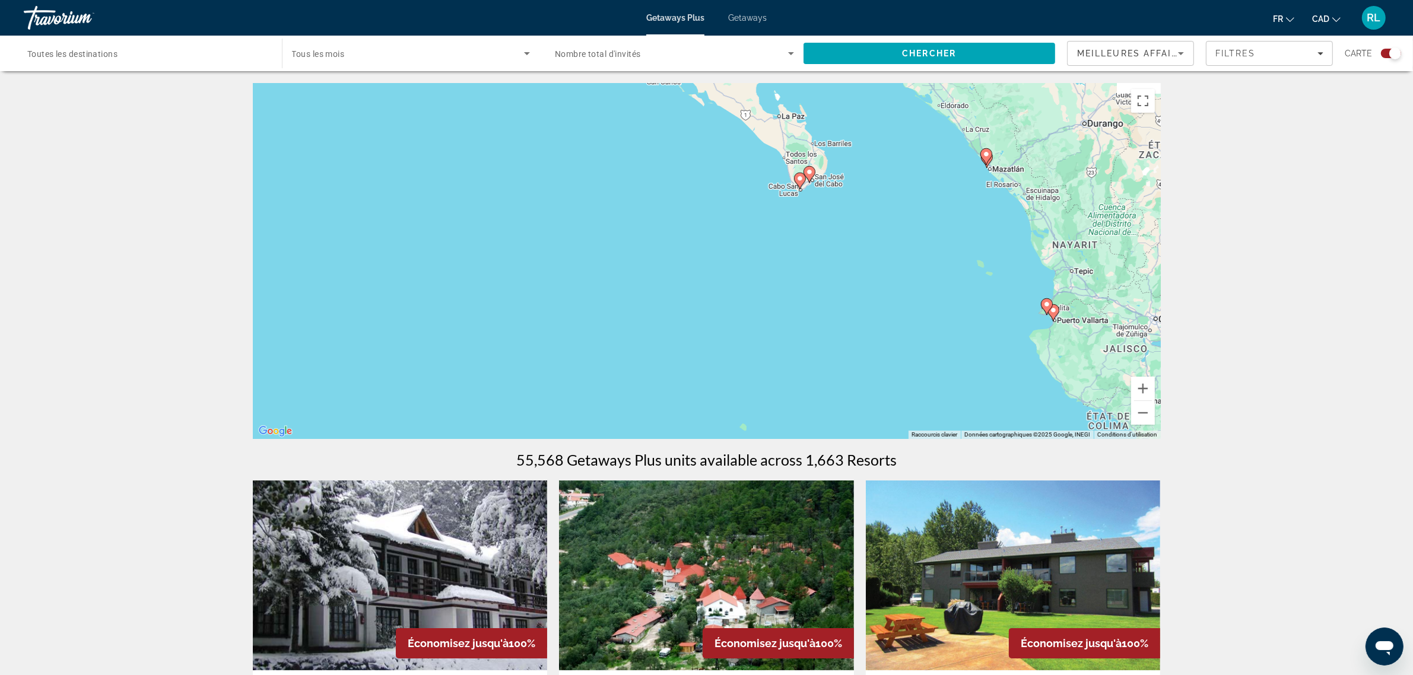
drag, startPoint x: 986, startPoint y: 234, endPoint x: 984, endPoint y: 348, distance: 114.0
click at [984, 348] on div "Pour activer le glissement avec le clavier, appuyez sur Alt+Entrée. Une fois ce…" at bounding box center [707, 261] width 908 height 356
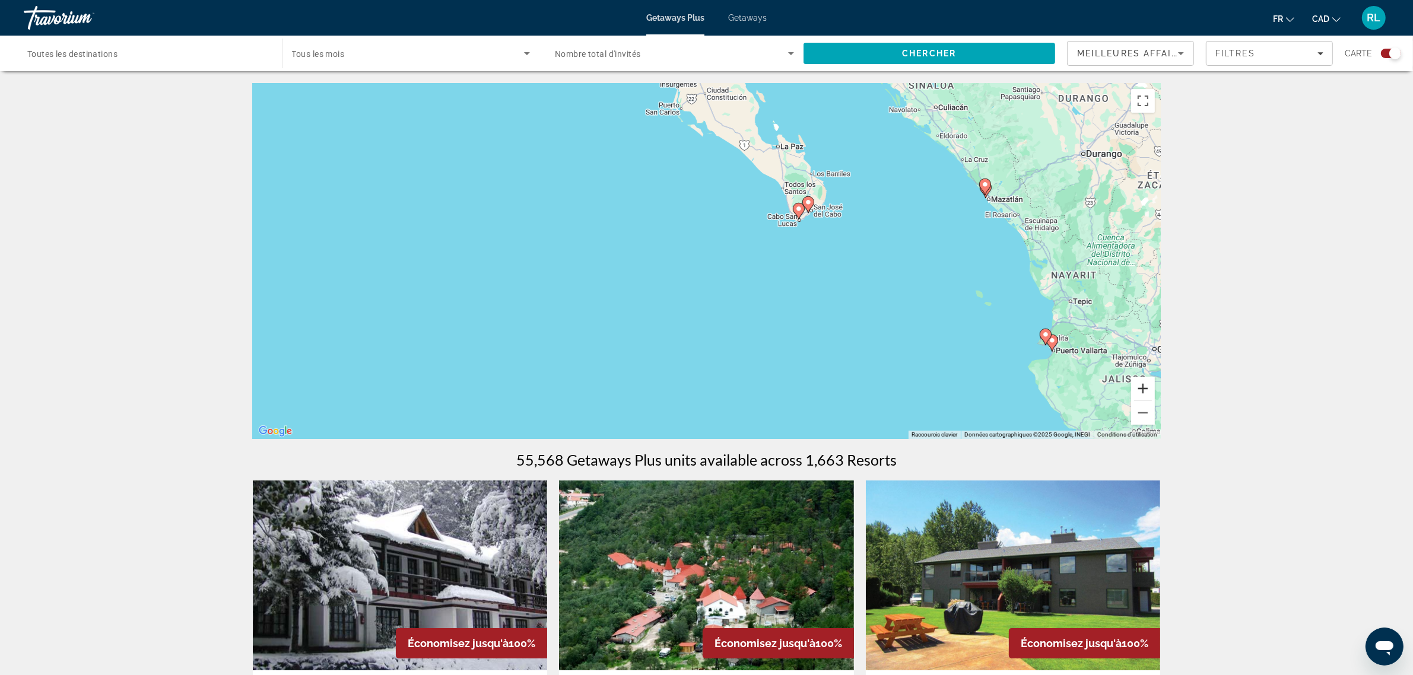
click at [1144, 391] on button "Zoom avant" at bounding box center [1143, 389] width 24 height 24
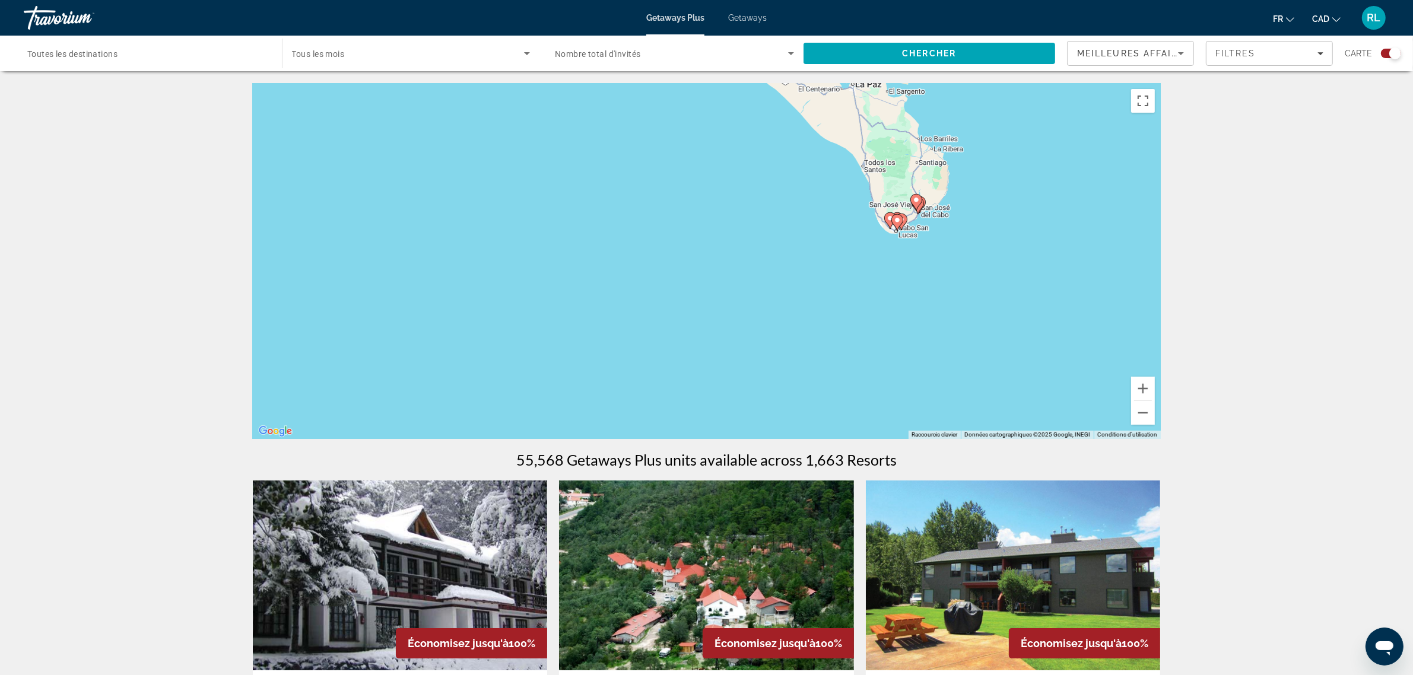
drag, startPoint x: 1039, startPoint y: 256, endPoint x: 1042, endPoint y: 316, distance: 60.6
click at [1042, 315] on div "Pour activer le glissement avec le clavier, appuyez sur Alt+Entrée. Une fois ce…" at bounding box center [707, 261] width 908 height 356
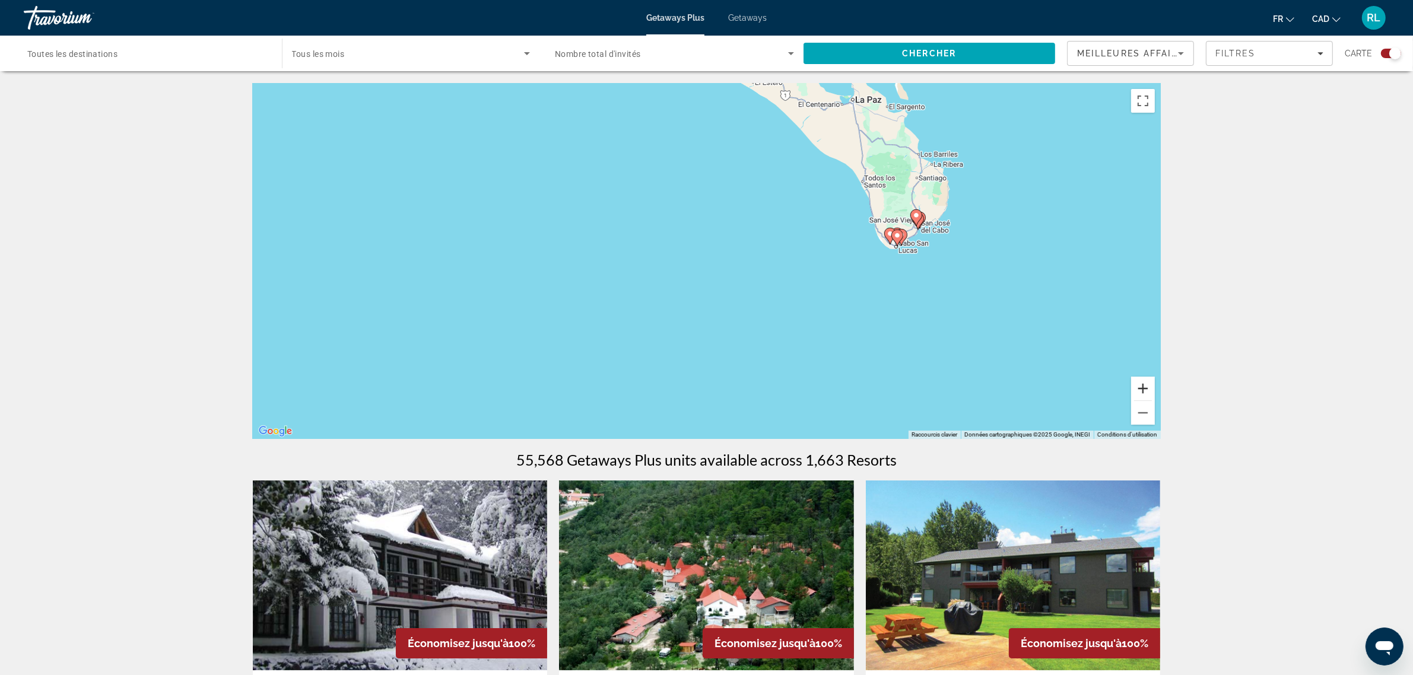
click at [1150, 389] on button "Zoom avant" at bounding box center [1143, 389] width 24 height 24
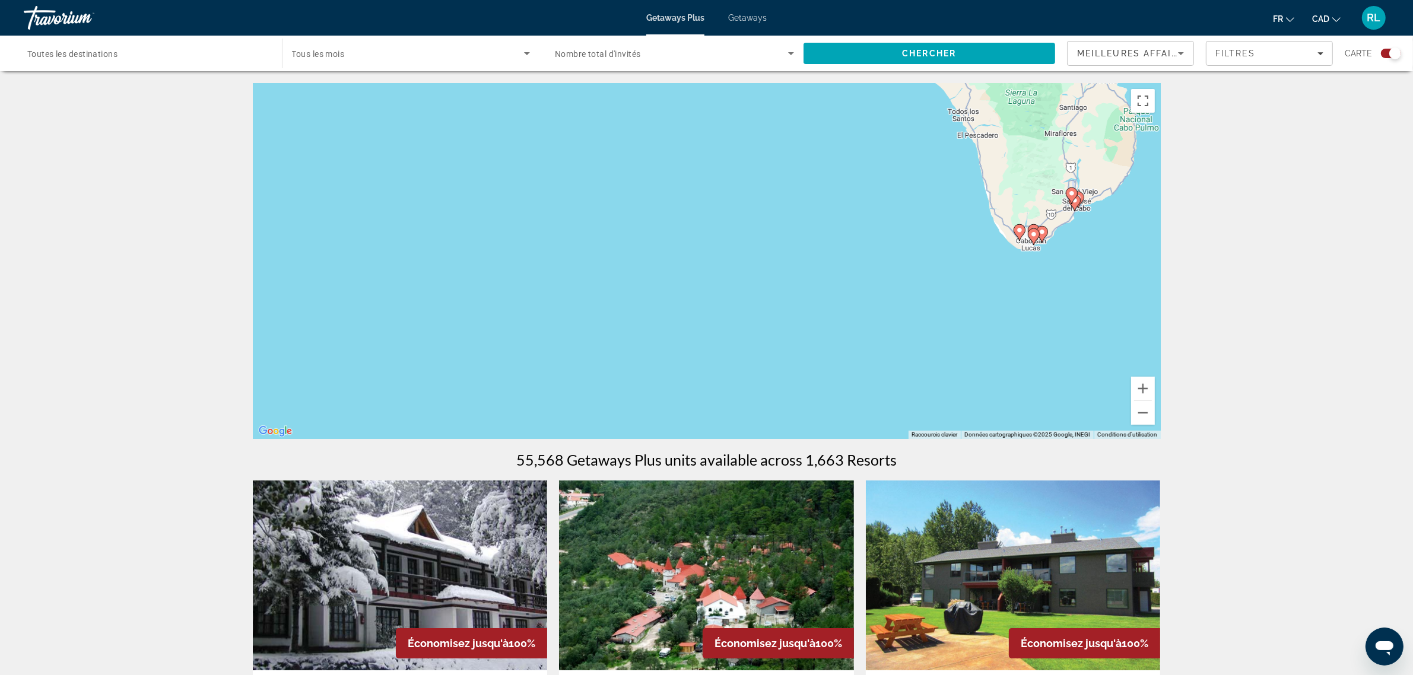
drag, startPoint x: 1106, startPoint y: 318, endPoint x: 1051, endPoint y: 392, distance: 92.6
click at [1030, 358] on div "Pour activer le glissement avec le clavier, appuyez sur Alt+Entrée. Une fois ce…" at bounding box center [707, 261] width 908 height 356
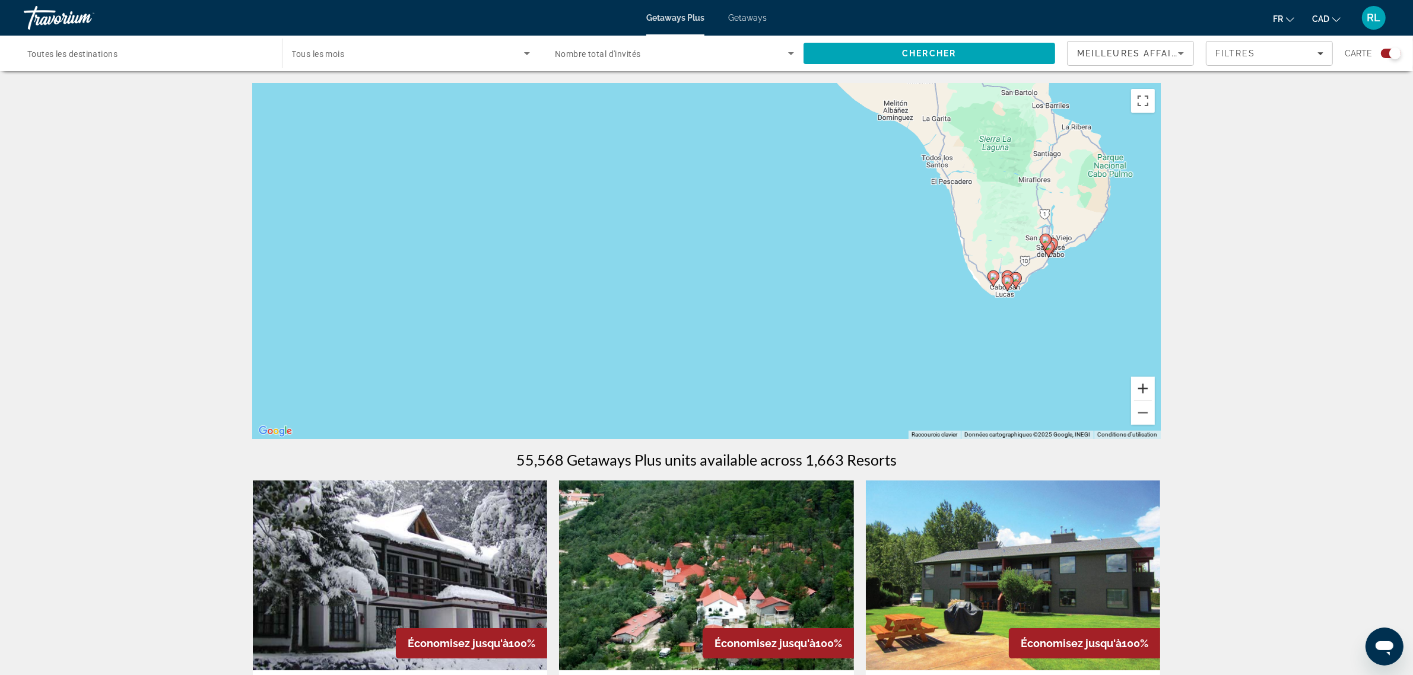
click at [1143, 389] on button "Zoom avant" at bounding box center [1143, 389] width 24 height 24
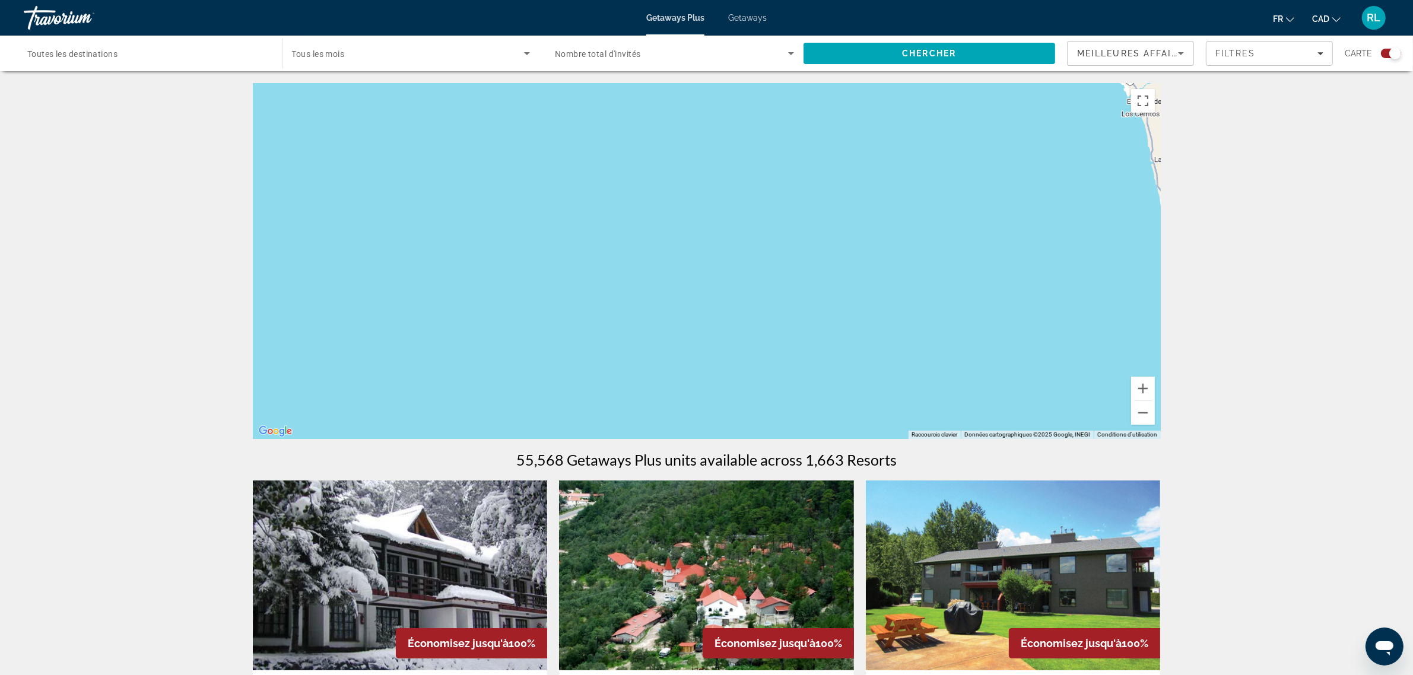
drag, startPoint x: 1077, startPoint y: 337, endPoint x: 892, endPoint y: 335, distance: 185.2
click at [915, 335] on div "Pour activer le glissement avec le clavier, appuyez sur Alt+Entrée. Une fois ce…" at bounding box center [707, 261] width 908 height 356
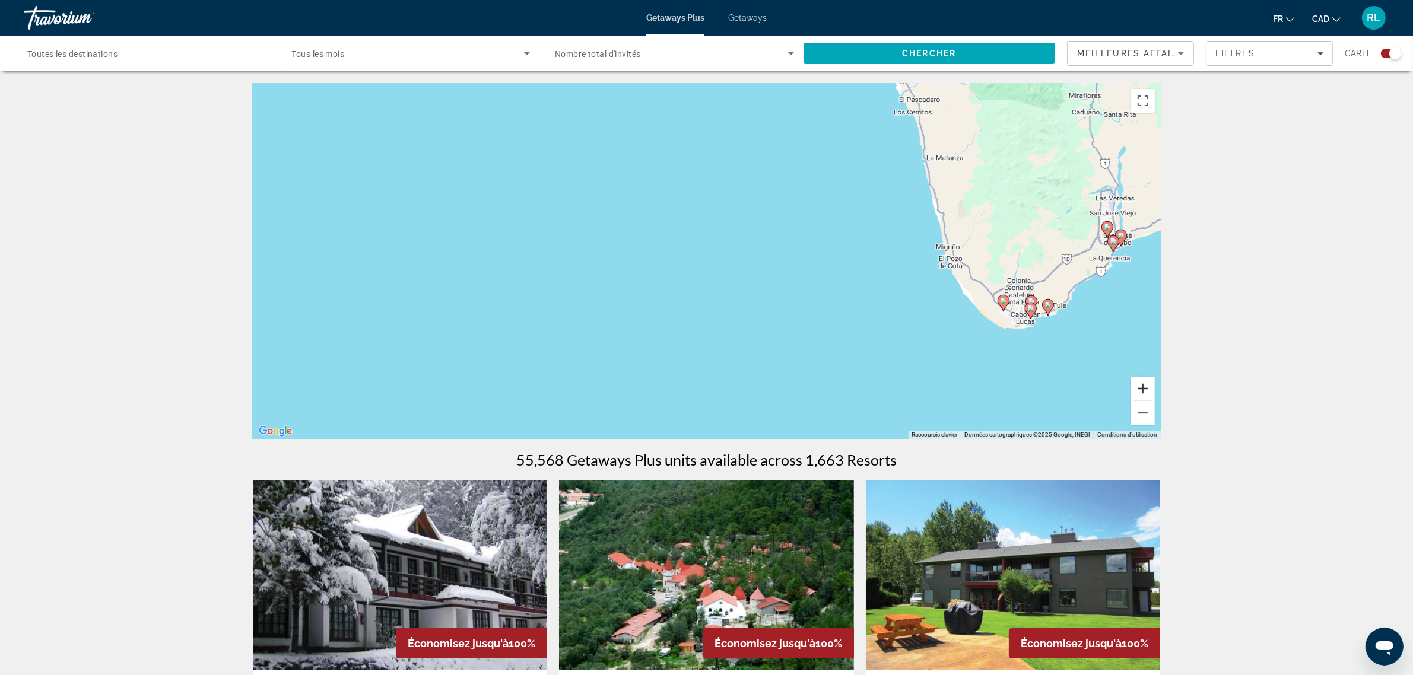
click at [1148, 387] on button "Zoom avant" at bounding box center [1143, 389] width 24 height 24
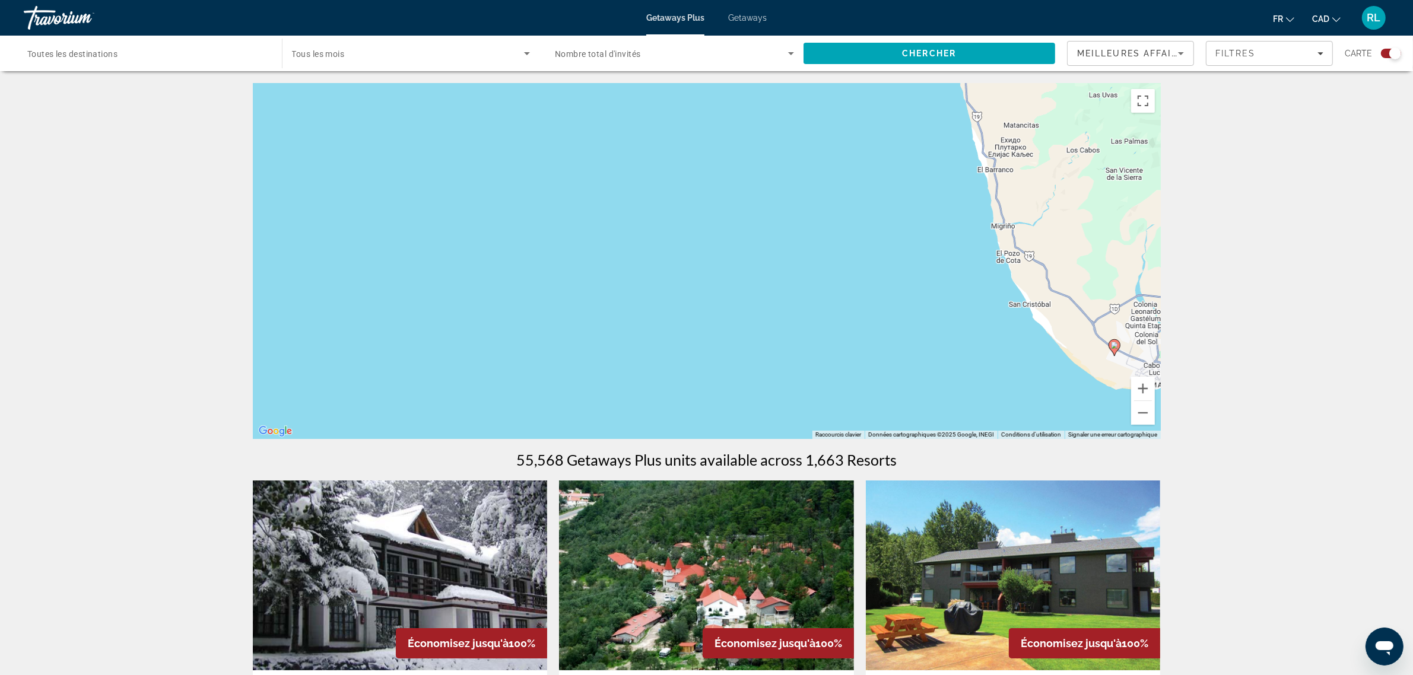
drag, startPoint x: 1103, startPoint y: 378, endPoint x: 912, endPoint y: 375, distance: 191.1
click at [912, 372] on div "Pour activer le glissement avec le clavier, appuyez sur Alt+Entrée. Une fois ce…" at bounding box center [707, 261] width 908 height 356
drag, startPoint x: 1016, startPoint y: 389, endPoint x: 849, endPoint y: 348, distance: 172.3
click at [849, 348] on div "Pour activer le glissement avec le clavier, appuyez sur Alt+Entrée. Une fois ce…" at bounding box center [707, 261] width 908 height 356
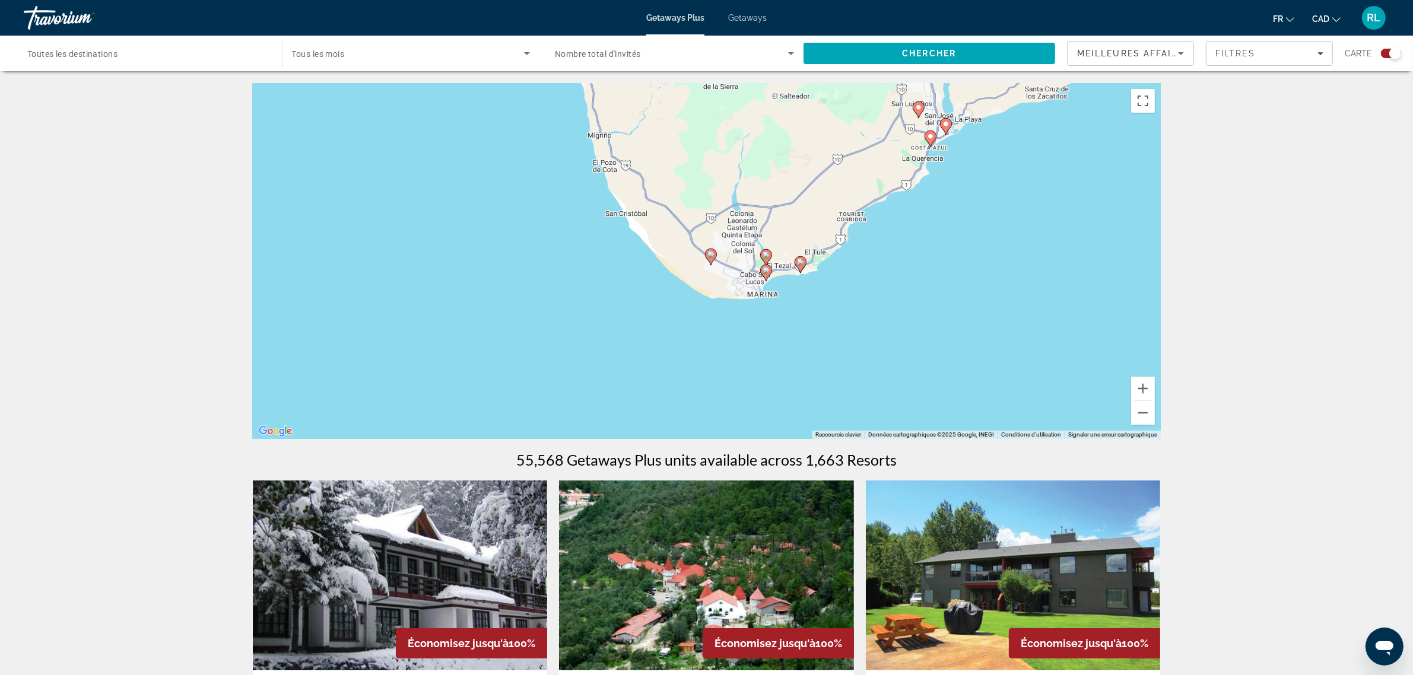
click at [182, 49] on input "Destination Toutes les destinations" at bounding box center [146, 54] width 239 height 14
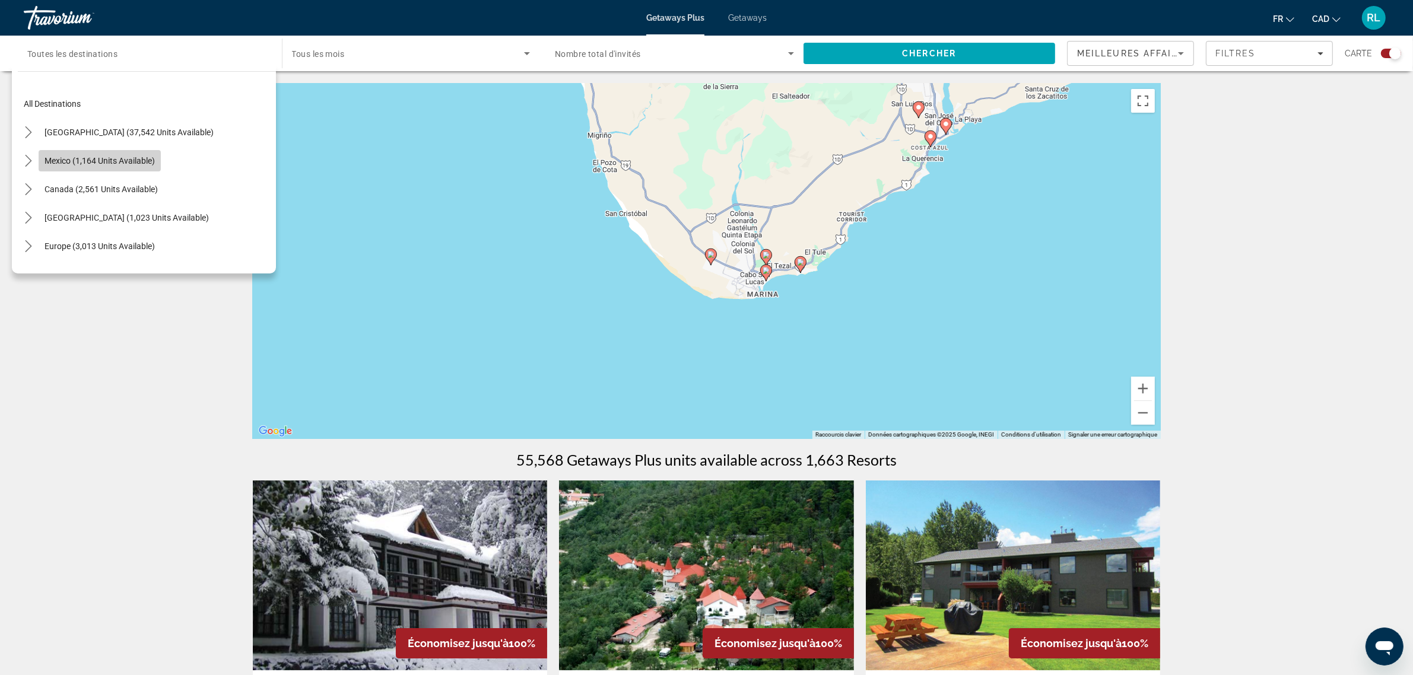
click at [148, 152] on span "Select destination: Mexico (1,164 units available)" at bounding box center [100, 161] width 122 height 28
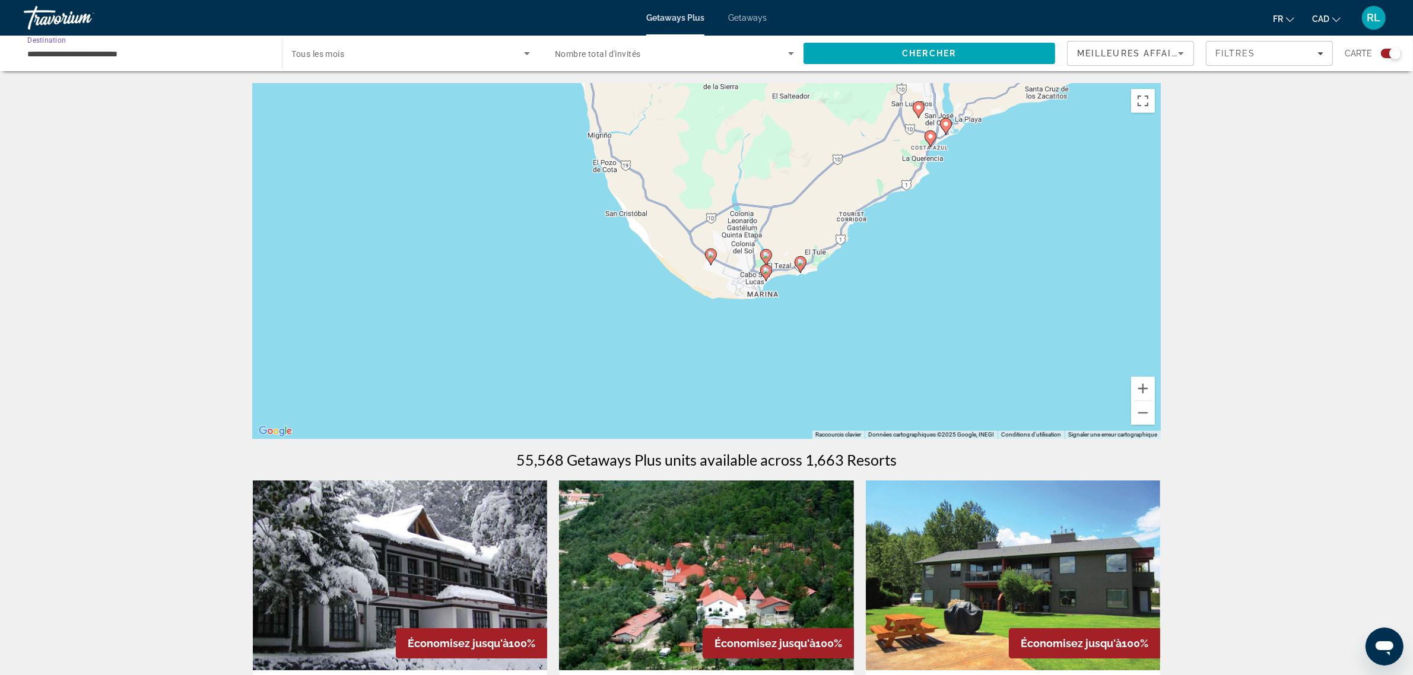
click at [153, 52] on input "**********" at bounding box center [146, 54] width 239 height 14
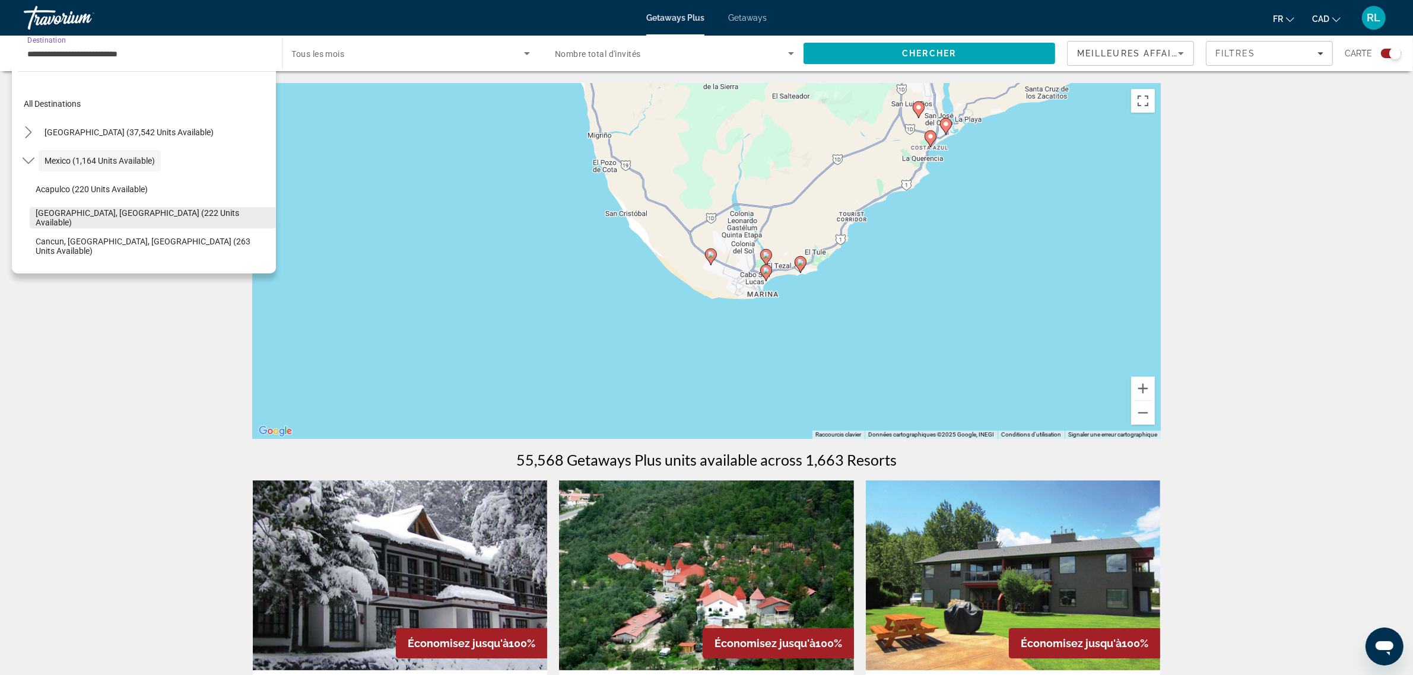
click at [162, 215] on span "[GEOGRAPHIC_DATA], [GEOGRAPHIC_DATA] (222 units available)" at bounding box center [153, 217] width 234 height 19
type input "**********"
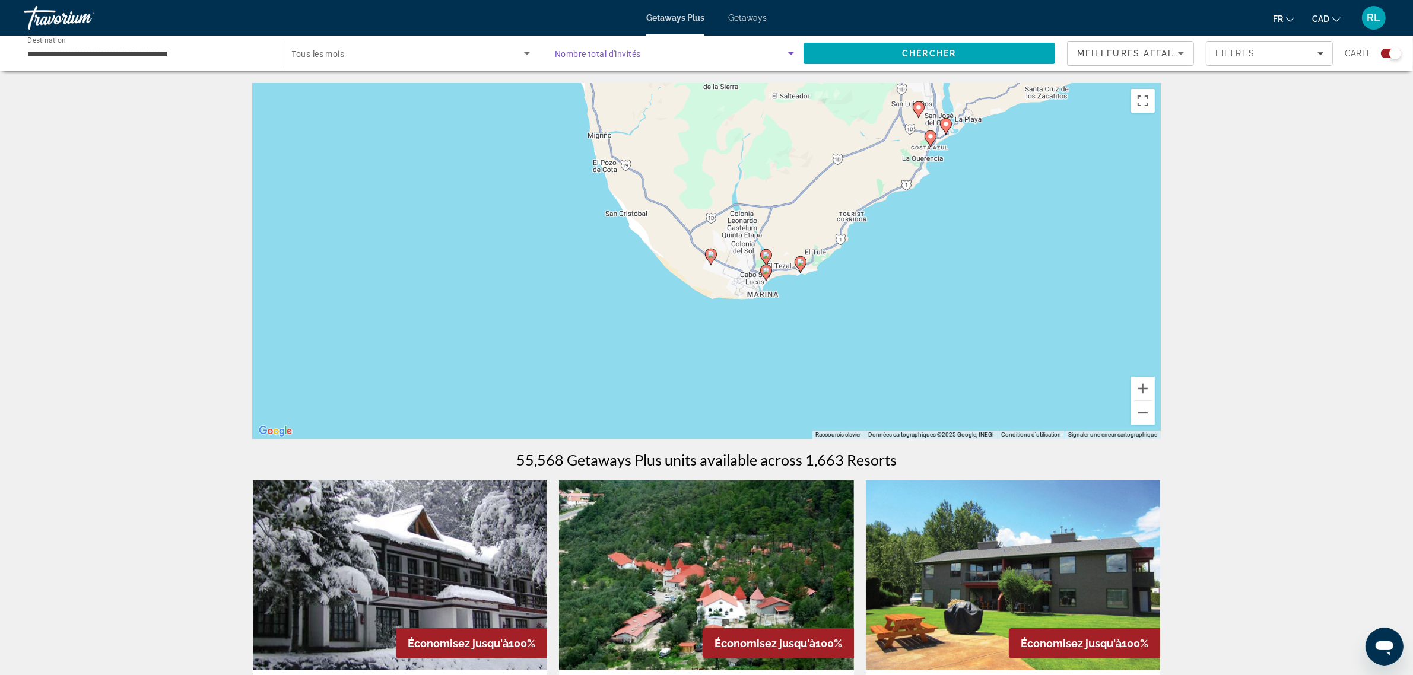
click at [788, 55] on icon "Search widget" at bounding box center [791, 53] width 14 height 14
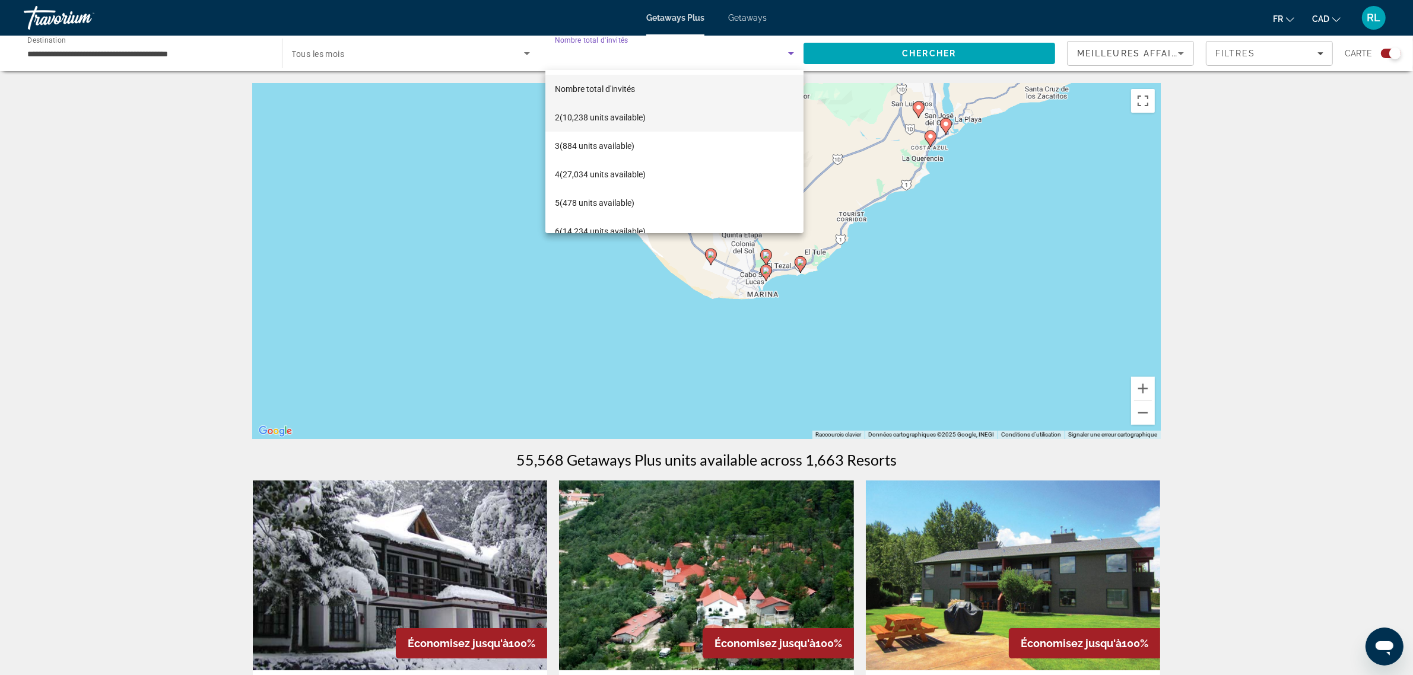
click at [652, 112] on mat-option "2 (10,238 units available)" at bounding box center [674, 117] width 258 height 28
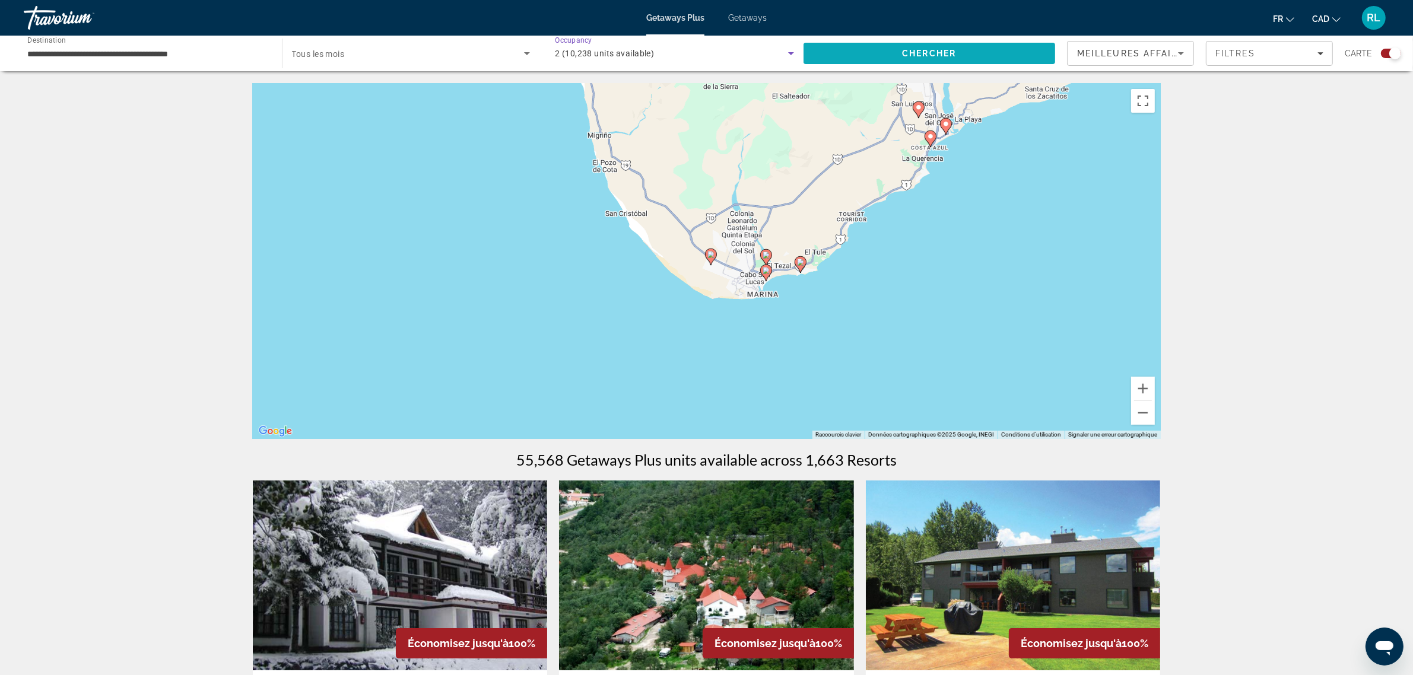
click at [918, 55] on span "Chercher" at bounding box center [929, 53] width 54 height 9
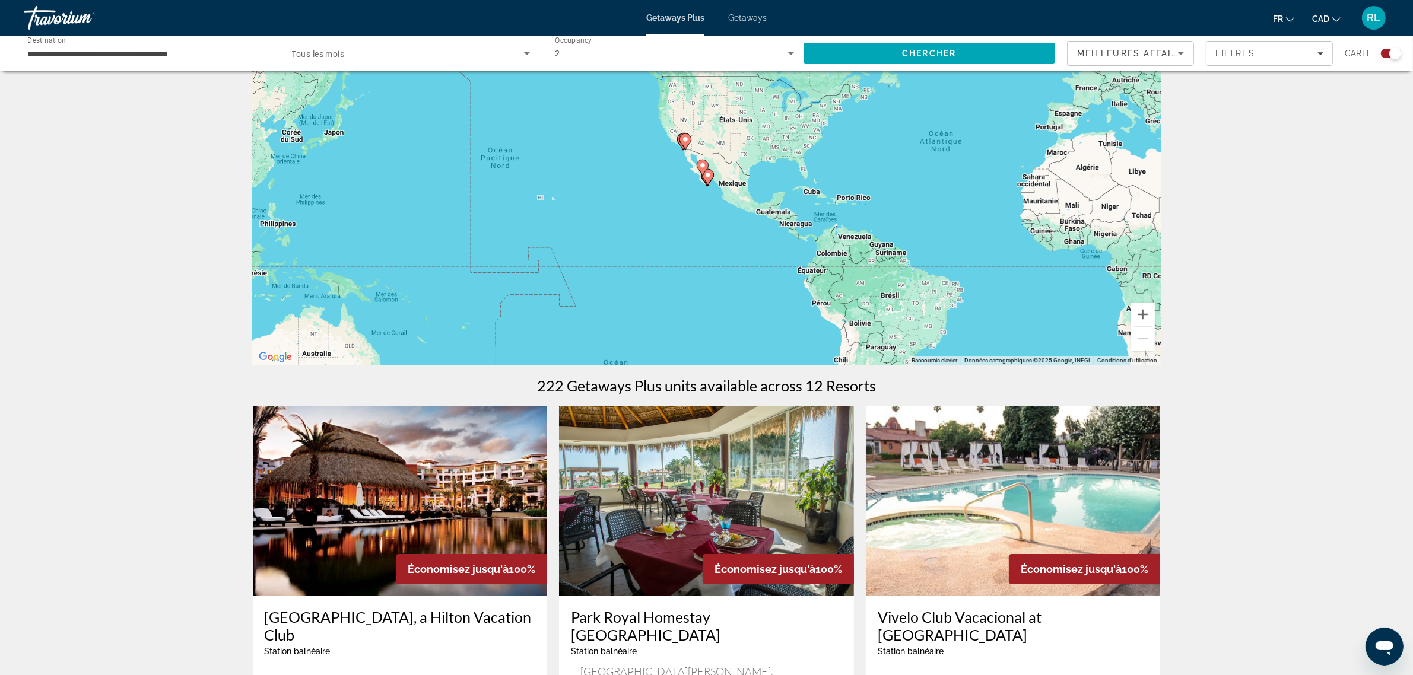
scroll to position [148, 0]
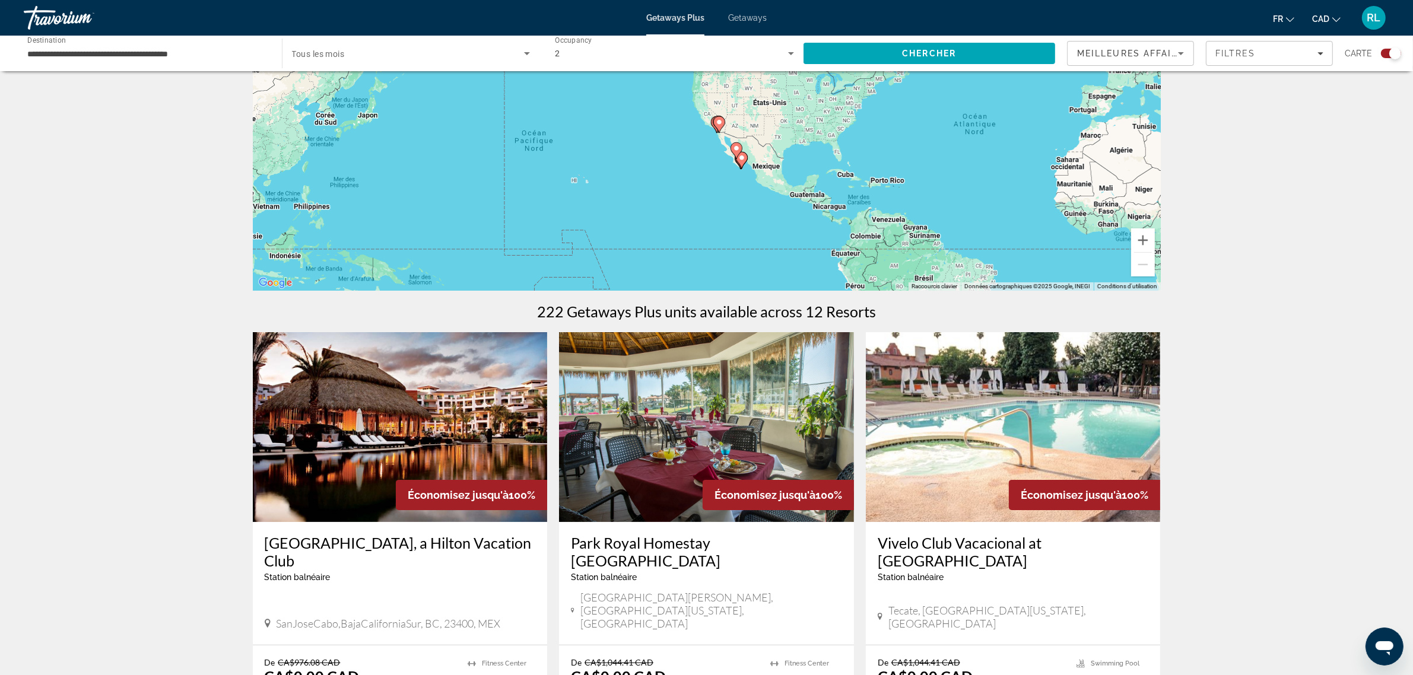
drag, startPoint x: 751, startPoint y: 187, endPoint x: 786, endPoint y: 245, distance: 67.9
click at [786, 245] on div "Pour activer le glissement avec le clavier, appuyez sur Alt+Entrée. Une fois ce…" at bounding box center [707, 113] width 908 height 356
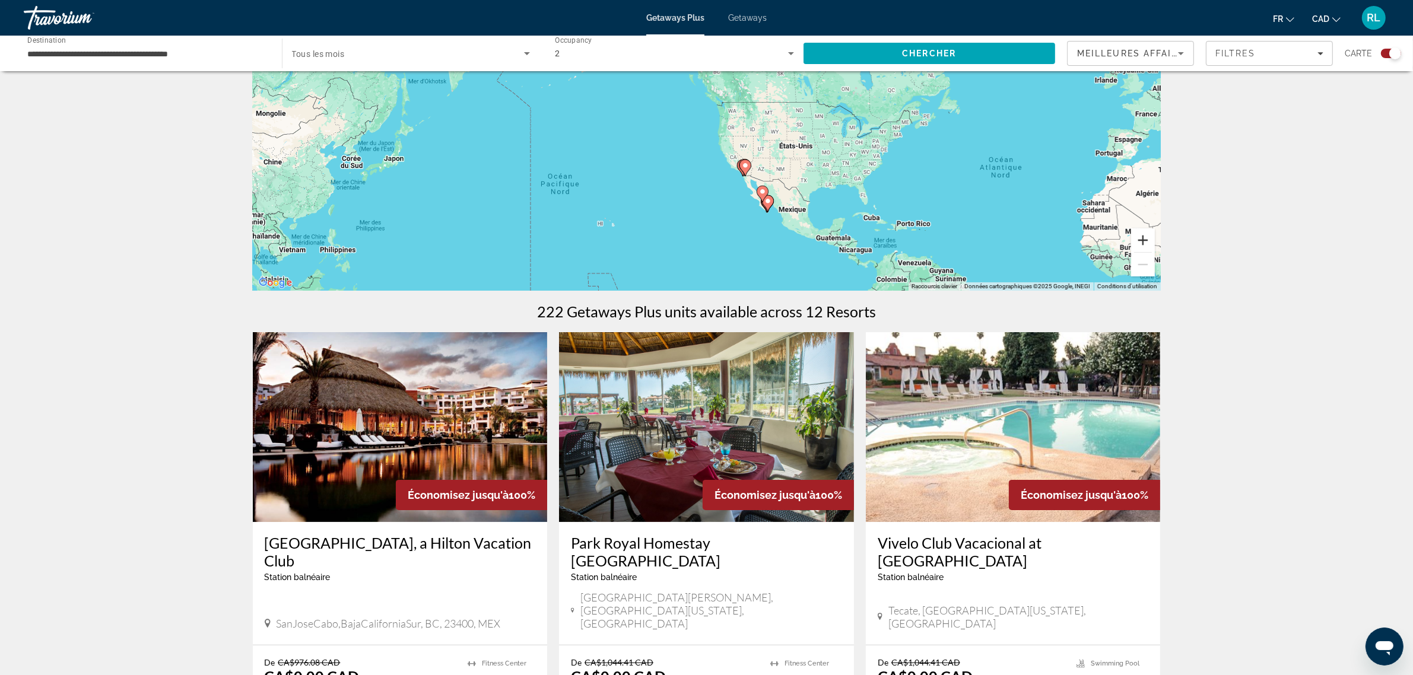
click at [1147, 243] on button "Zoom avant" at bounding box center [1143, 241] width 24 height 24
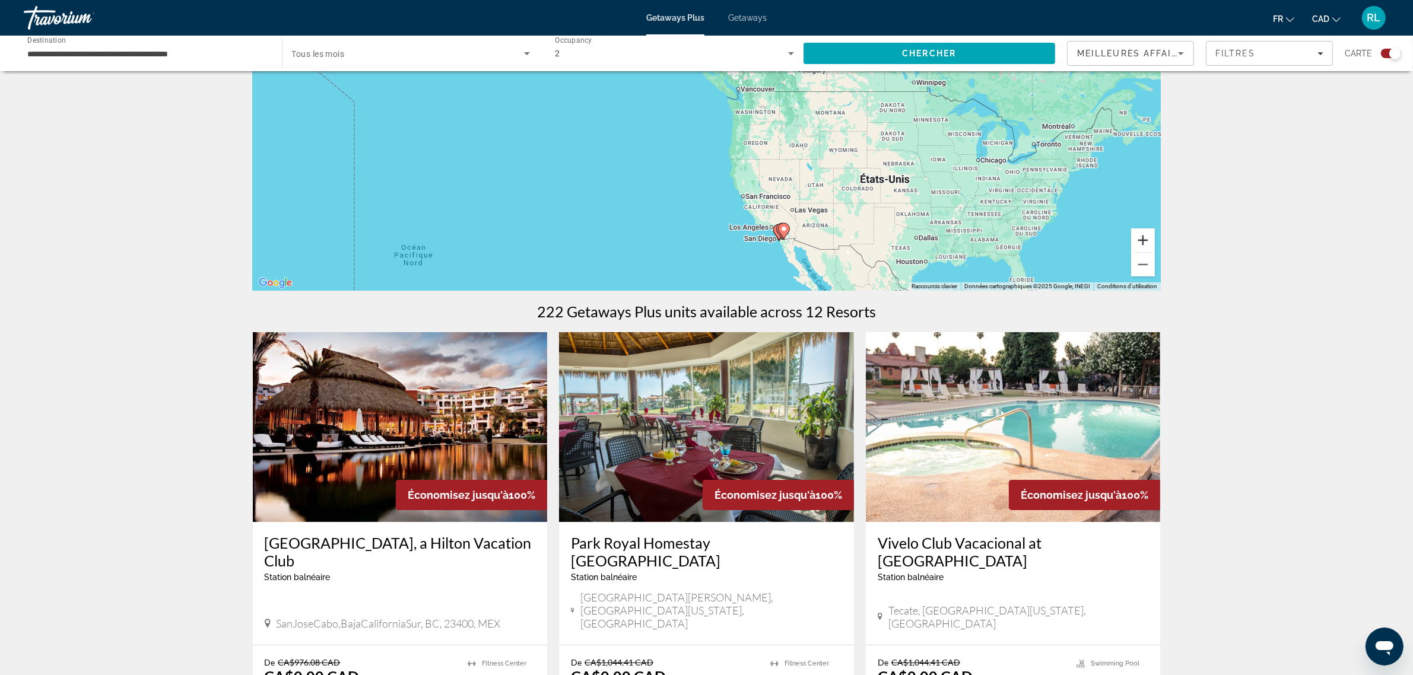
click at [1144, 239] on button "Zoom avant" at bounding box center [1143, 241] width 24 height 24
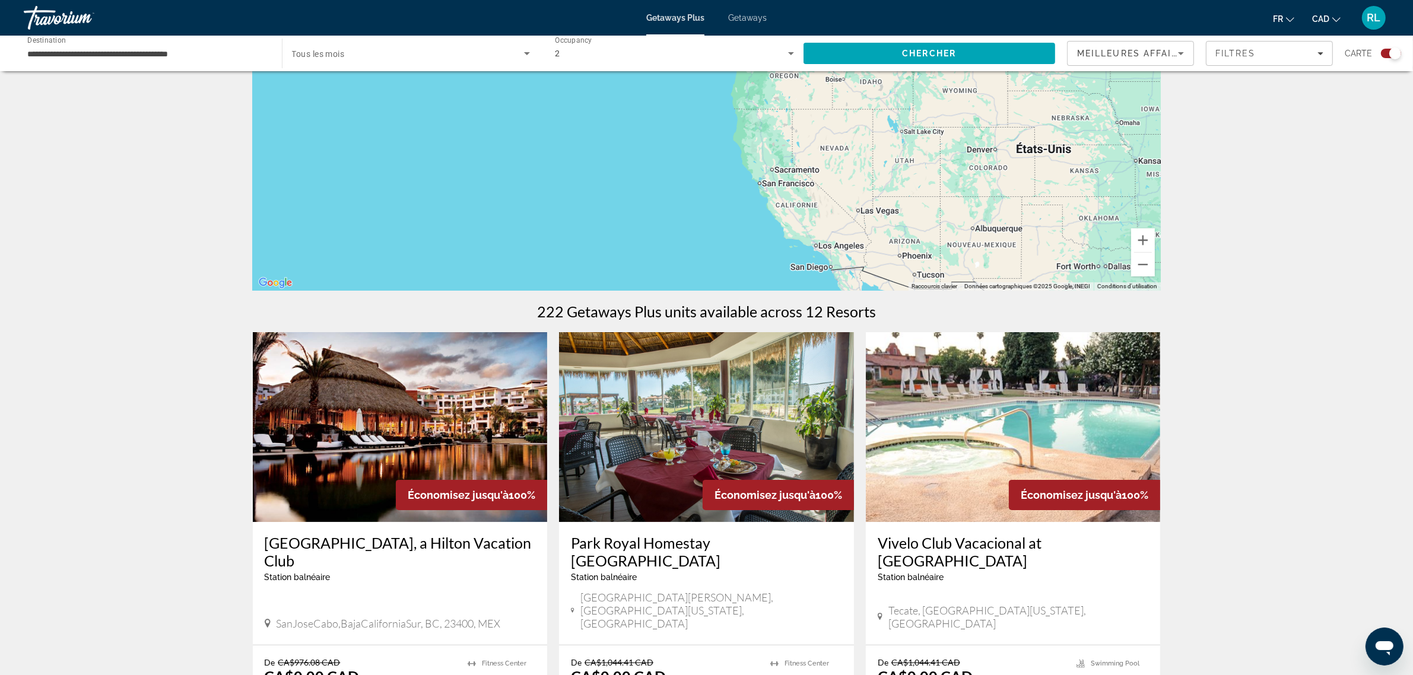
drag, startPoint x: 975, startPoint y: 255, endPoint x: 942, endPoint y: 142, distance: 117.6
click at [953, 149] on div "Main content" at bounding box center [707, 113] width 908 height 356
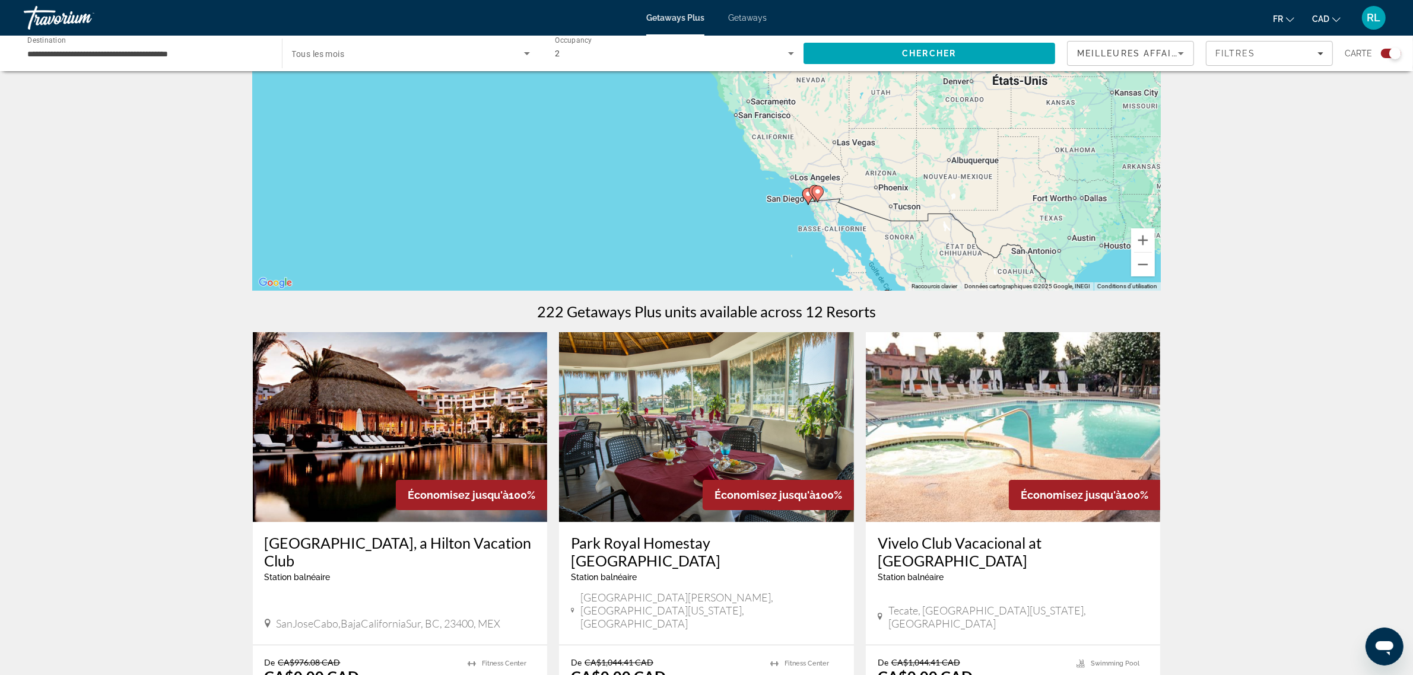
drag, startPoint x: 941, startPoint y: 195, endPoint x: 934, endPoint y: 120, distance: 75.1
click at [935, 116] on div "Pour activer le glissement avec le clavier, appuyez sur Alt+Entrée. Une fois ce…" at bounding box center [707, 113] width 908 height 356
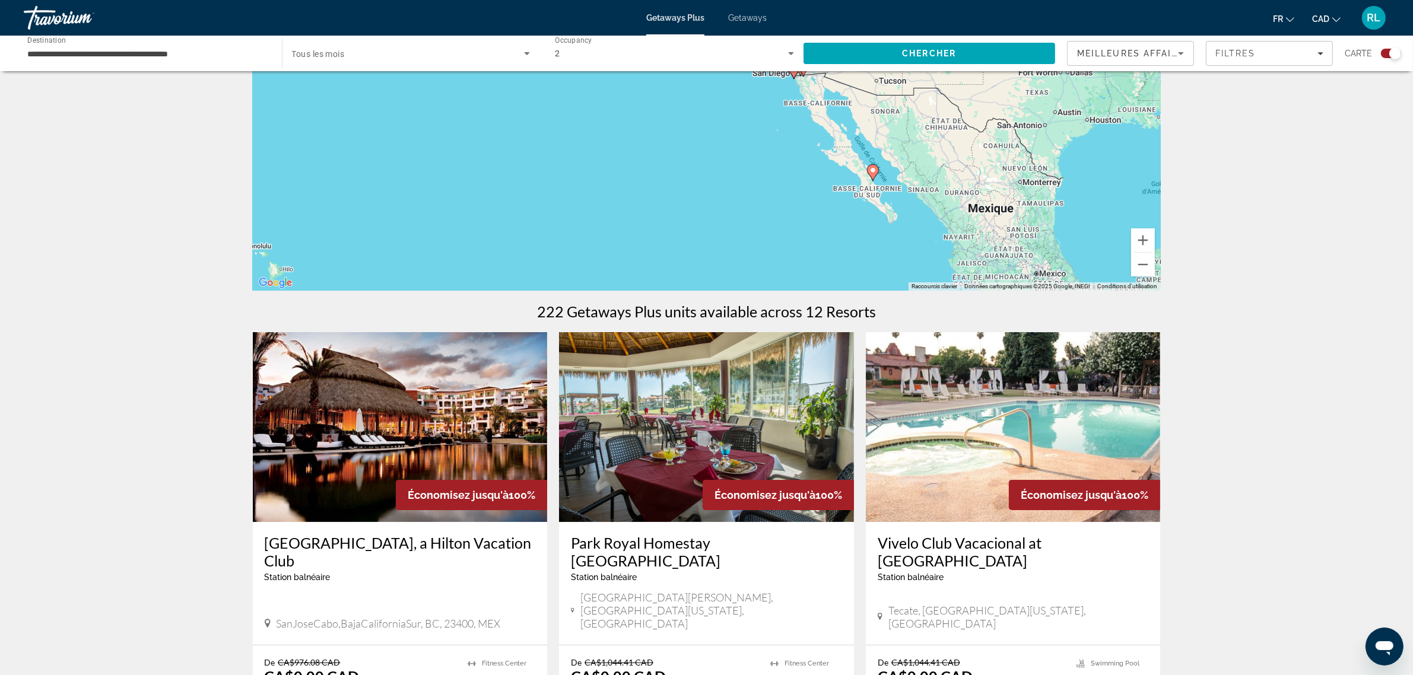
drag, startPoint x: 938, startPoint y: 194, endPoint x: 934, endPoint y: 166, distance: 28.3
click at [934, 167] on div "Pour activer le glissement avec le clavier, appuyez sur Alt+Entrée. Une fois ce…" at bounding box center [707, 113] width 908 height 356
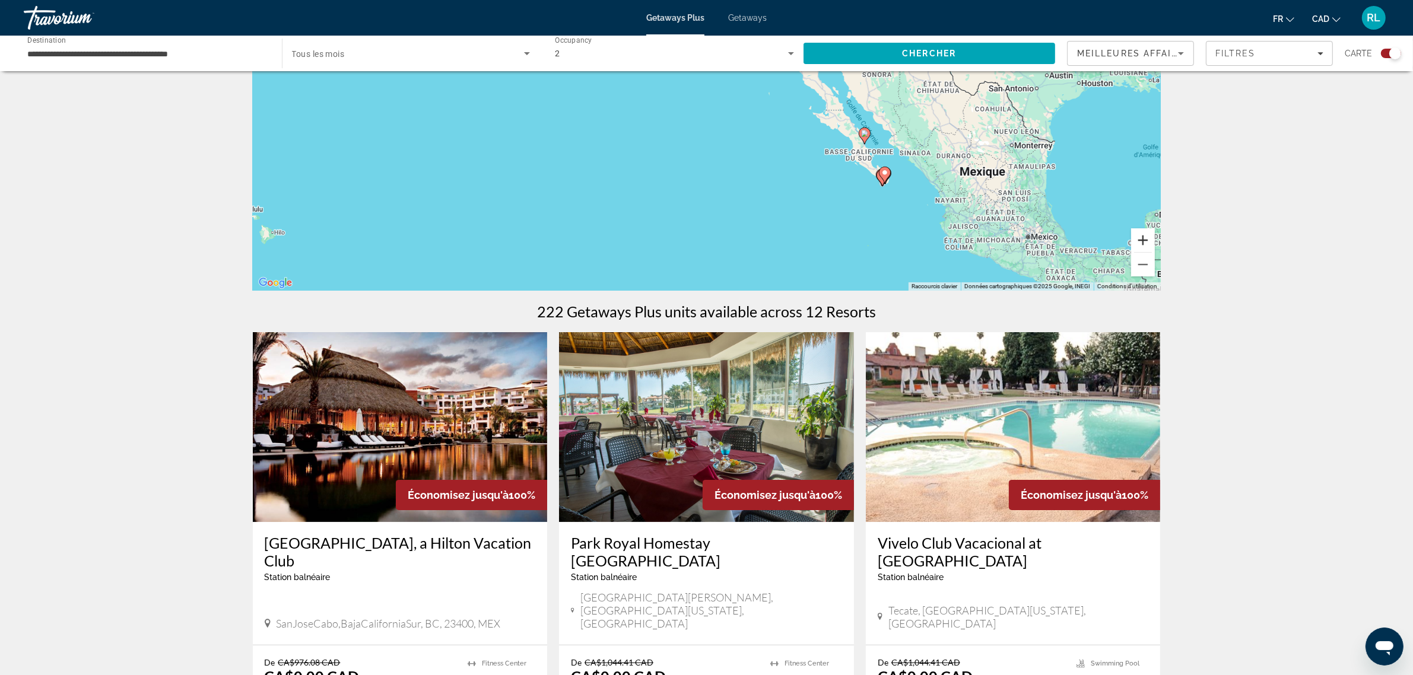
click at [1140, 237] on button "Zoom avant" at bounding box center [1143, 241] width 24 height 24
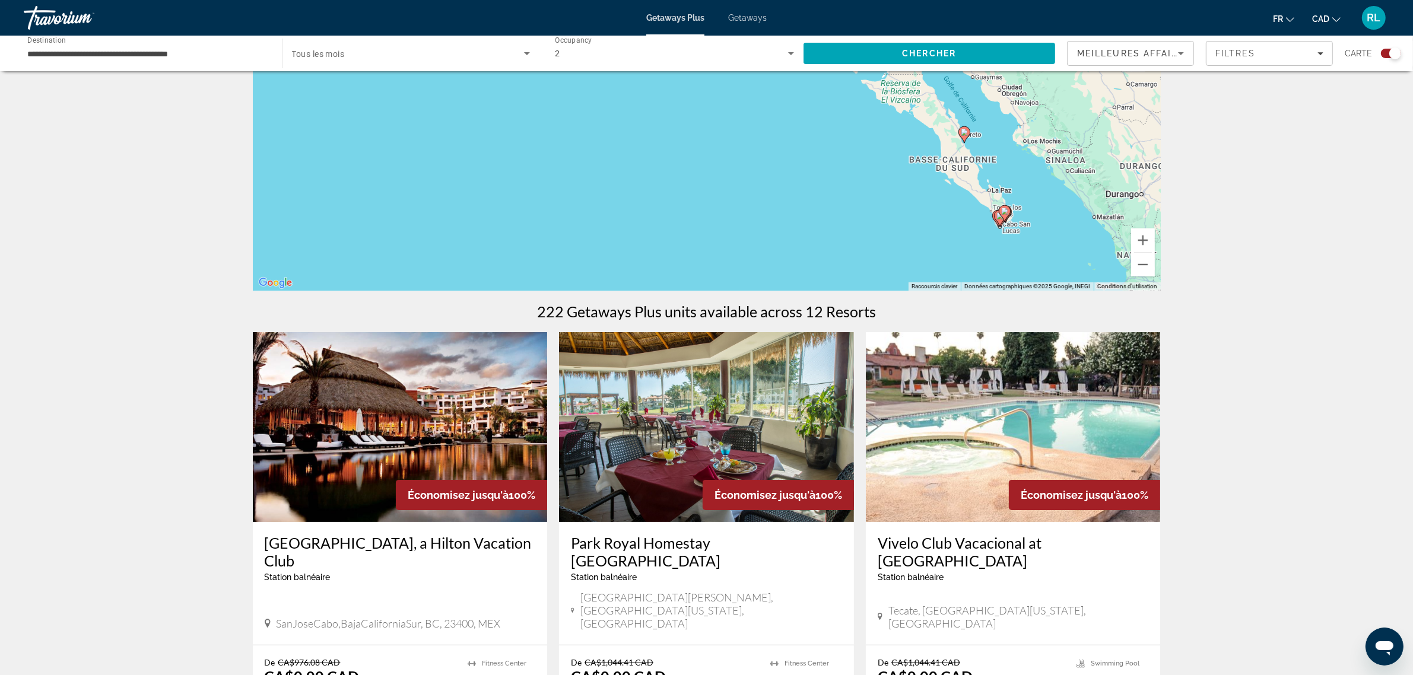
drag, startPoint x: 1104, startPoint y: 231, endPoint x: 947, endPoint y: 164, distance: 170.4
click at [948, 164] on div "Pour activer le glissement avec le clavier, appuyez sur Alt+Entrée. Une fois ce…" at bounding box center [707, 113] width 908 height 356
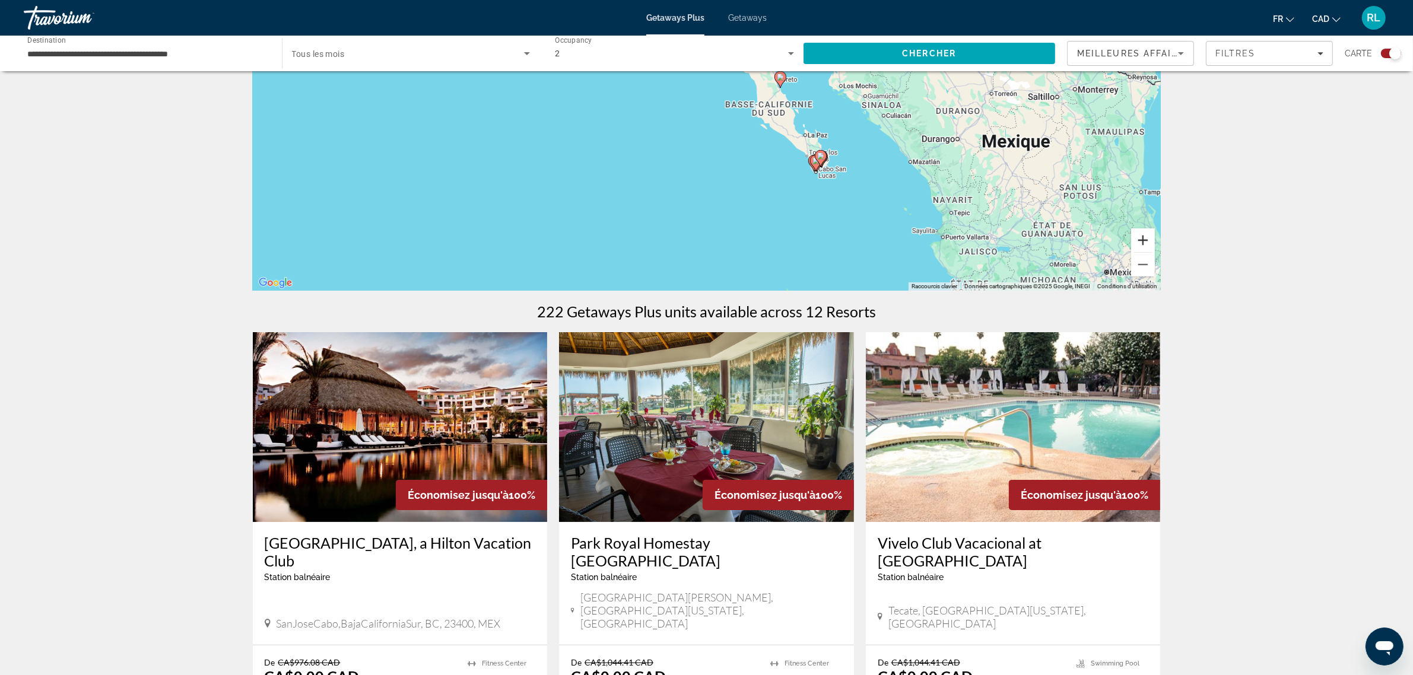
click at [1144, 244] on button "Zoom avant" at bounding box center [1143, 241] width 24 height 24
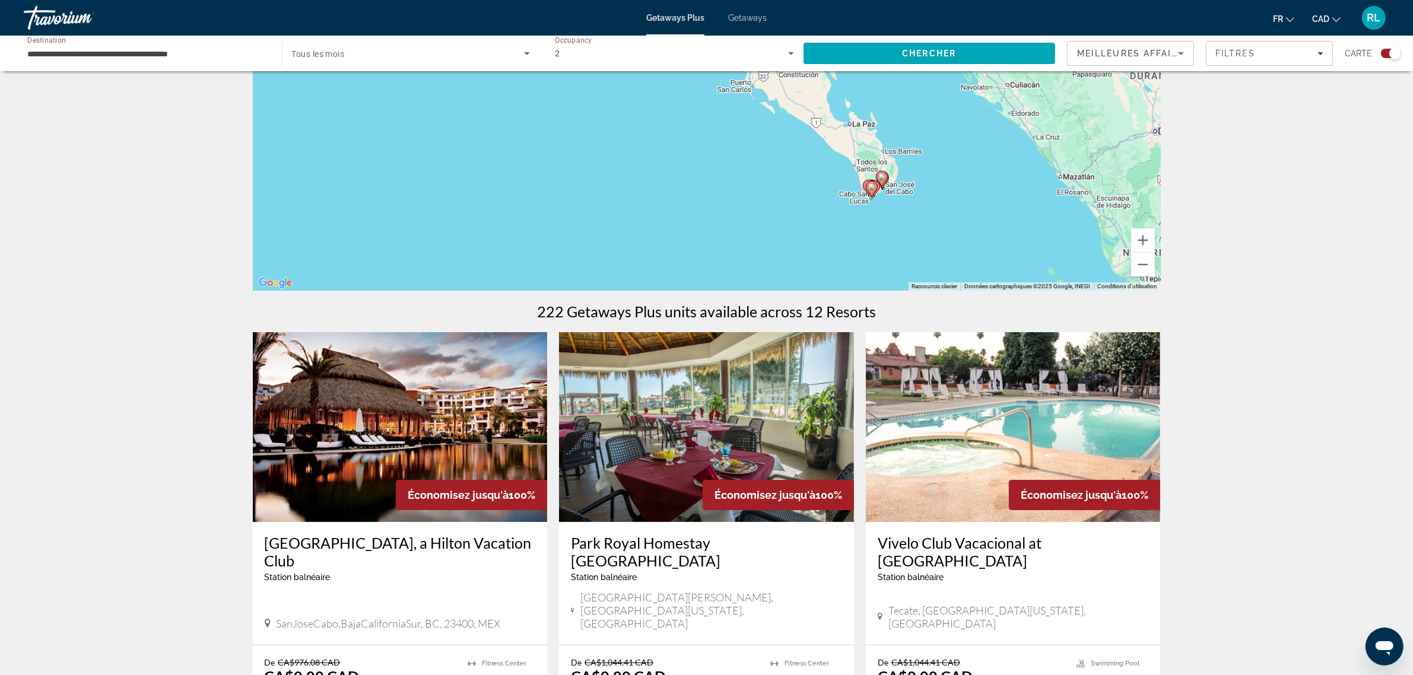
drag, startPoint x: 1024, startPoint y: 239, endPoint x: 960, endPoint y: 198, distance: 75.6
click at [960, 198] on div "Pour activer le glissement avec le clavier, appuyez sur Alt+Entrée. Une fois ce…" at bounding box center [707, 113] width 908 height 356
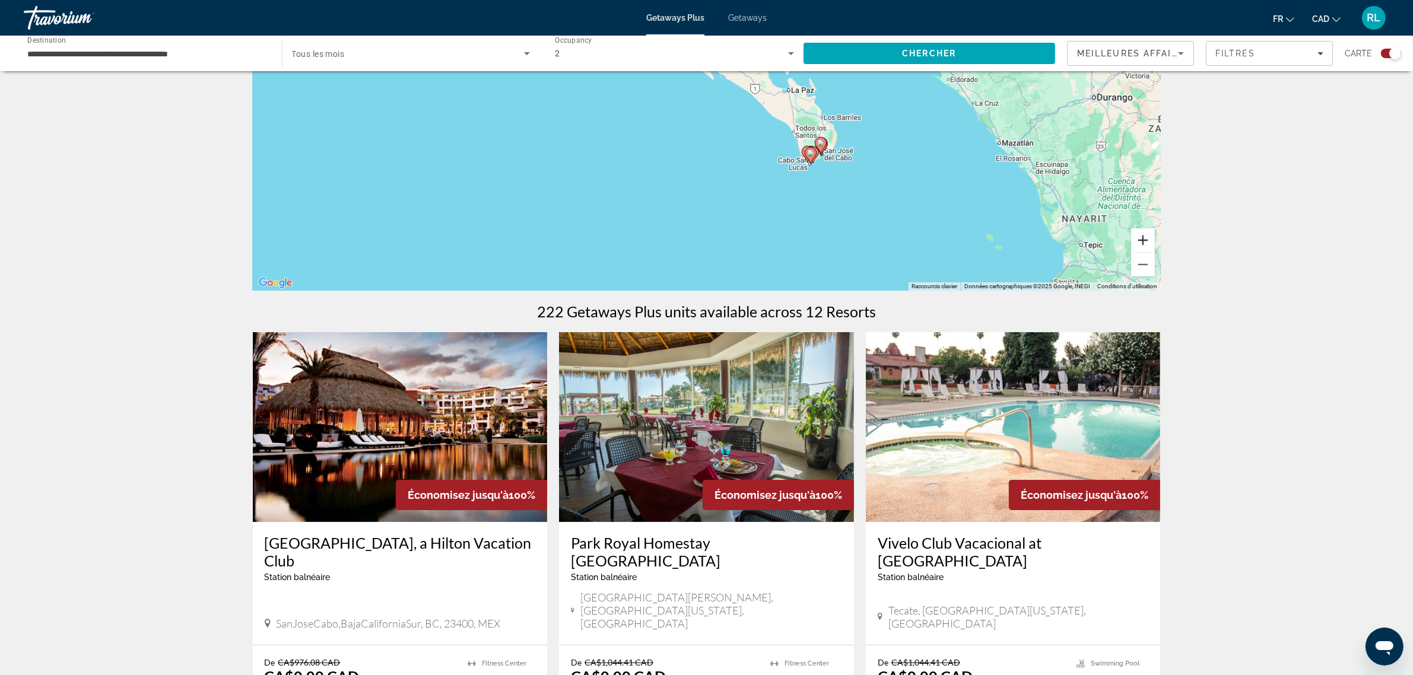
click at [1141, 239] on button "Zoom avant" at bounding box center [1143, 241] width 24 height 24
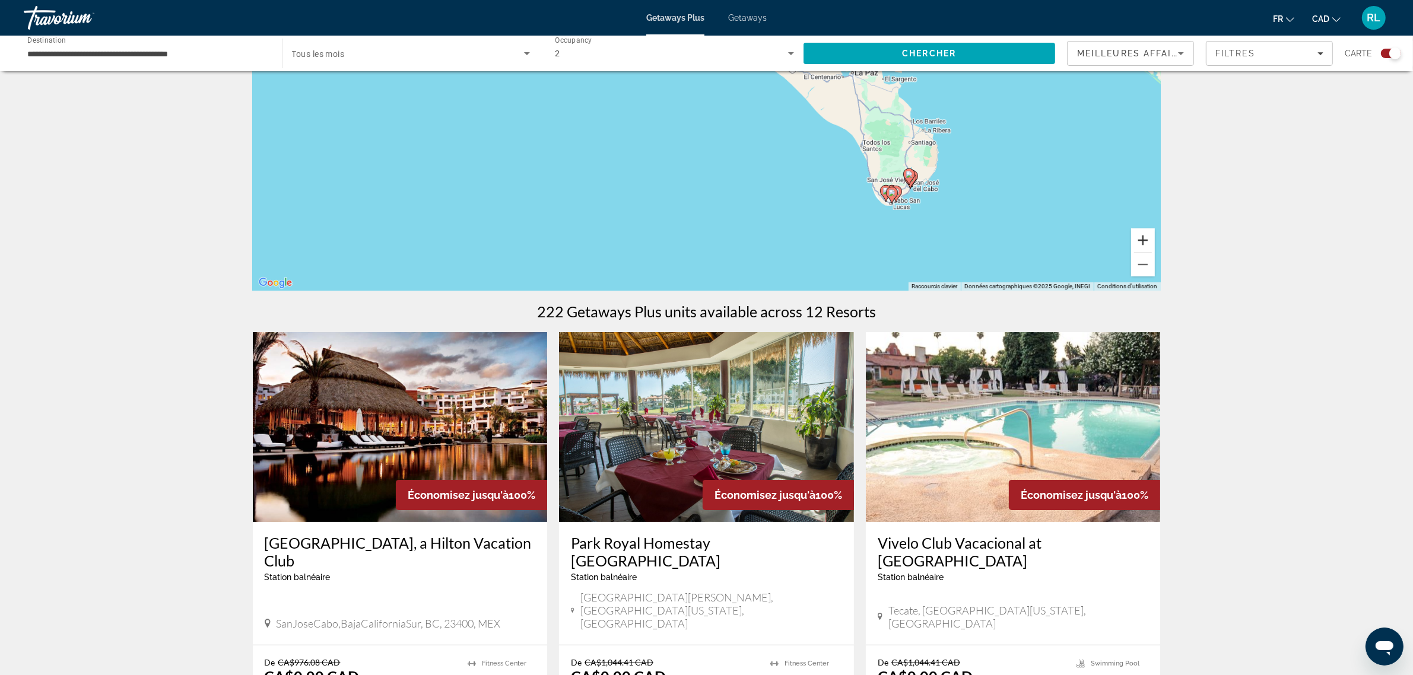
click at [1141, 239] on button "Zoom avant" at bounding box center [1143, 241] width 24 height 24
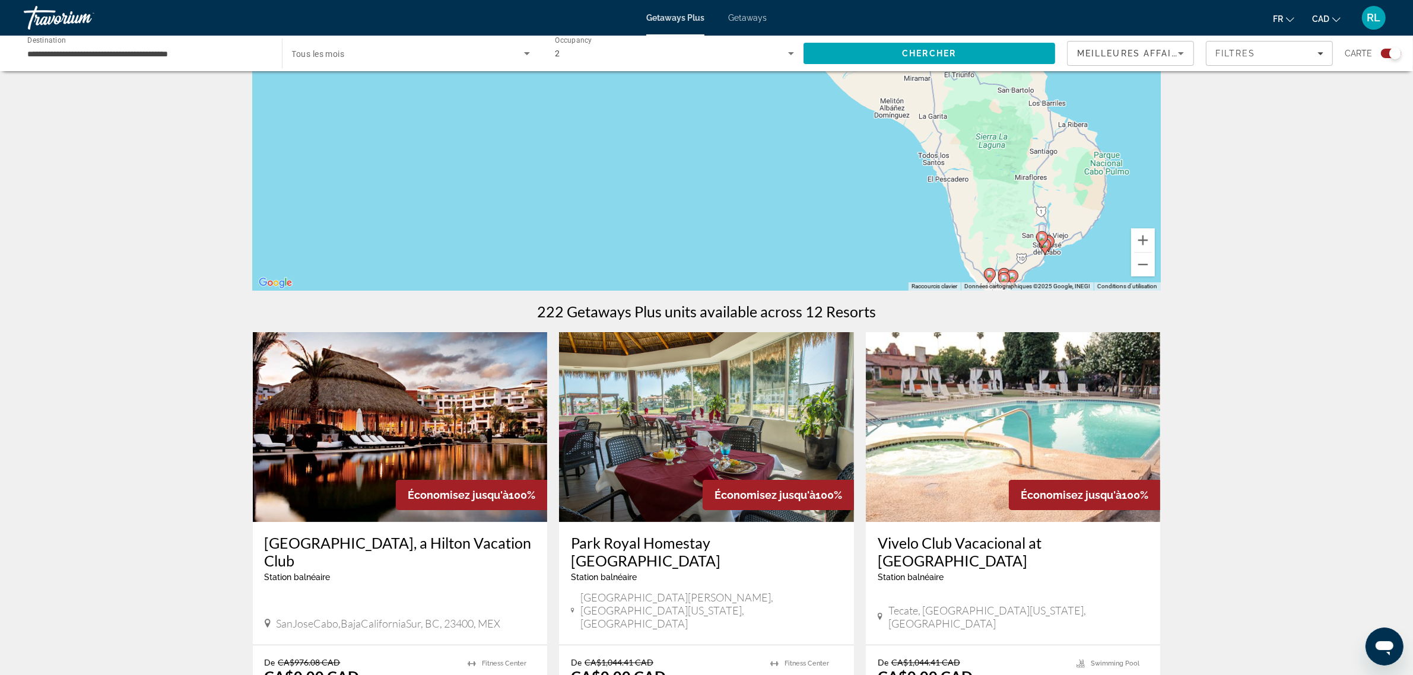
drag, startPoint x: 1054, startPoint y: 217, endPoint x: 925, endPoint y: 185, distance: 133.3
click at [929, 185] on div "Pour activer le glissement avec le clavier, appuyez sur Alt+Entrée. Une fois ce…" at bounding box center [707, 113] width 908 height 356
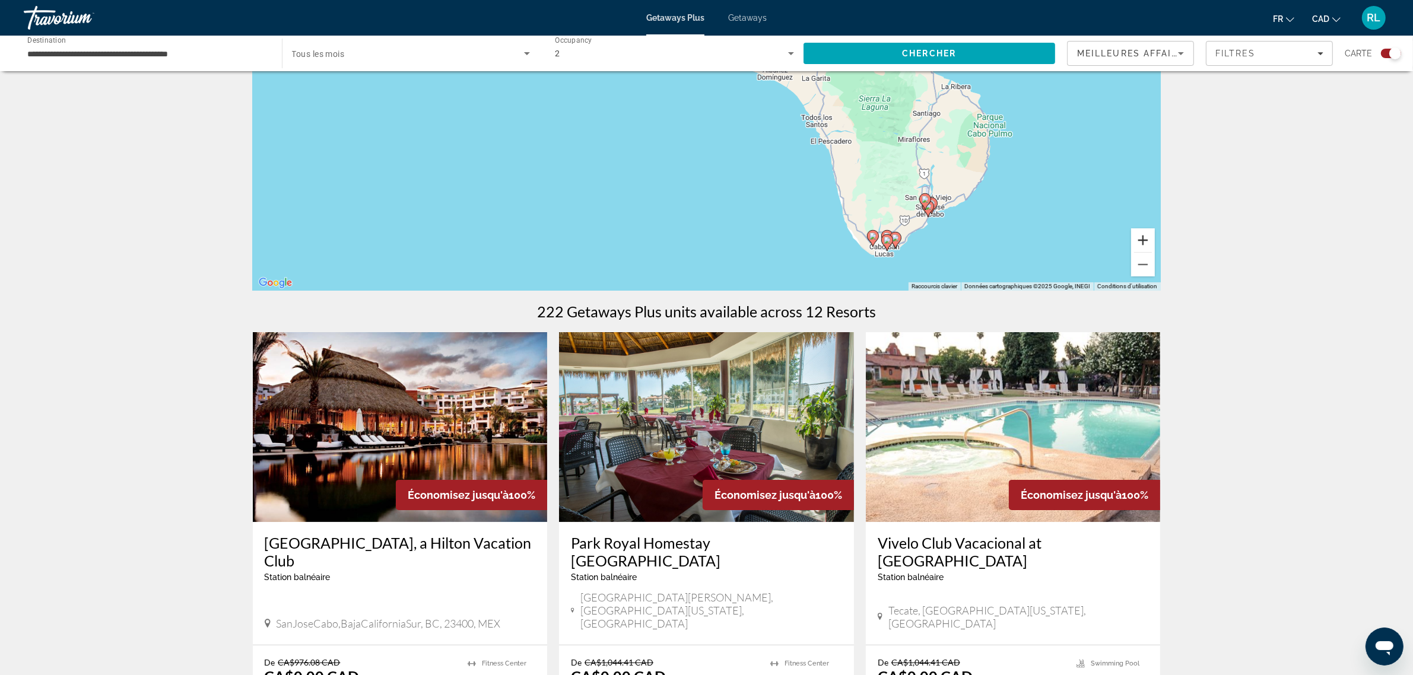
click at [1143, 243] on button "Zoom avant" at bounding box center [1143, 241] width 24 height 24
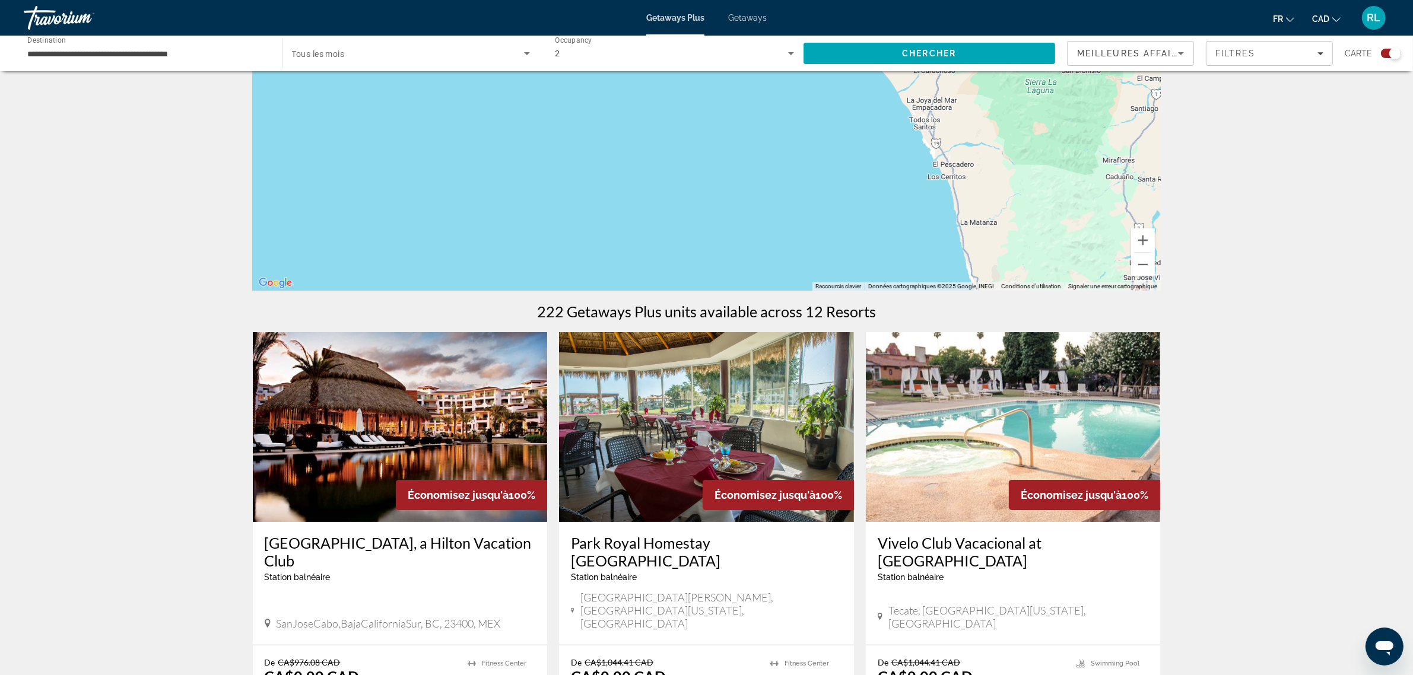
drag, startPoint x: 1055, startPoint y: 250, endPoint x: 999, endPoint y: 154, distance: 110.6
click at [1005, 158] on div "Pour activer le glissement avec le clavier, appuyez sur Alt+Entrée. Une fois ce…" at bounding box center [707, 113] width 908 height 356
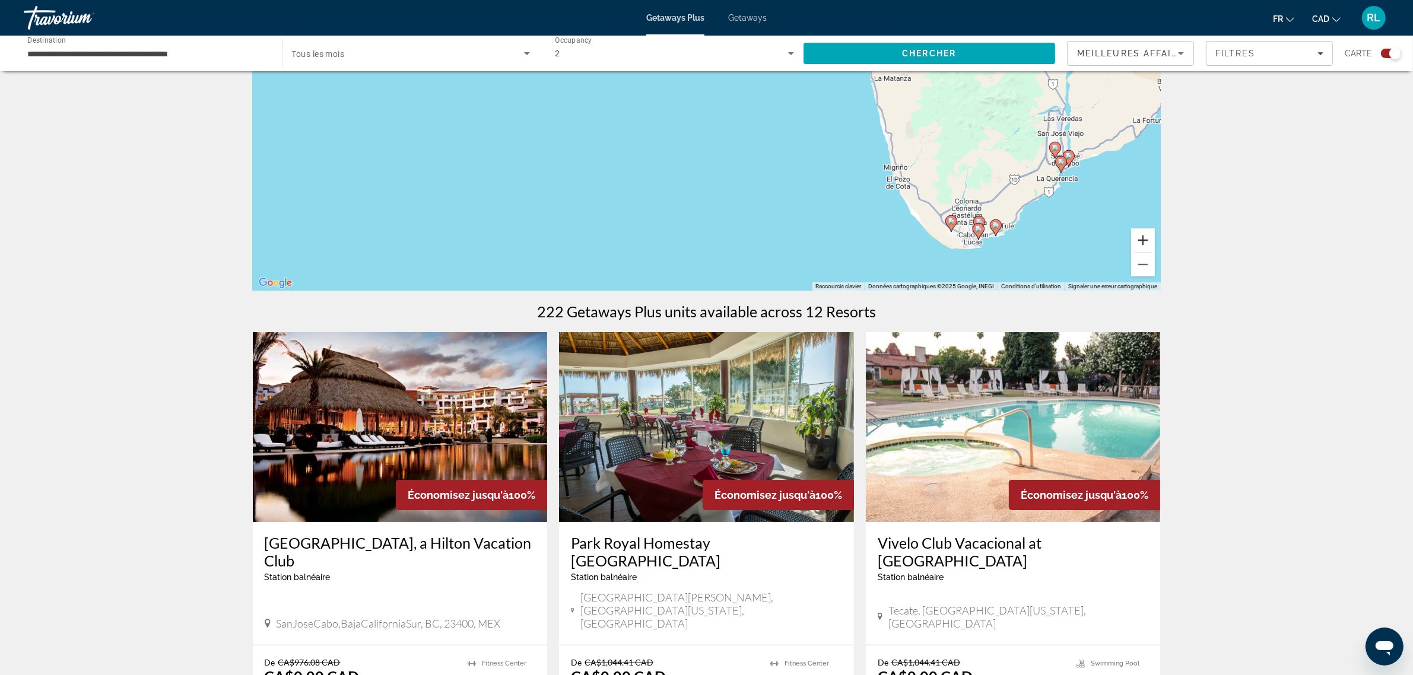
click at [1143, 242] on button "Zoom avant" at bounding box center [1143, 241] width 24 height 24
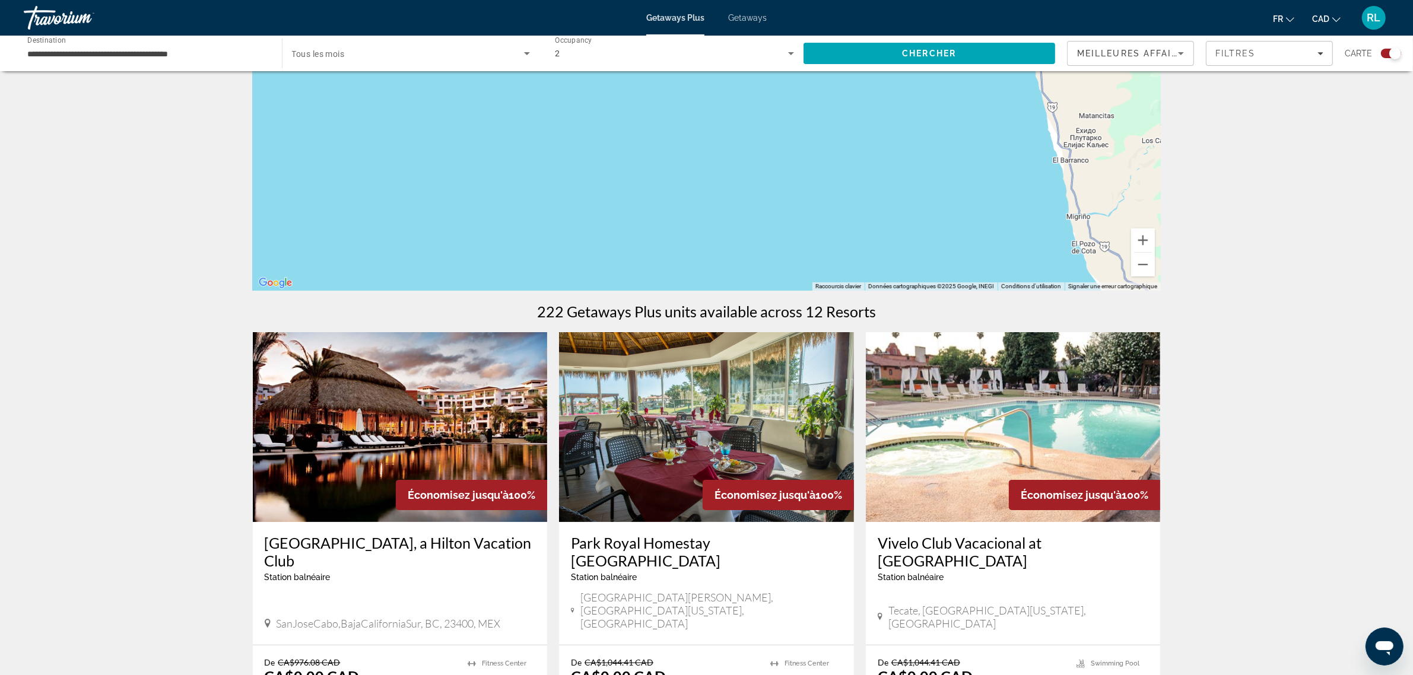
drag, startPoint x: 1040, startPoint y: 218, endPoint x: 897, endPoint y: 125, distance: 171.2
click at [897, 125] on div "Pour activer le glissement avec le clavier, appuyez sur Alt+Entrée. Une fois ce…" at bounding box center [707, 113] width 908 height 356
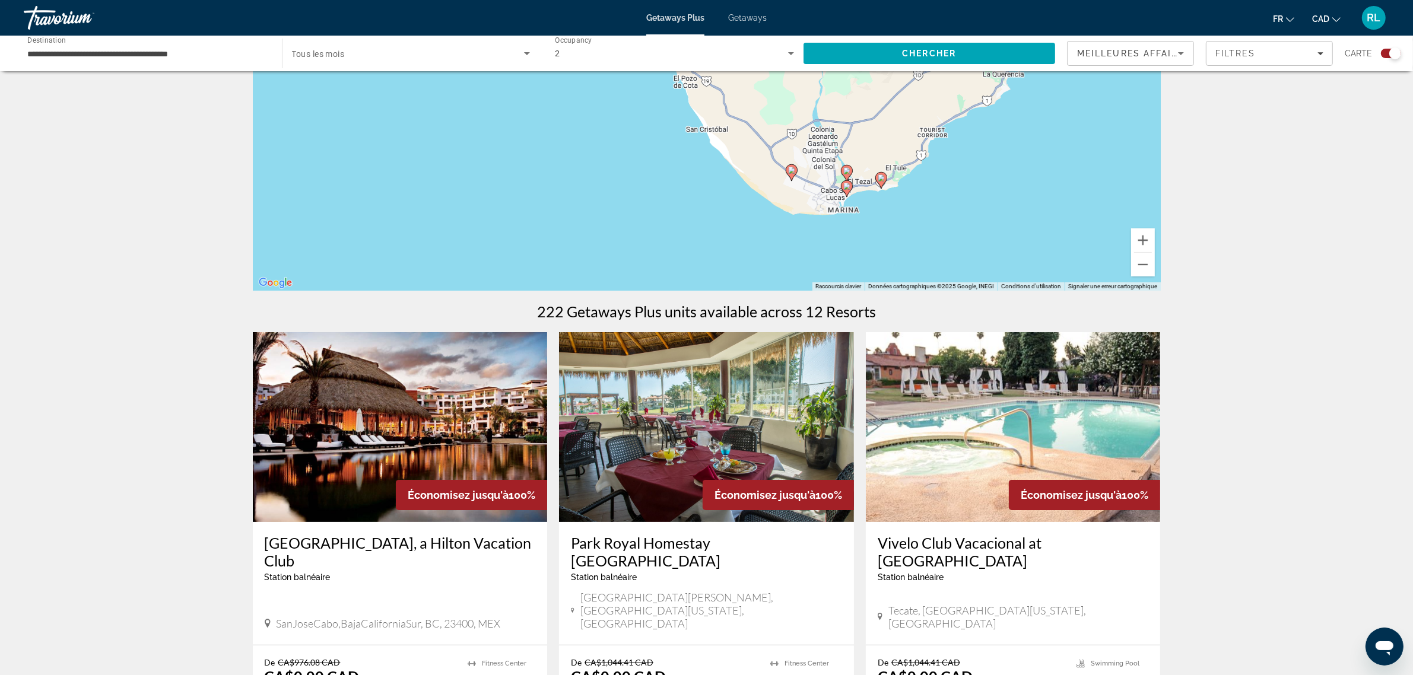
drag, startPoint x: 1064, startPoint y: 220, endPoint x: 956, endPoint y: 235, distance: 109.1
click at [956, 235] on div "Pour activer le glissement avec le clavier, appuyez sur Alt+Entrée. Une fois ce…" at bounding box center [707, 113] width 908 height 356
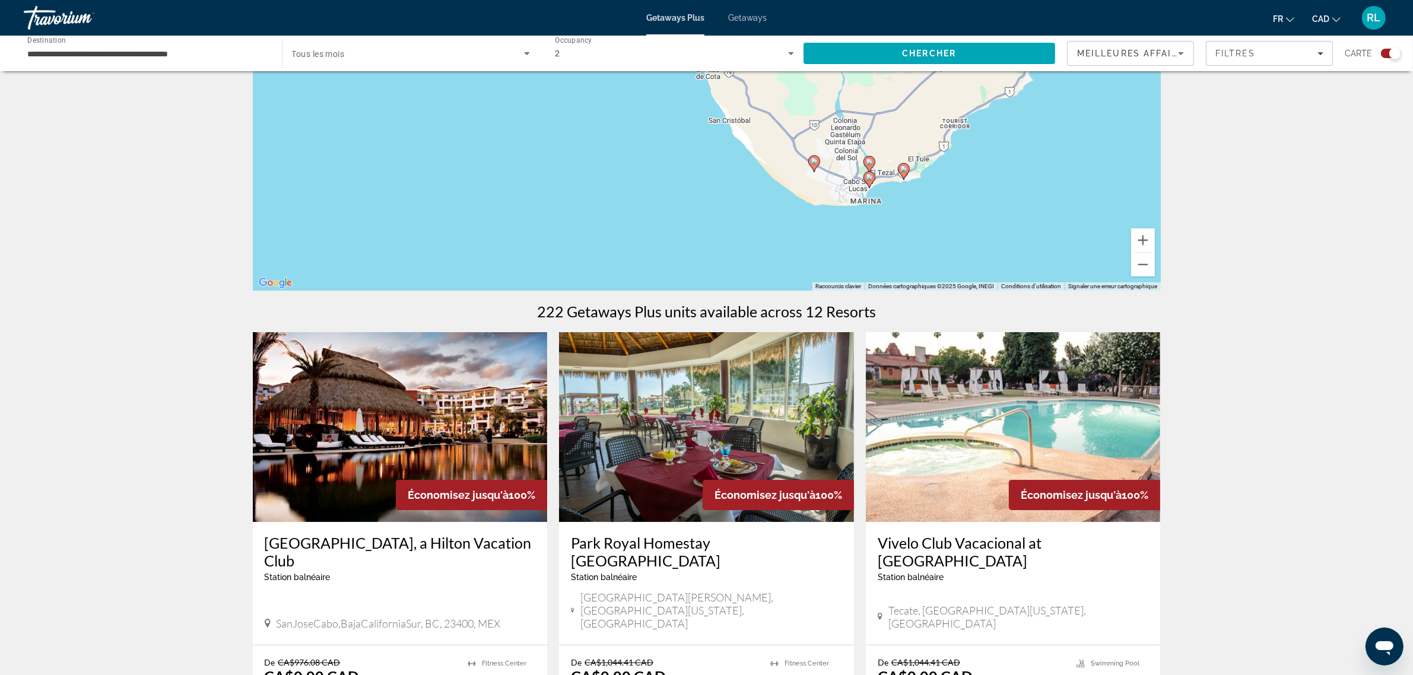
drag, startPoint x: 1004, startPoint y: 178, endPoint x: 1021, endPoint y: 163, distance: 23.2
click at [1021, 163] on div "Pour activer le glissement avec le clavier, appuyez sur Alt+Entrée. Une fois ce…" at bounding box center [707, 113] width 908 height 356
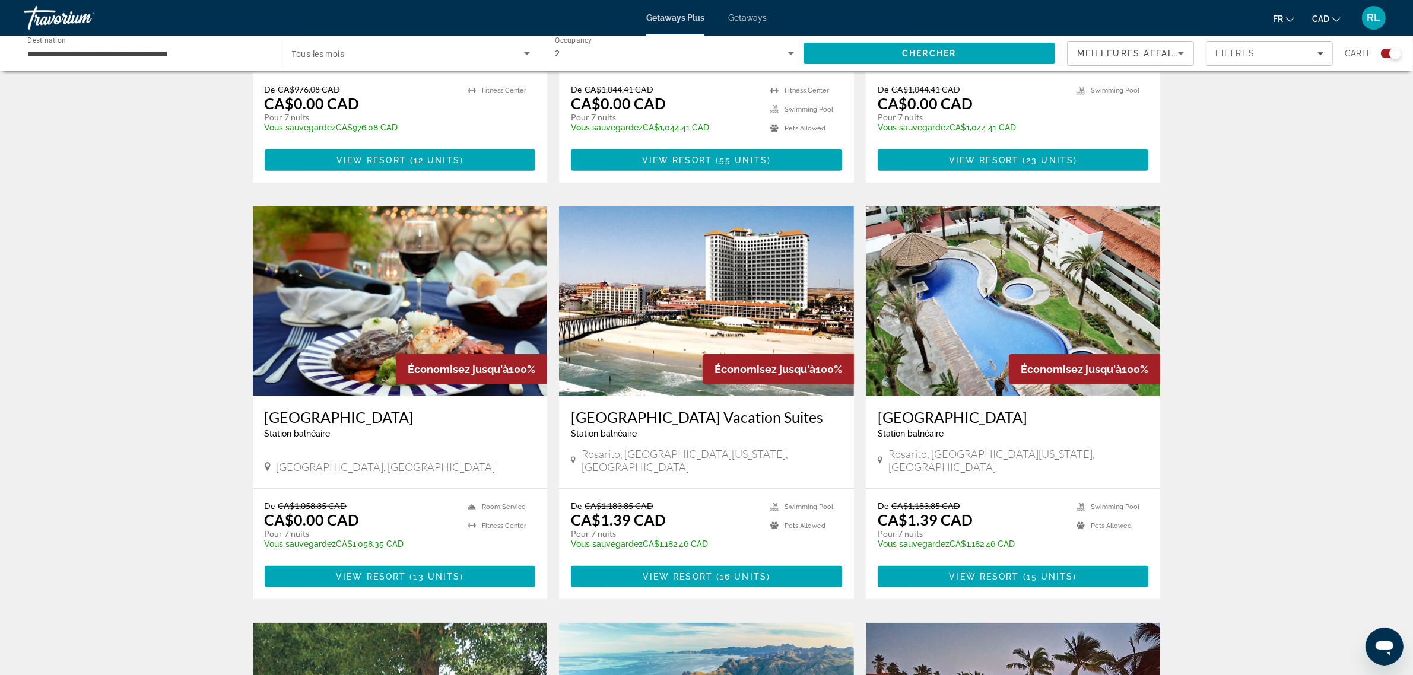
scroll to position [722, 0]
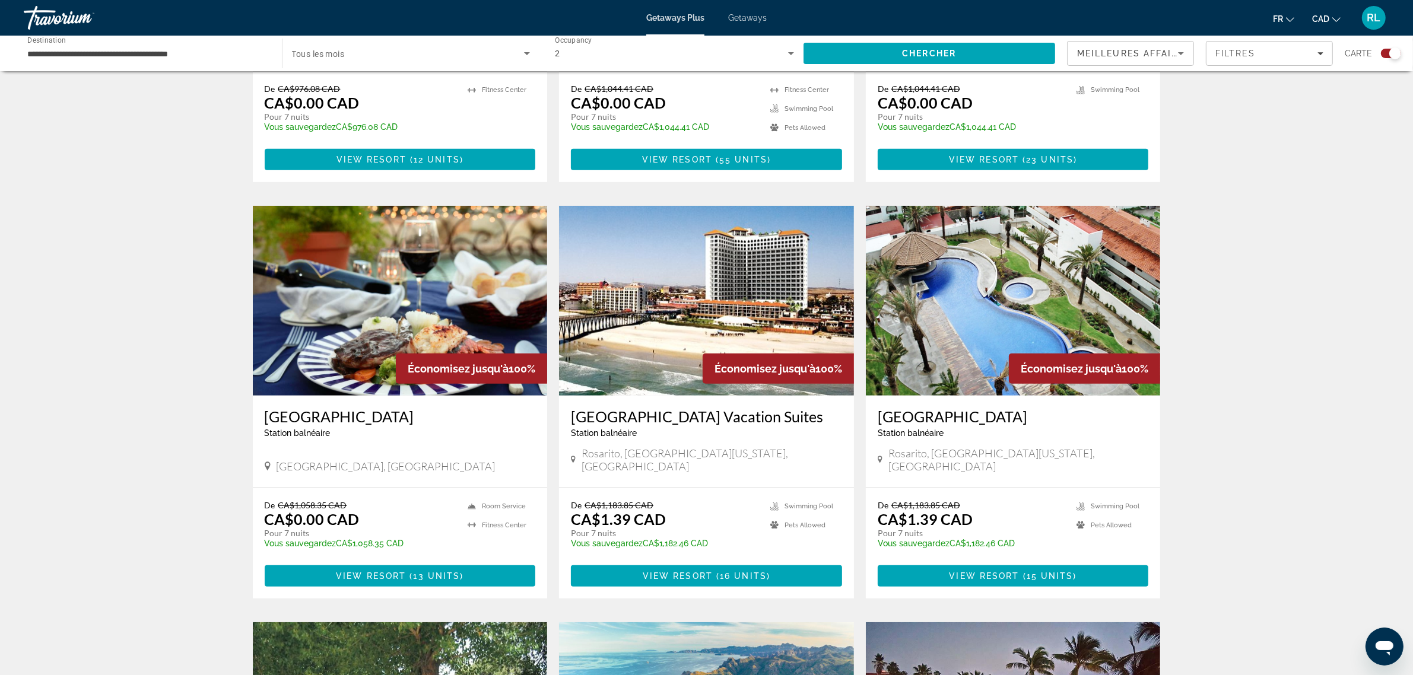
click at [427, 289] on img "Main content" at bounding box center [400, 301] width 295 height 190
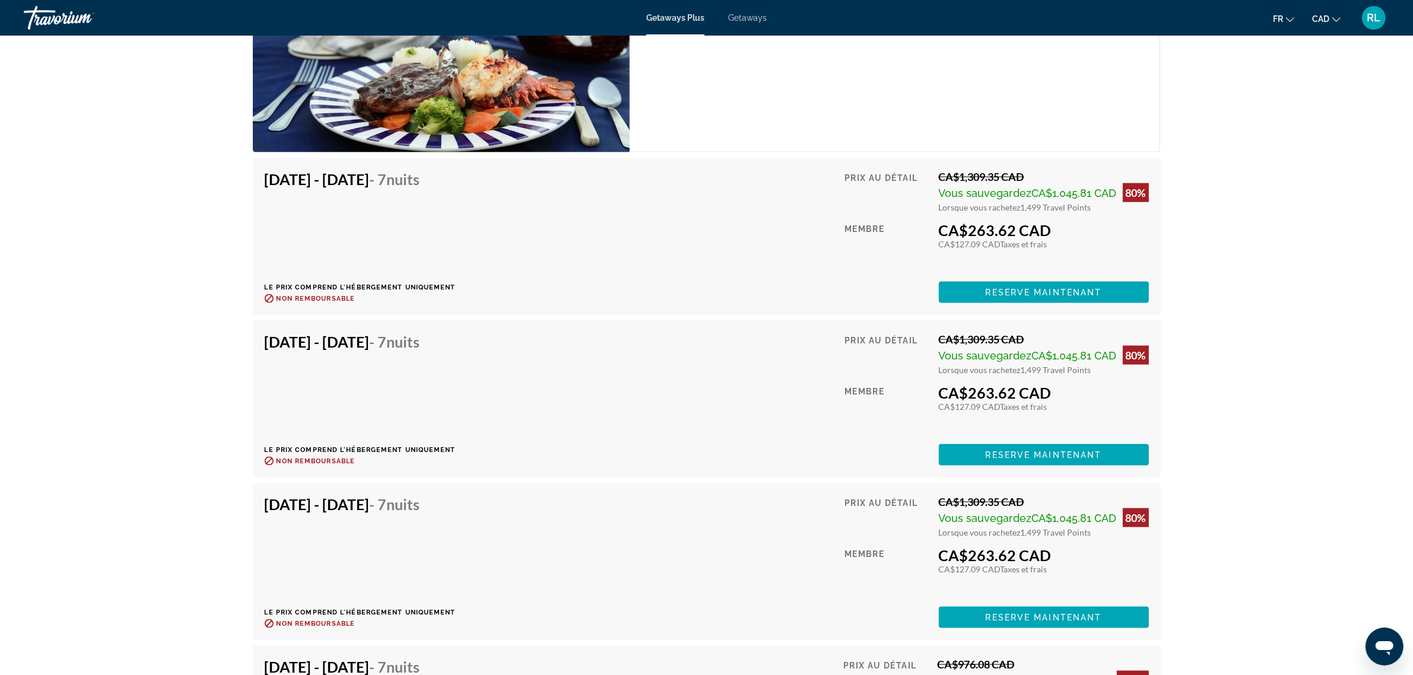
scroll to position [1959, 0]
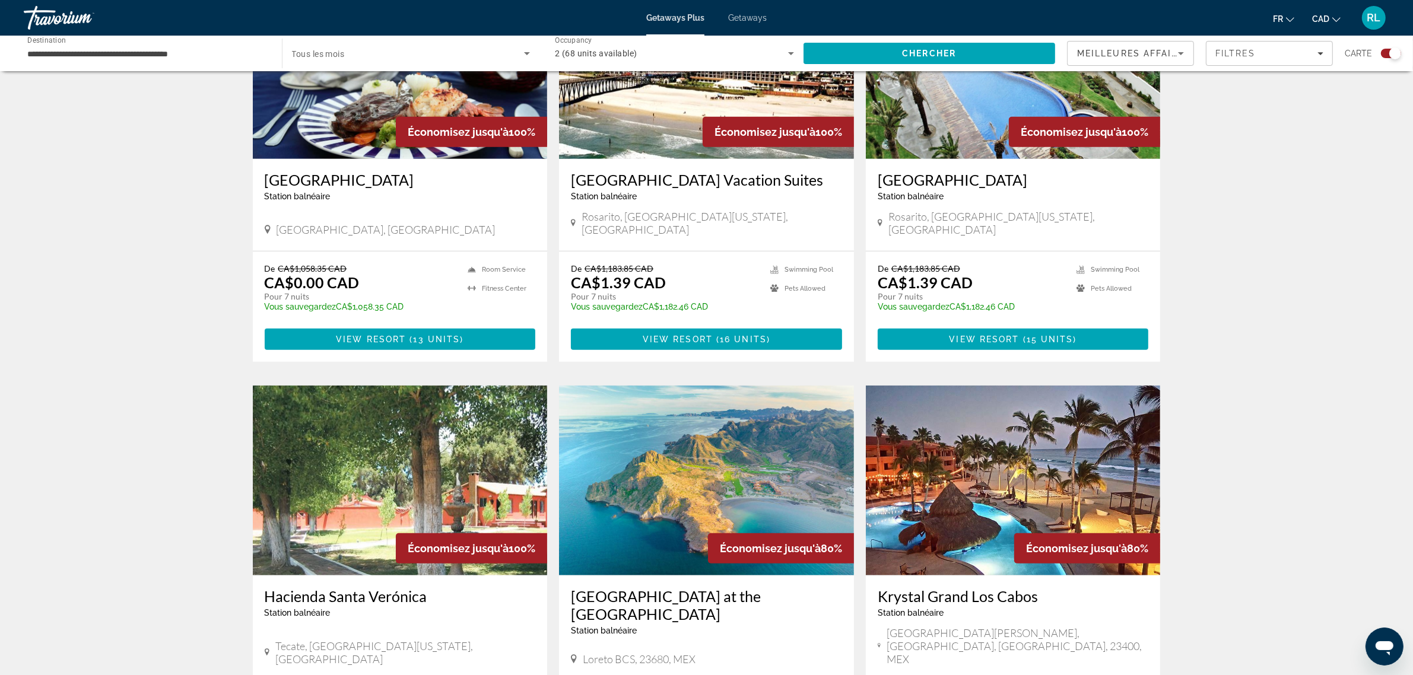
scroll to position [964, 0]
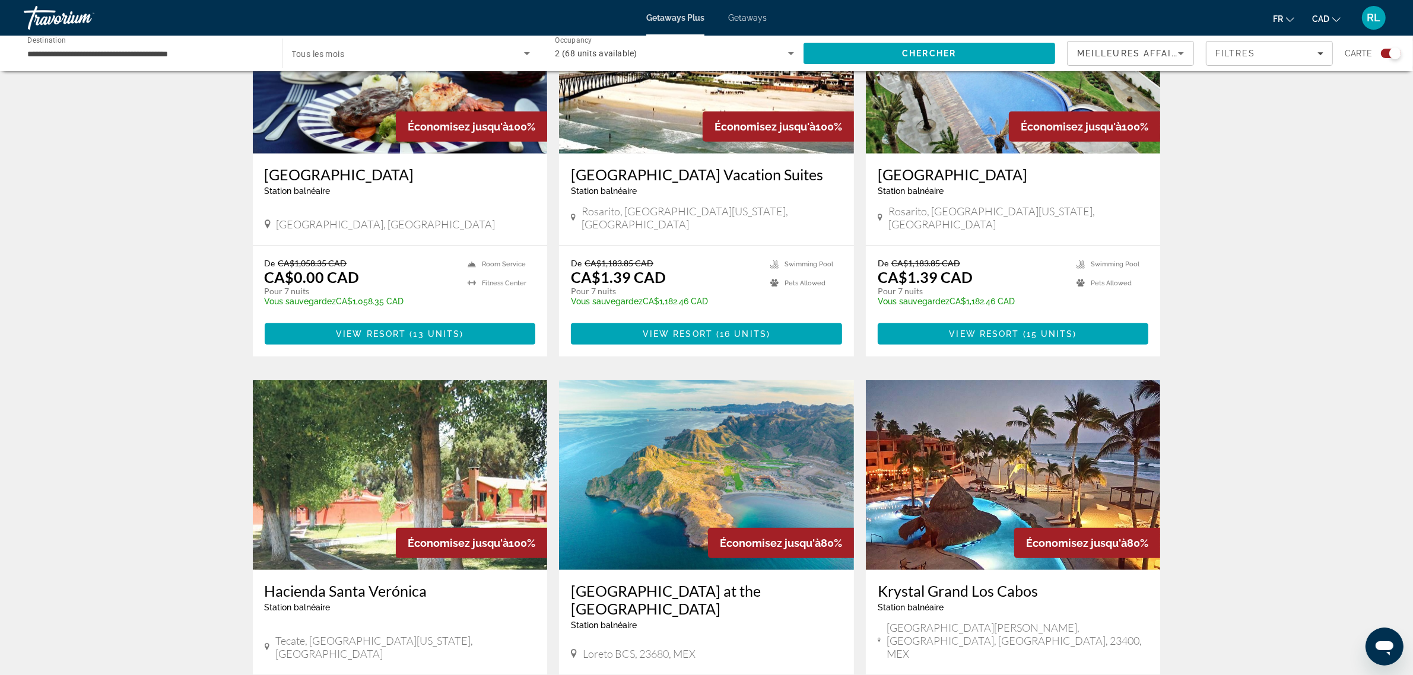
click at [931, 414] on img "Main content" at bounding box center [1013, 475] width 295 height 190
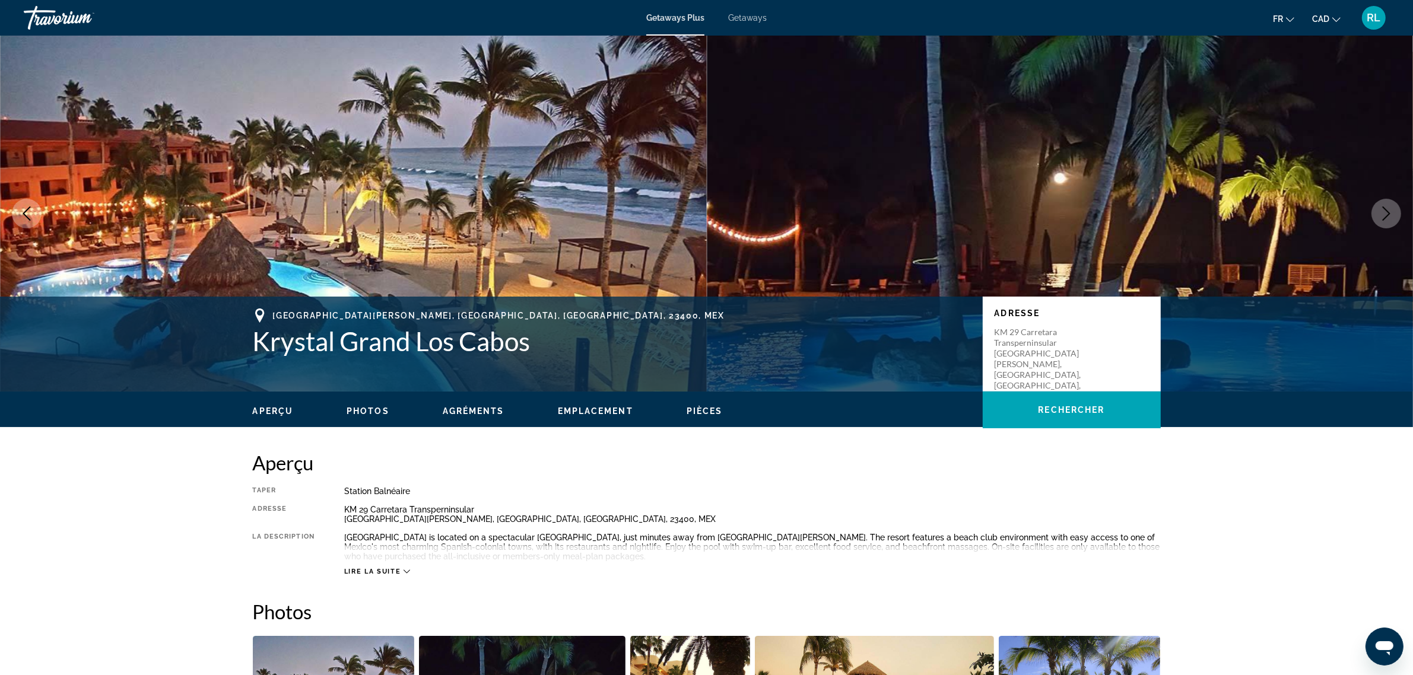
scroll to position [74, 0]
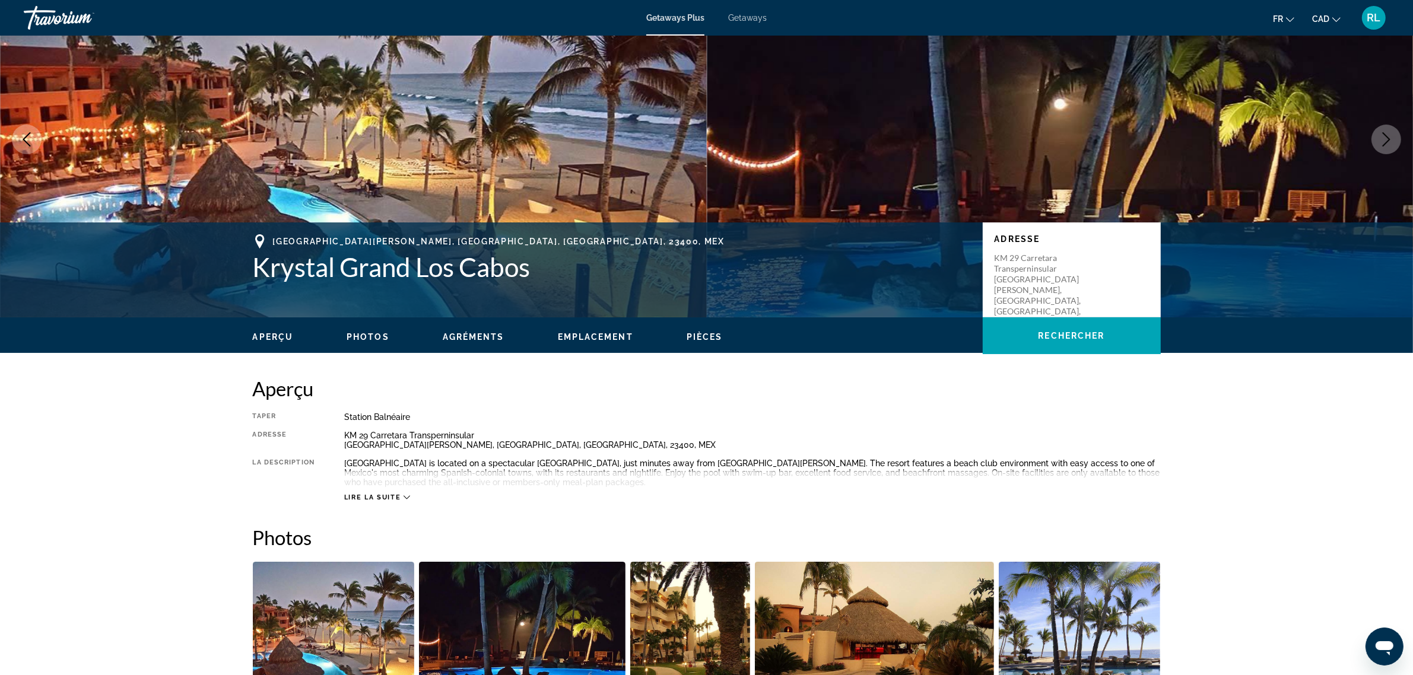
click at [1381, 148] on button "Next image" at bounding box center [1387, 140] width 30 height 30
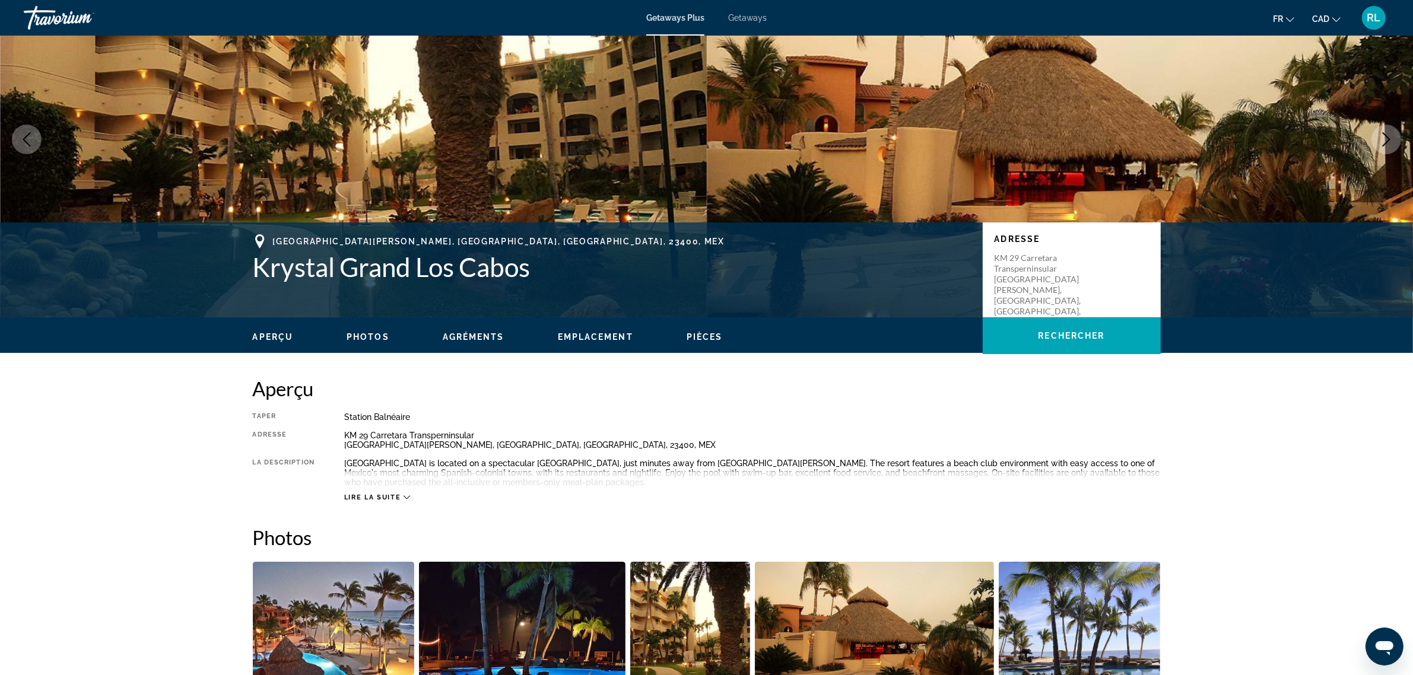
click at [1381, 148] on button "Next image" at bounding box center [1387, 140] width 30 height 30
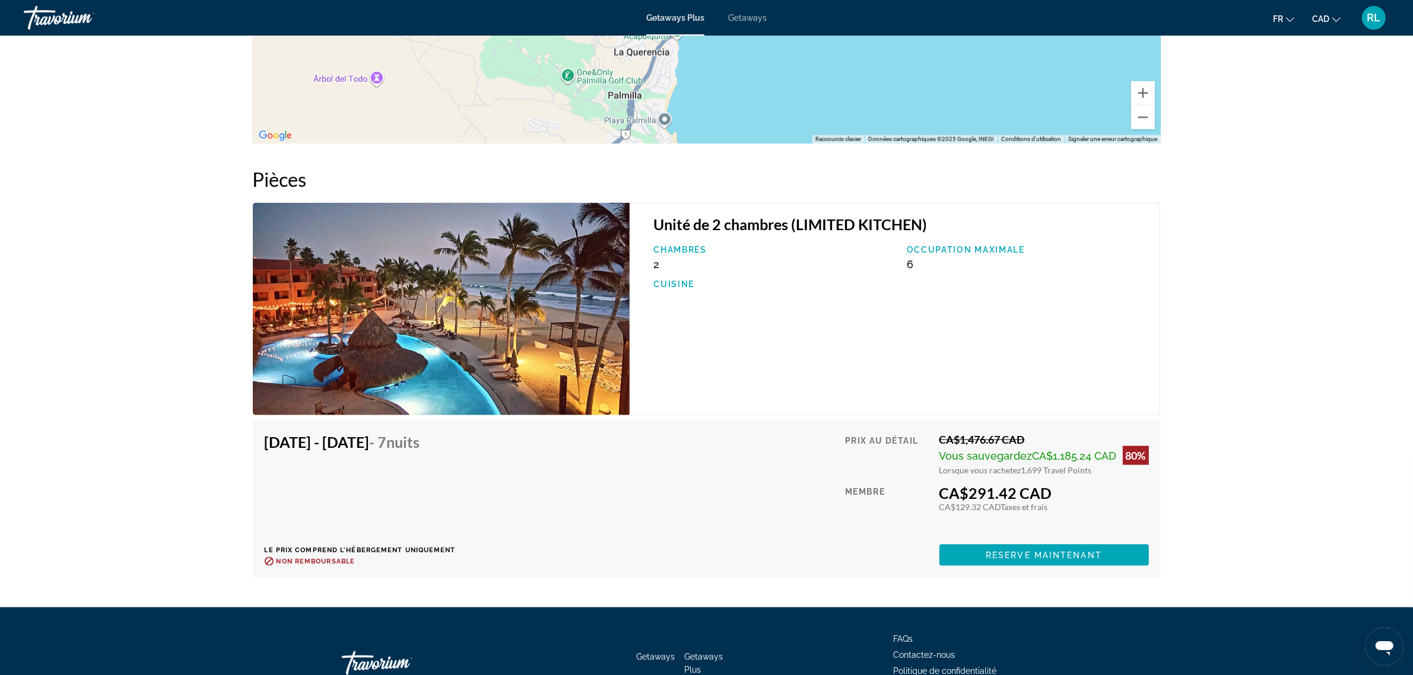
scroll to position [1360, 0]
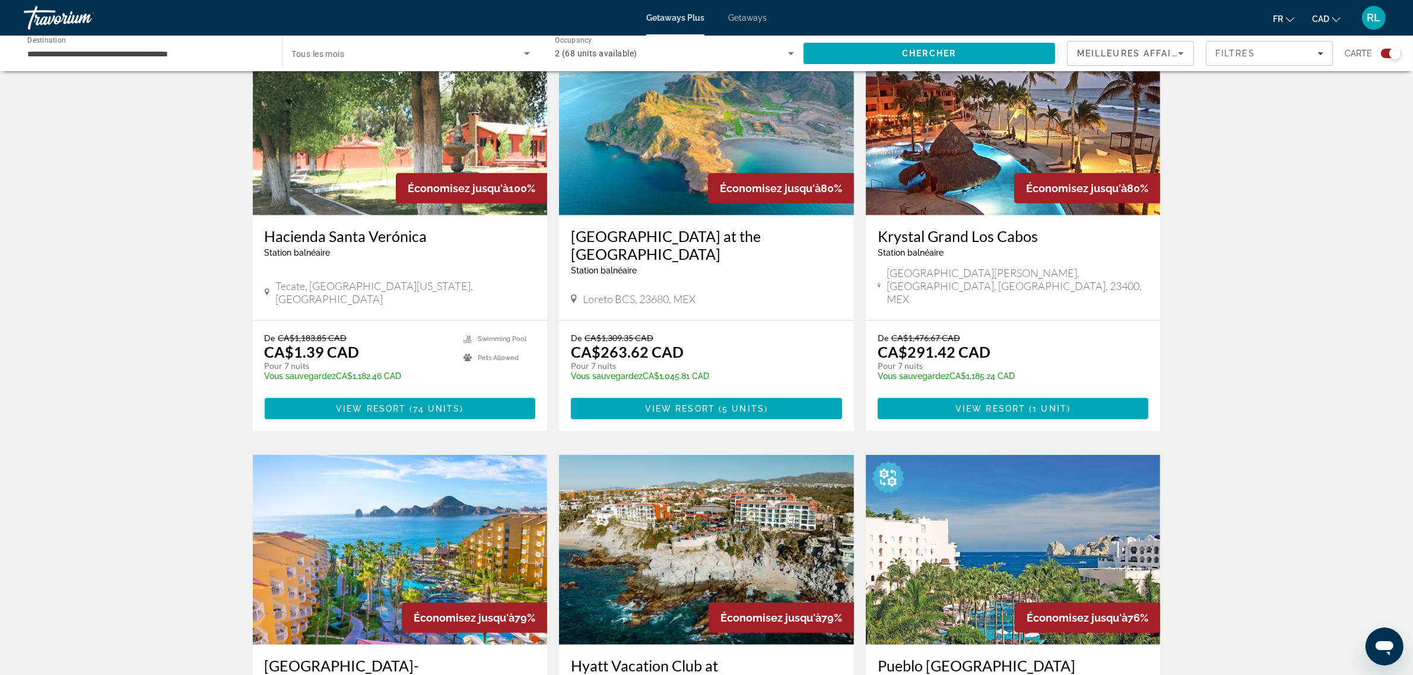
scroll to position [1410, 0]
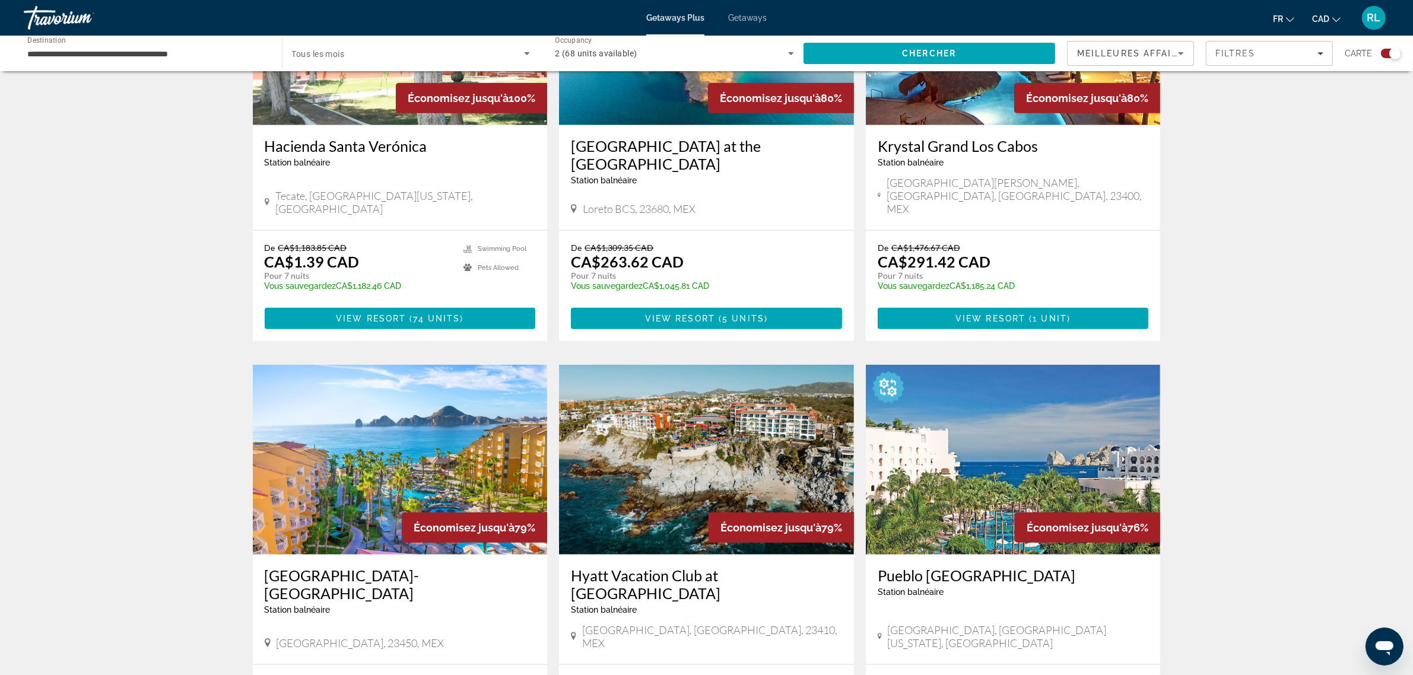
click at [950, 402] on img "Main content" at bounding box center [1013, 460] width 295 height 190
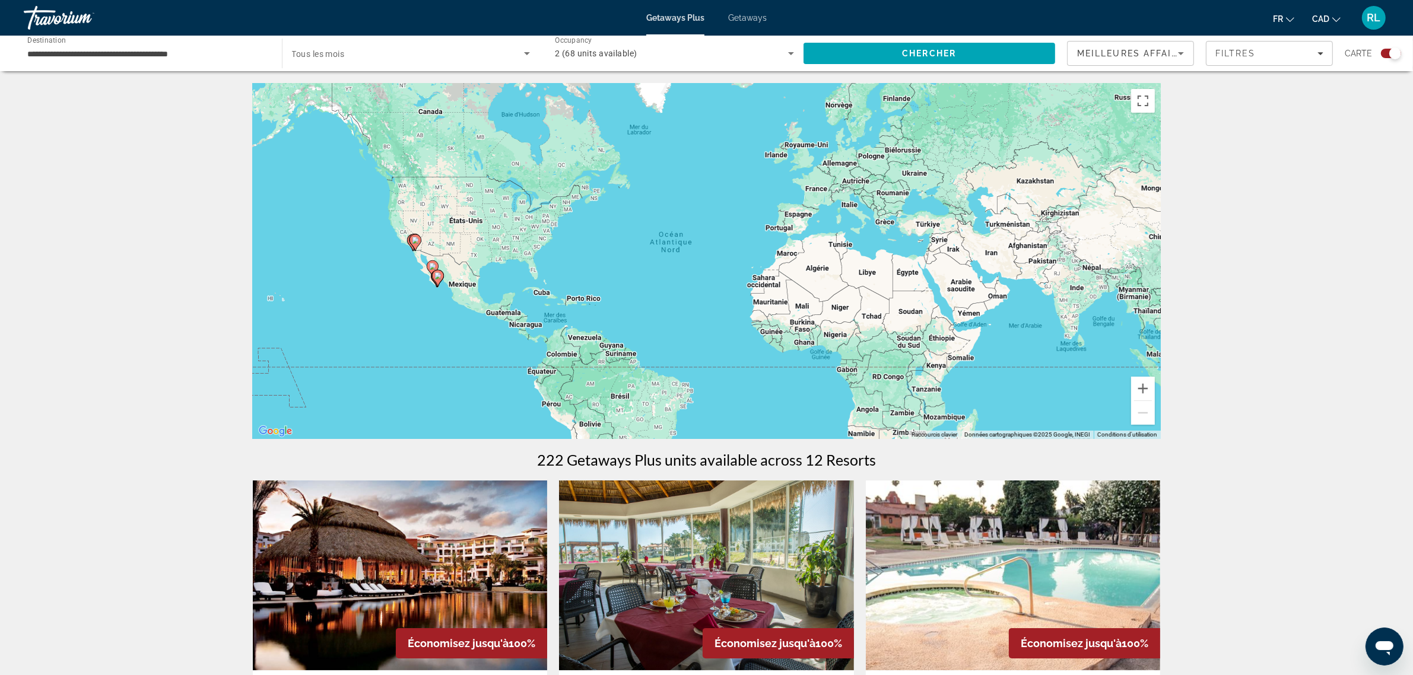
click at [788, 49] on icon "Search widget" at bounding box center [791, 53] width 14 height 14
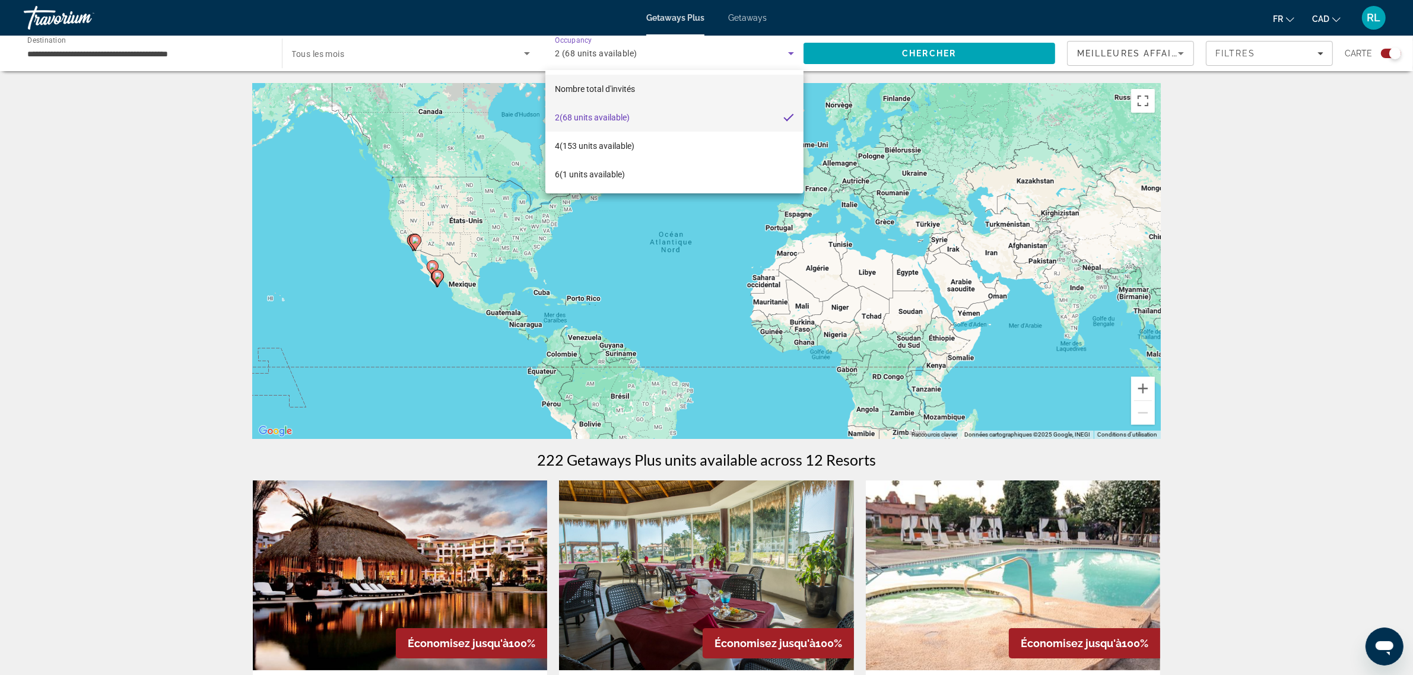
click at [697, 85] on mat-option "Nombre total d'invités" at bounding box center [674, 89] width 258 height 28
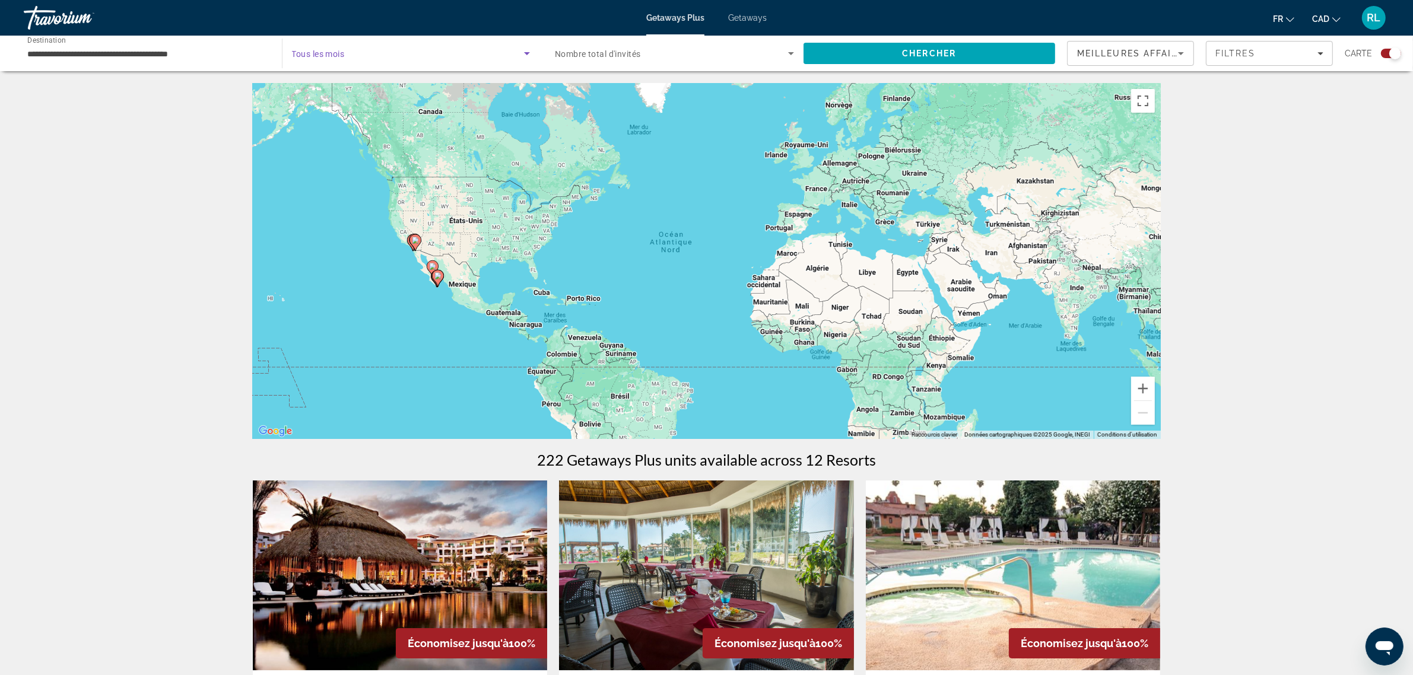
click at [310, 58] on span "Search widget" at bounding box center [408, 53] width 233 height 14
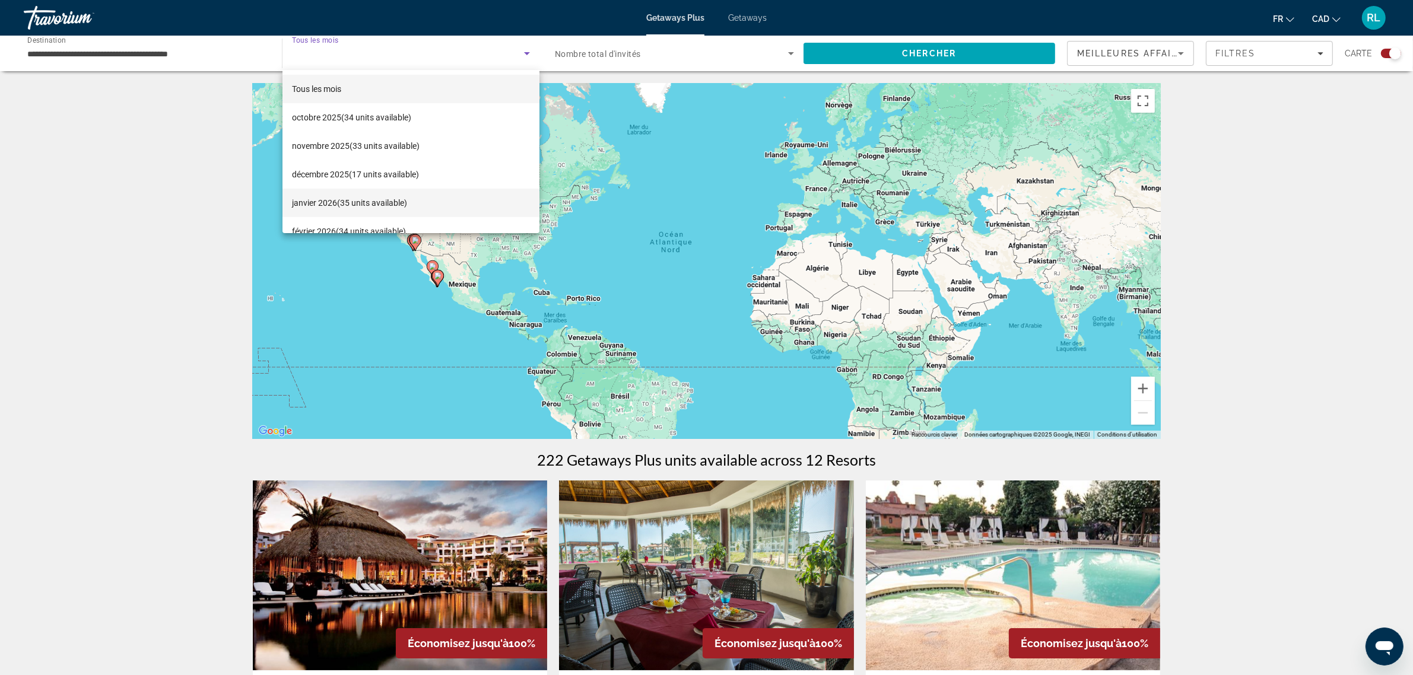
click at [327, 199] on span "[DATE] (35 units available)" at bounding box center [349, 203] width 115 height 14
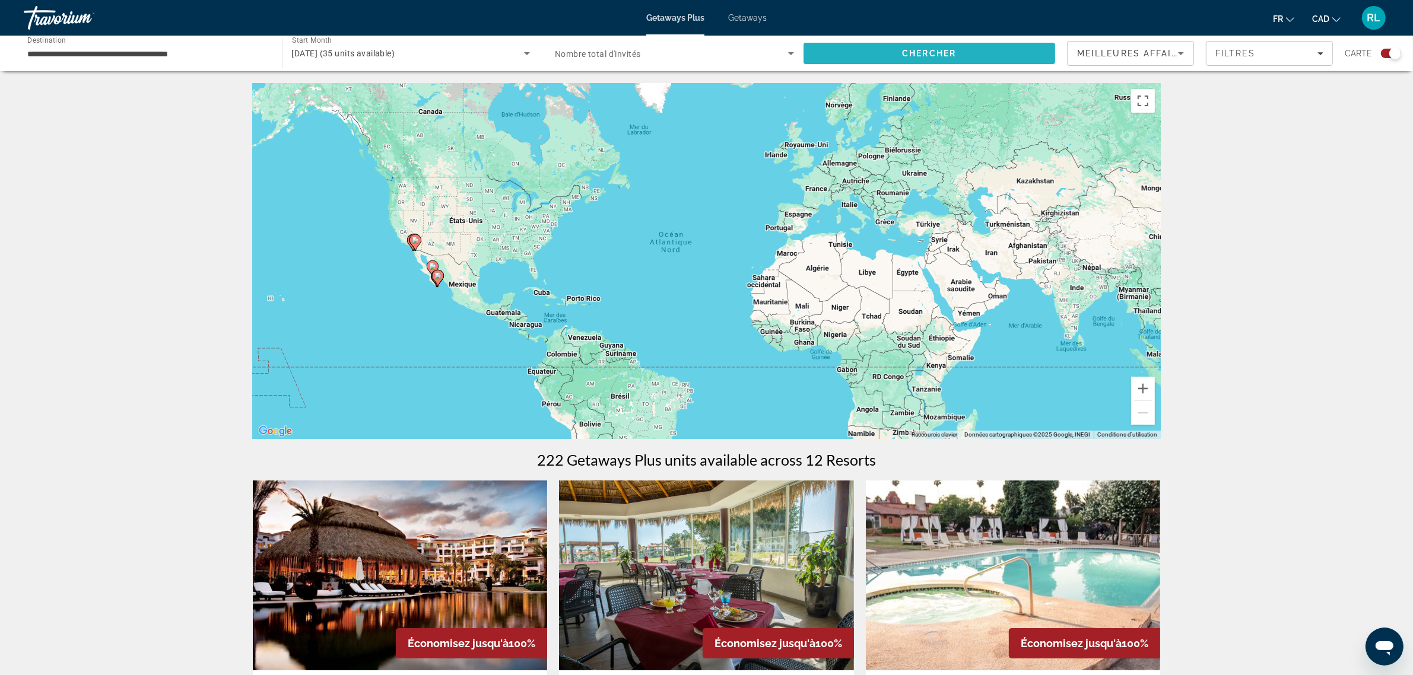
click at [880, 52] on span "Search" at bounding box center [930, 53] width 252 height 28
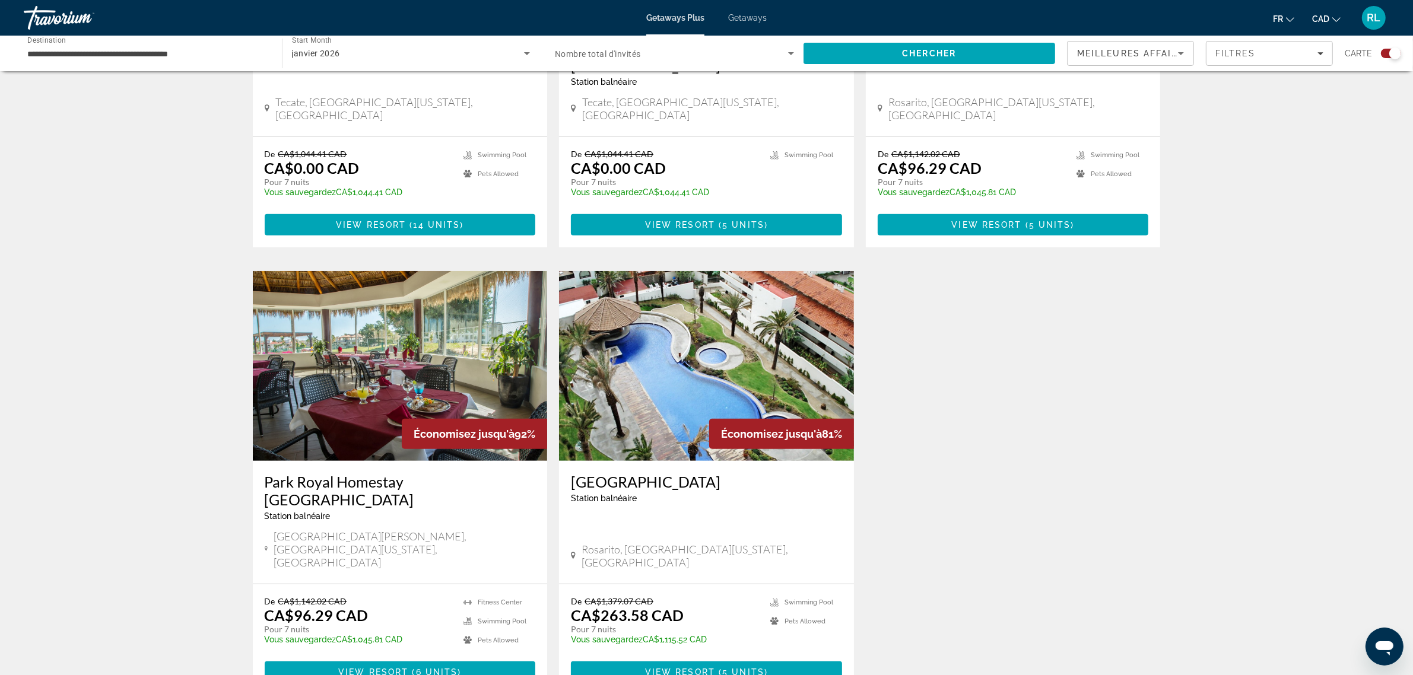
scroll to position [668, 0]
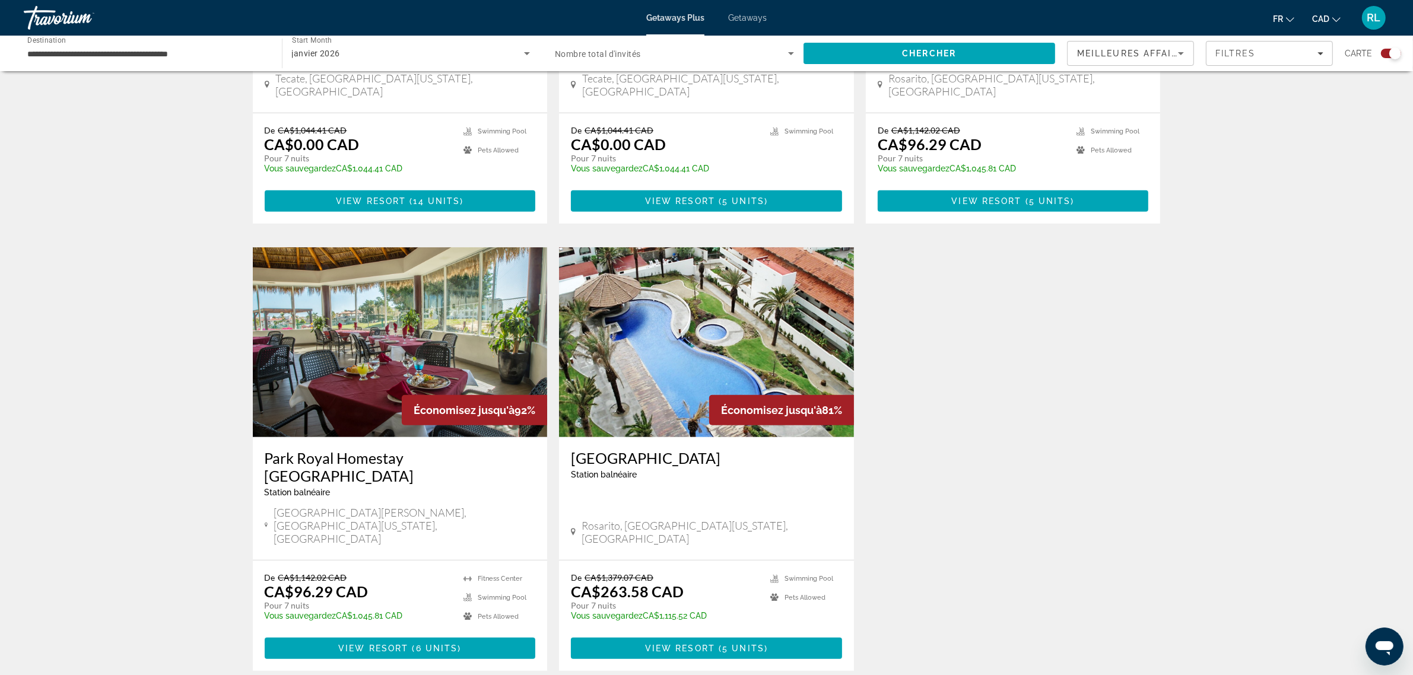
click at [420, 320] on img "Main content" at bounding box center [400, 342] width 295 height 190
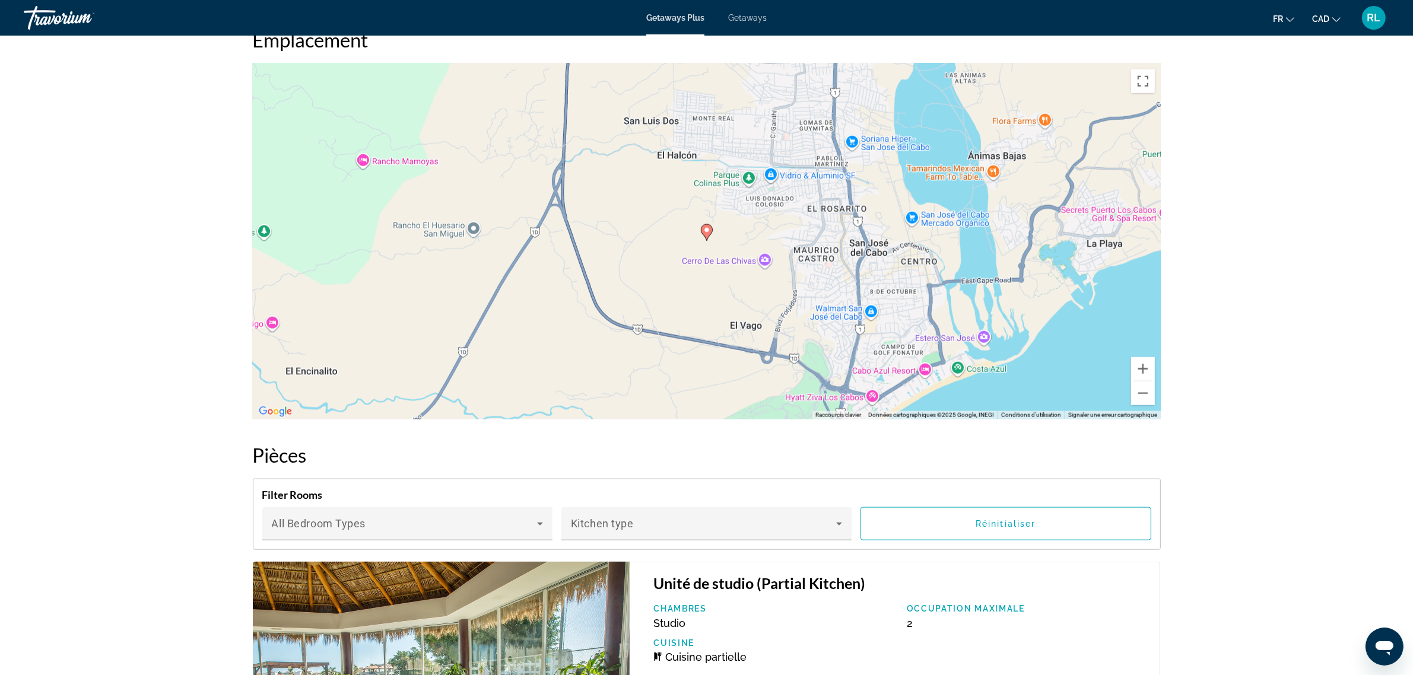
scroll to position [1416, 0]
